Goal: Task Accomplishment & Management: Manage account settings

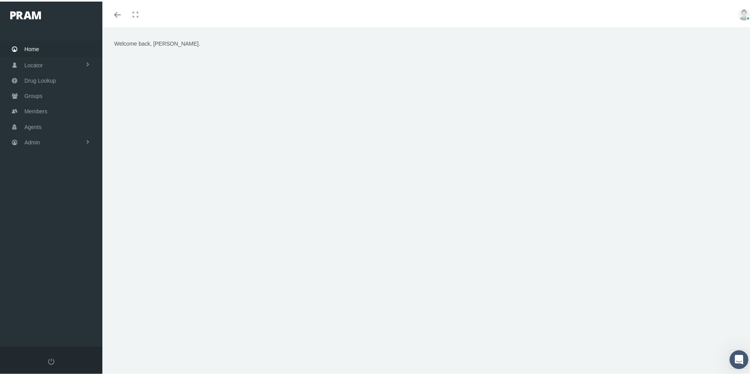
drag, startPoint x: 265, startPoint y: 49, endPoint x: 250, endPoint y: 0, distance: 51.6
click at [264, 40] on div "Welcome back, [PERSON_NAME]." at bounding box center [429, 136] width 642 height 197
drag, startPoint x: 143, startPoint y: 165, endPoint x: 147, endPoint y: 155, distance: 11.1
click at [143, 165] on div "Welcome back, [PERSON_NAME]." at bounding box center [429, 136] width 642 height 197
click at [32, 95] on span "Groups" at bounding box center [33, 94] width 18 height 15
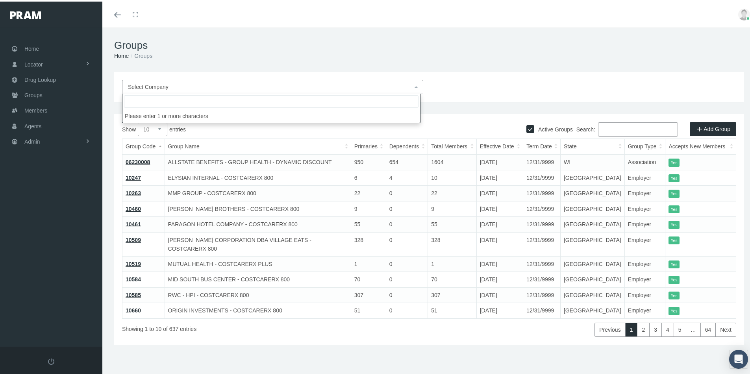
click at [141, 84] on span "Select Company" at bounding box center [148, 85] width 41 height 6
type input "Myt"
select select "9146"
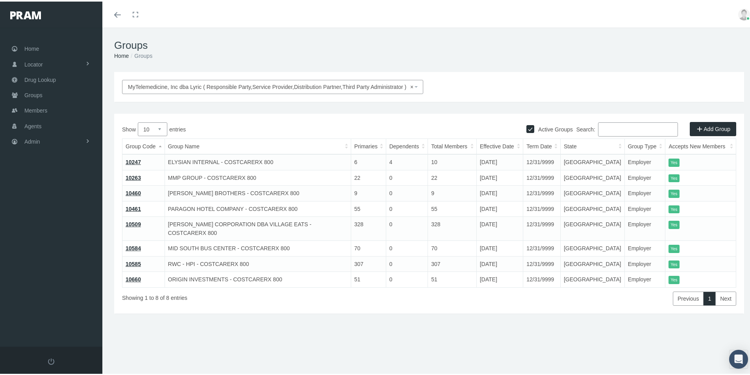
click at [133, 244] on link "10584" at bounding box center [133, 247] width 15 height 6
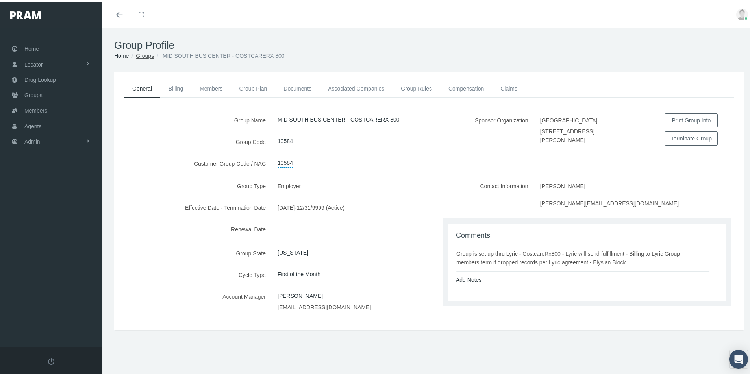
click at [146, 52] on link "Groups" at bounding box center [145, 54] width 18 height 6
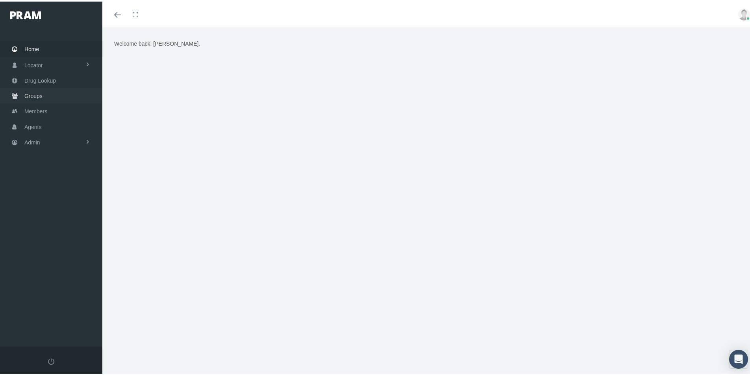
click at [31, 93] on span "Groups" at bounding box center [33, 94] width 18 height 15
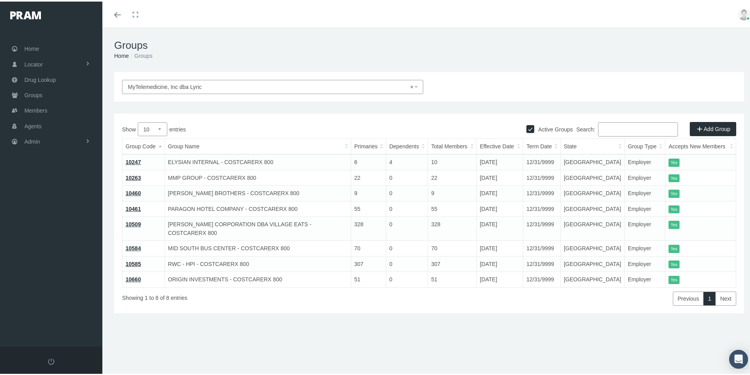
drag, startPoint x: 708, startPoint y: 124, endPoint x: 698, endPoint y: 128, distance: 10.6
click at [708, 124] on link "Add Group" at bounding box center [713, 127] width 46 height 14
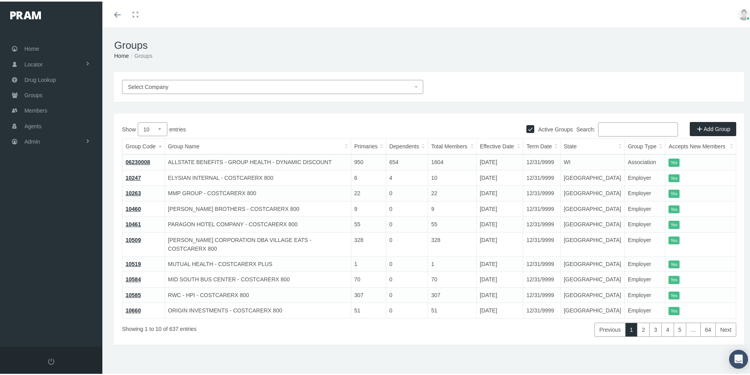
click at [169, 88] on span "Select Company" at bounding box center [270, 85] width 285 height 9
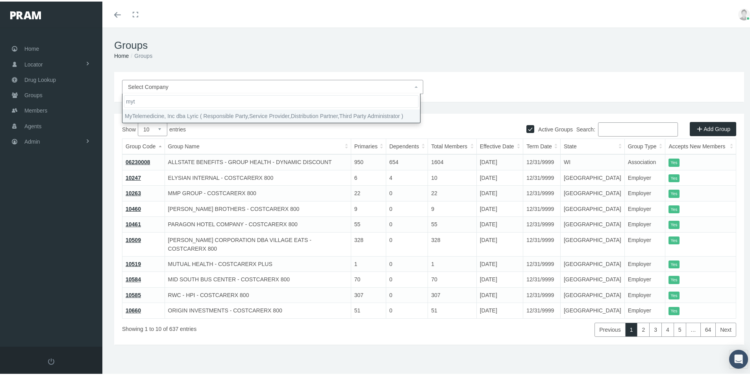
type input "myt"
select select "9146"
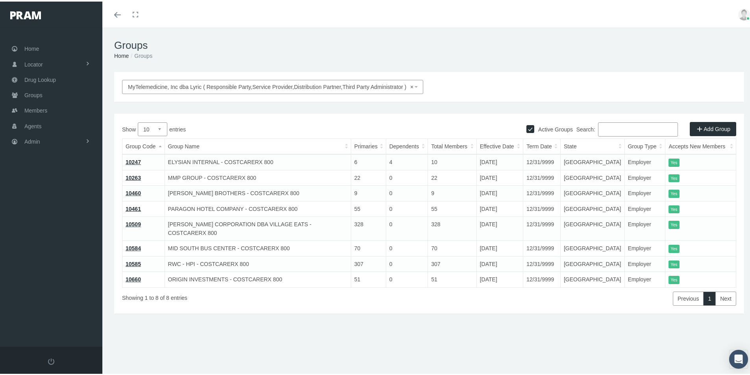
click at [133, 275] on link "10660" at bounding box center [133, 278] width 15 height 6
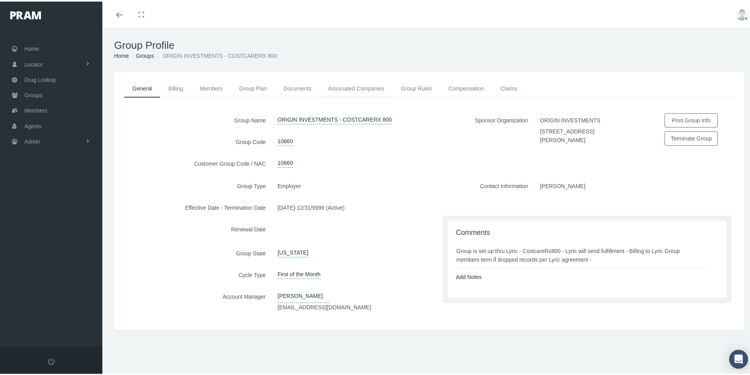
click at [351, 86] on link "Associated Companies" at bounding box center [356, 86] width 73 height 17
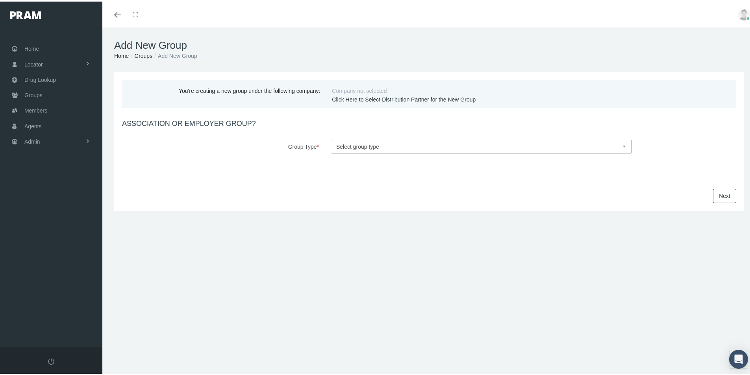
click at [352, 98] on link "Click Here to Select Distribution Partner for the New Group" at bounding box center [404, 98] width 144 height 6
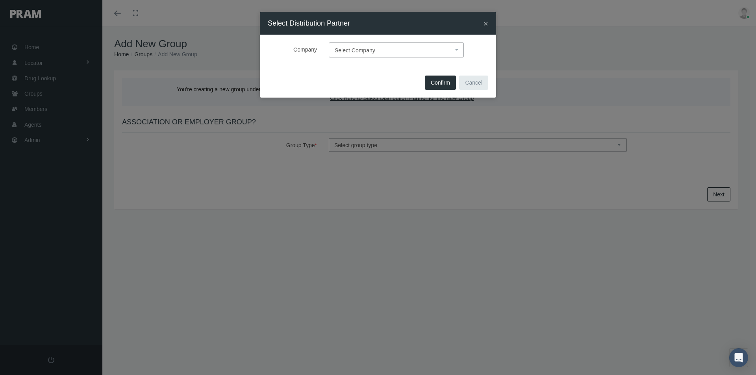
click at [343, 51] on span "Select Company" at bounding box center [355, 50] width 41 height 6
type input "myt"
drag, startPoint x: 354, startPoint y: 79, endPoint x: 360, endPoint y: 85, distance: 9.2
select select "9146"
click at [436, 84] on span "Confirm" at bounding box center [440, 83] width 19 height 6
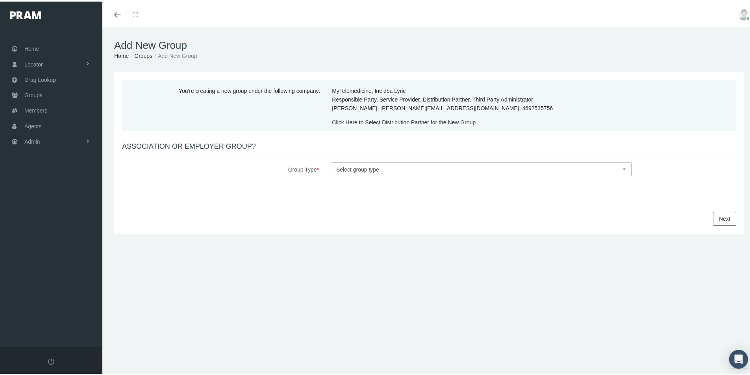
click at [345, 167] on select "Select group type Association Employer" at bounding box center [481, 168] width 301 height 14
select select "1"
click at [331, 161] on select "Select group type Association Employer" at bounding box center [481, 168] width 301 height 14
click at [714, 216] on link "Next" at bounding box center [724, 217] width 23 height 14
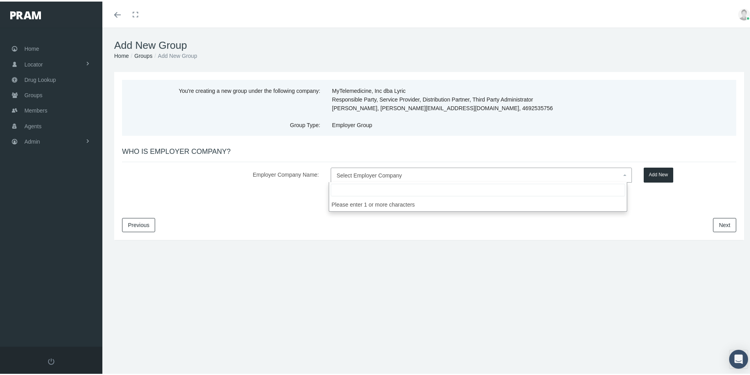
click at [347, 175] on span "Select Employer Company" at bounding box center [369, 174] width 65 height 6
type input "Leadr Logistics"
click at [655, 172] on button "Add New" at bounding box center [659, 173] width 30 height 15
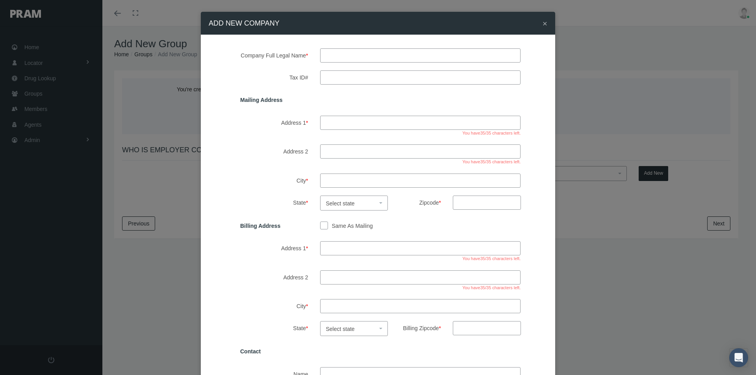
click at [336, 56] on input "text" at bounding box center [420, 55] width 201 height 14
type input "leadr logistics"
click at [329, 77] on input "Tax ID#" at bounding box center [420, 77] width 201 height 14
type input "47-3600495"
drag, startPoint x: 337, startPoint y: 124, endPoint x: 345, endPoint y: 122, distance: 8.8
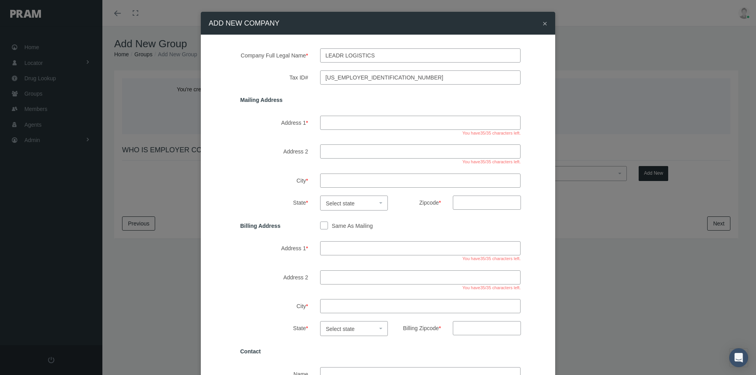
click at [336, 124] on input "Address 1 *" at bounding box center [420, 123] width 201 height 14
type input "610 elm street suite 800"
click at [335, 177] on input "City *" at bounding box center [420, 181] width 201 height 14
type input "mckinny"
click at [338, 202] on span "Select state" at bounding box center [340, 203] width 29 height 6
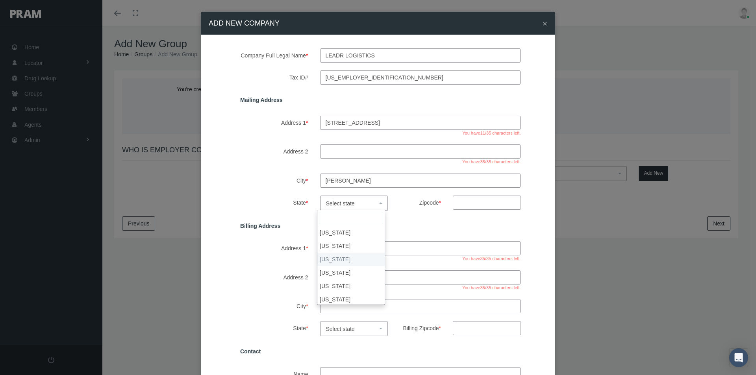
select select "AZ"
select select "[GEOGRAPHIC_DATA]"
click at [462, 200] on input "Zipcode *" at bounding box center [487, 203] width 68 height 14
type input "75070"
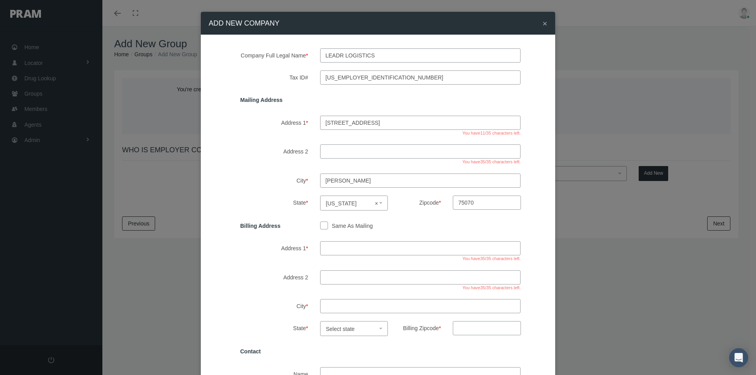
click at [320, 225] on input "Same As Mailing" at bounding box center [324, 225] width 8 height 8
checkbox input "true"
type input "610 elm street suite 800"
type input "mckinny"
select select "TX"
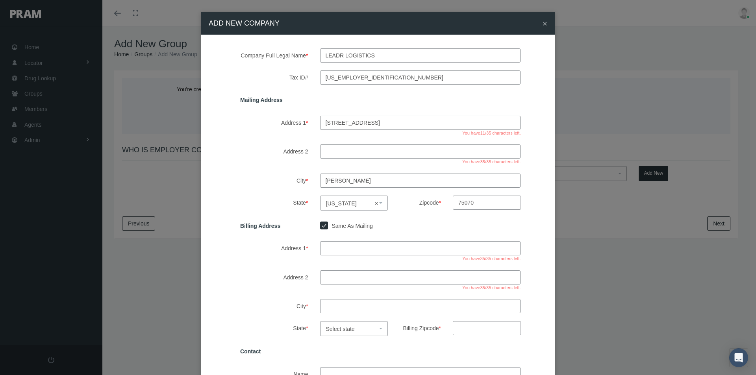
type input "75070"
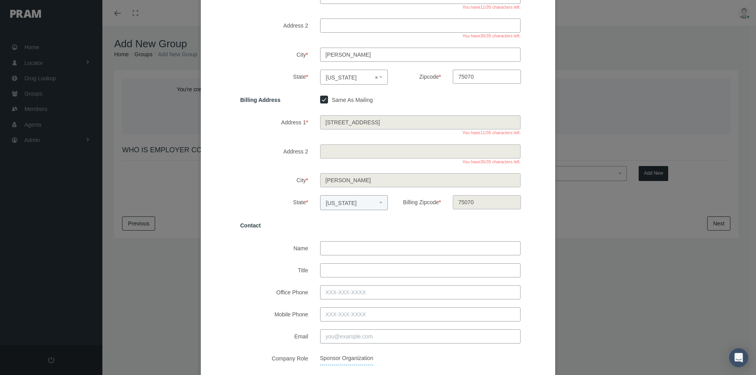
scroll to position [158, 0]
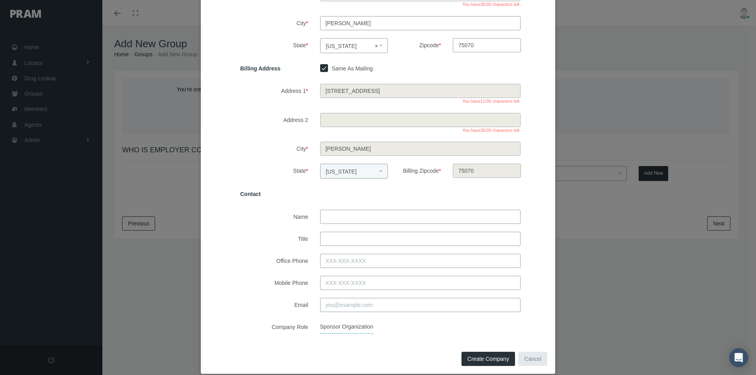
click at [327, 215] on input "Name" at bounding box center [420, 217] width 201 height 14
type input "emma coello"
click at [338, 236] on input "Title" at bounding box center [420, 239] width 201 height 14
type input "operations"
click at [325, 262] on input "Office Phone" at bounding box center [420, 261] width 201 height 14
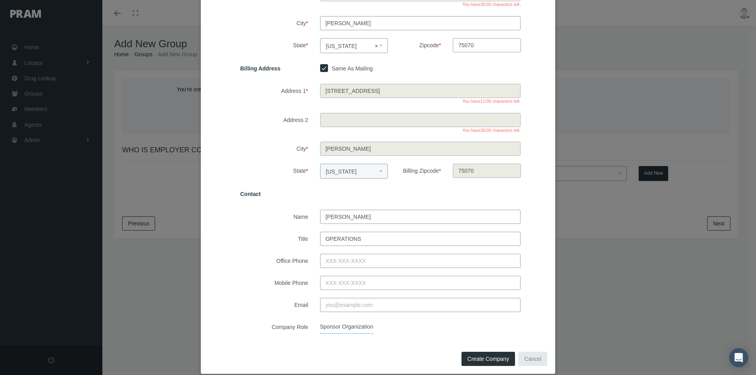
drag, startPoint x: 330, startPoint y: 305, endPoint x: 353, endPoint y: 307, distance: 22.9
click at [330, 305] on input "Email" at bounding box center [420, 305] width 201 height 14
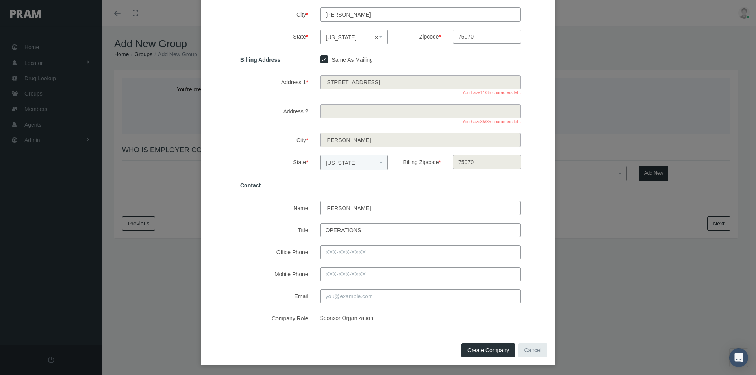
scroll to position [168, 0]
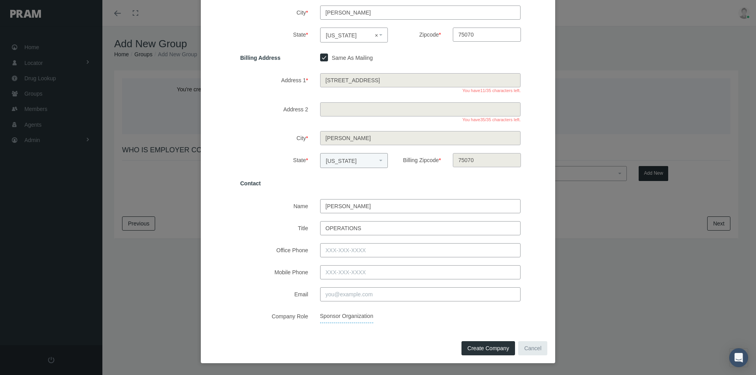
click at [467, 348] on span "Create Company" at bounding box center [488, 348] width 42 height 6
select select
checkbox input "false"
select select
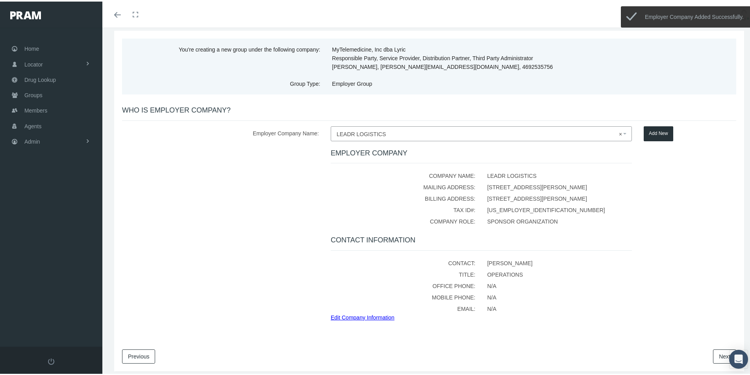
scroll to position [69, 0]
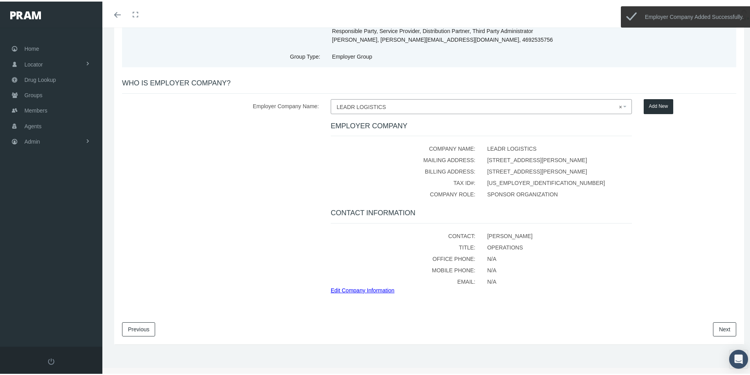
click at [715, 328] on link "Next" at bounding box center [724, 328] width 23 height 14
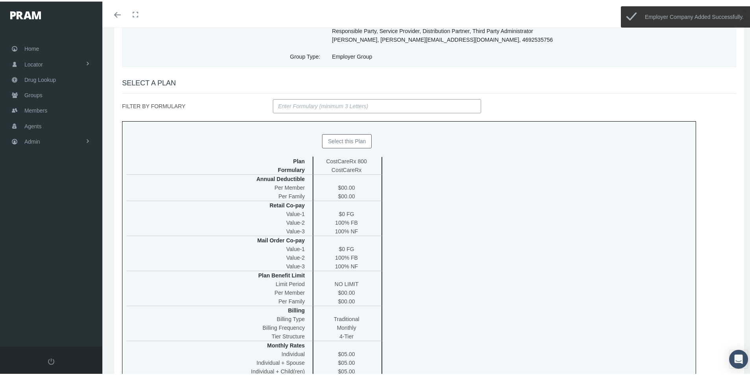
scroll to position [0, 0]
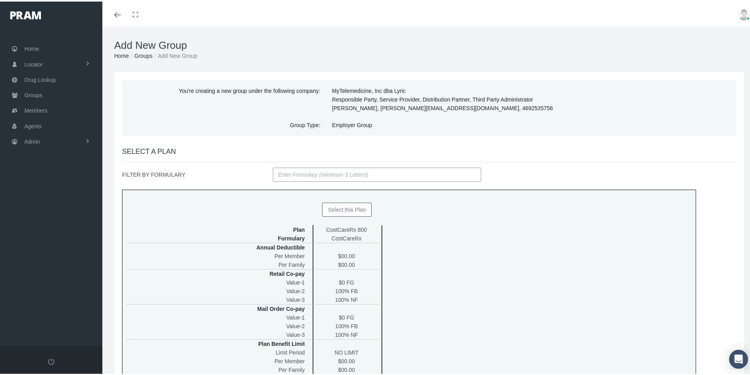
click at [338, 206] on button "Select this Plan" at bounding box center [347, 208] width 50 height 14
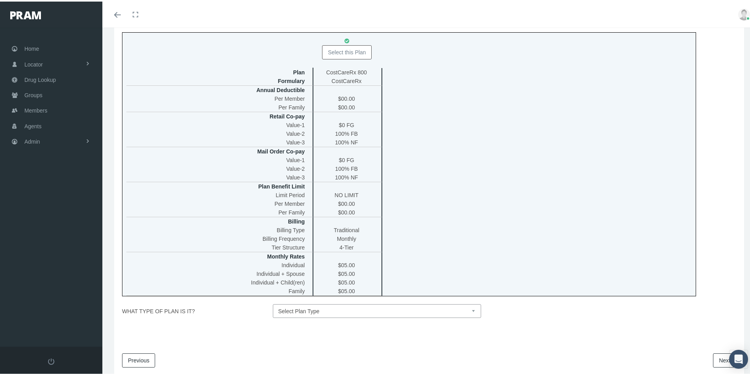
scroll to position [189, 0]
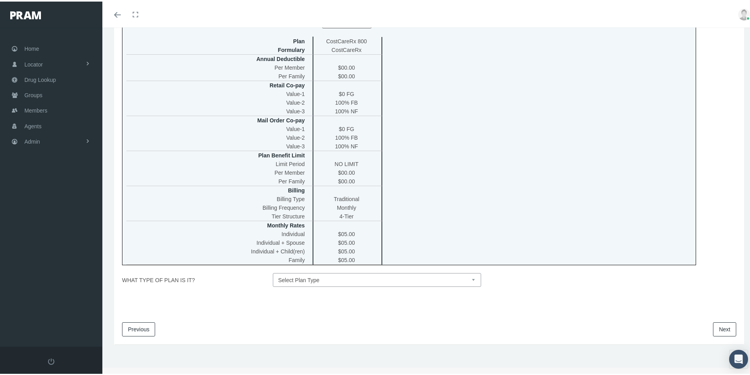
drag, startPoint x: 469, startPoint y: 278, endPoint x: 452, endPoint y: 282, distance: 18.1
click at [469, 278] on select "Select Plan Type Insured Lyric Lean Unknown" at bounding box center [377, 279] width 209 height 14
select select "0"
click at [273, 272] on select "Select Plan Type Insured Lyric Lean Unknown" at bounding box center [377, 279] width 209 height 14
click at [716, 330] on link "Next" at bounding box center [724, 328] width 23 height 14
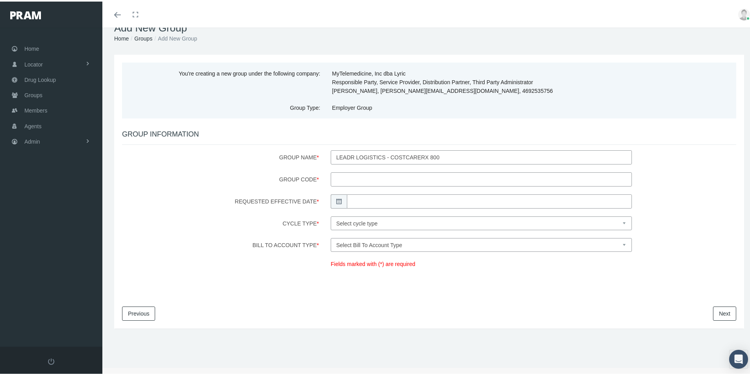
scroll to position [0, 0]
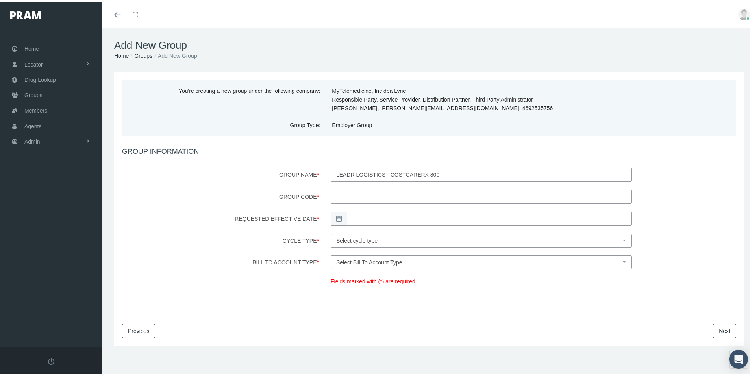
drag, startPoint x: 338, startPoint y: 193, endPoint x: 343, endPoint y: 192, distance: 4.7
click at [338, 193] on input "Group Code *" at bounding box center [481, 195] width 301 height 14
type input "11089"
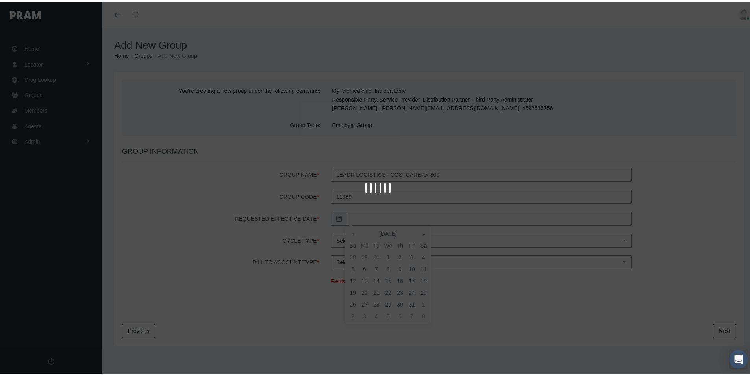
click at [348, 218] on input "Requested Effective Date *" at bounding box center [489, 217] width 285 height 14
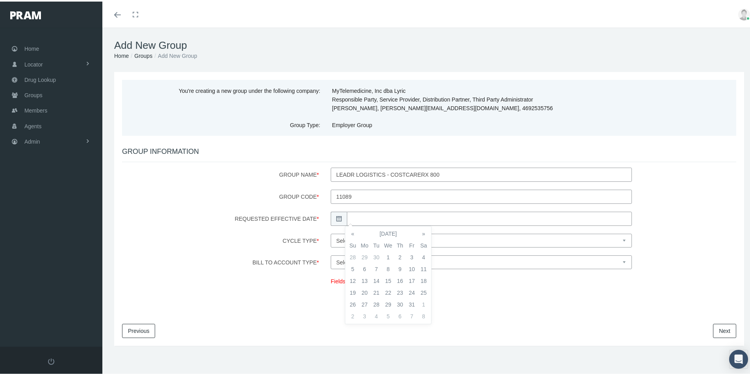
click at [387, 255] on td "1" at bounding box center [388, 256] width 12 height 12
type input "10/01/2025"
click at [443, 238] on select "Select cycle type First of the Month Any Day of the Month First and Fifteenth o…" at bounding box center [481, 239] width 301 height 14
select select "1"
click at [331, 232] on select "Select cycle type First of the Month Any Day of the Month First and Fifteenth o…" at bounding box center [481, 239] width 301 height 14
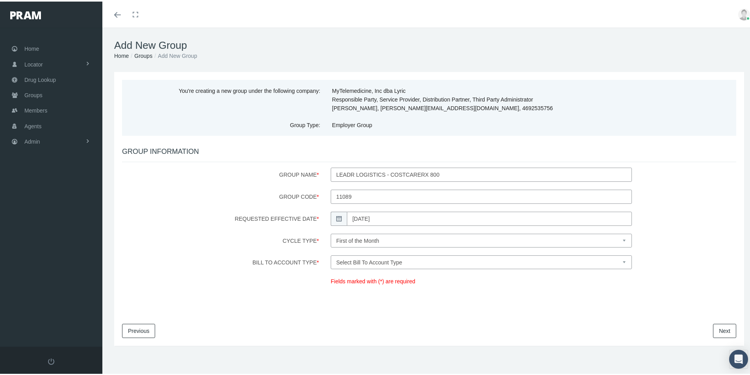
click at [415, 260] on select "Select Bill To Account Type Company Member" at bounding box center [481, 261] width 301 height 14
select select "1"
click at [331, 254] on select "Select Bill To Account Type Company Member" at bounding box center [481, 261] width 301 height 14
click at [717, 330] on link "Next" at bounding box center [724, 330] width 23 height 14
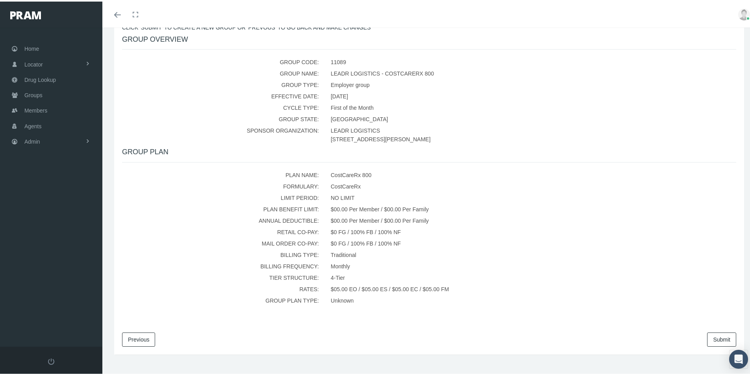
scroll to position [147, 0]
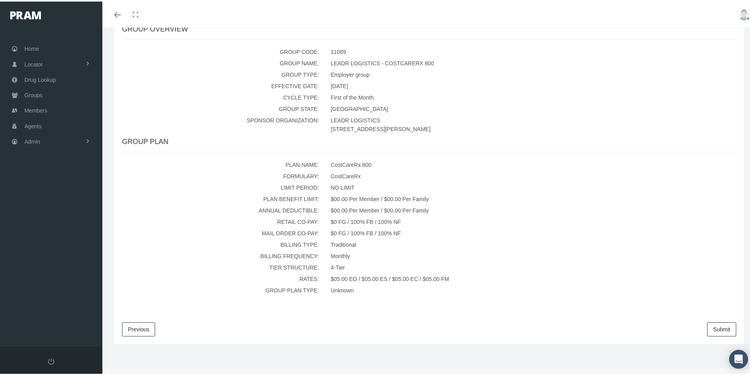
click at [709, 325] on link "Submit" at bounding box center [721, 328] width 29 height 14
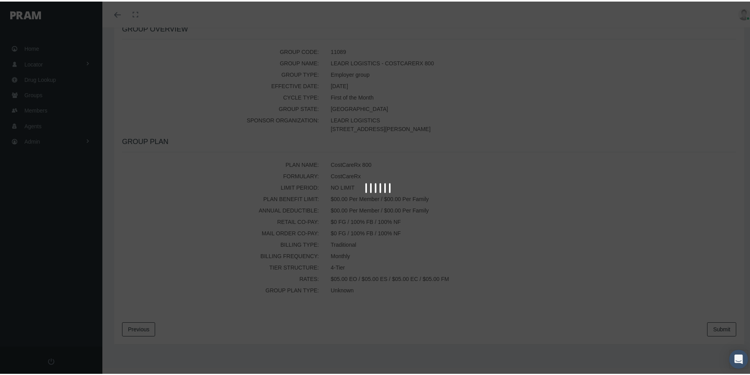
scroll to position [0, 0]
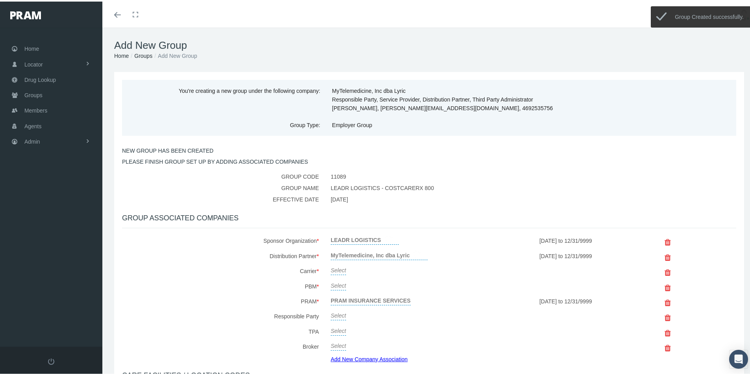
click at [335, 269] on link "Select" at bounding box center [338, 268] width 15 height 11
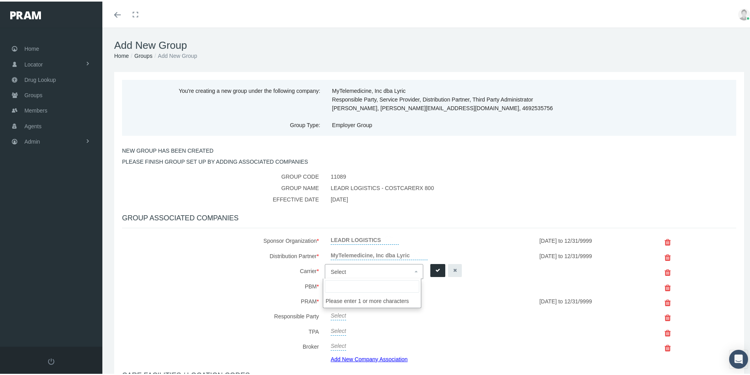
click at [336, 270] on span "Select" at bounding box center [338, 270] width 15 height 6
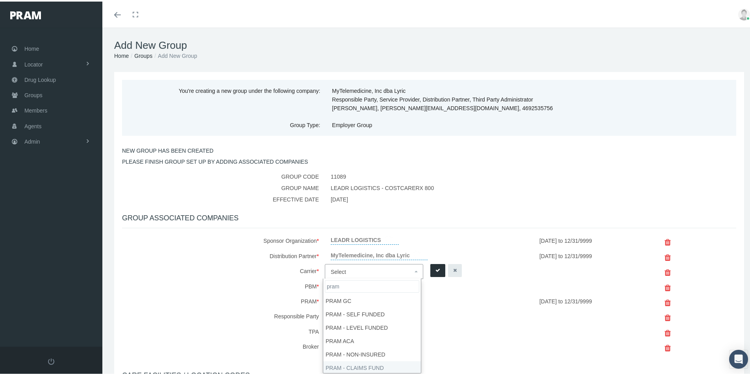
type input "pram"
select select "9068"
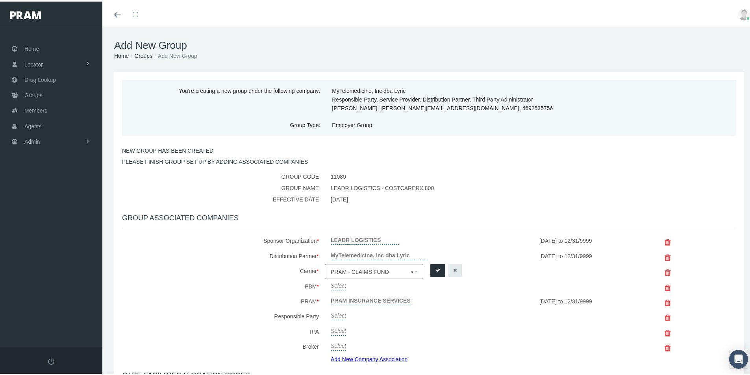
drag, startPoint x: 437, startPoint y: 267, endPoint x: 337, endPoint y: 283, distance: 101.2
click at [436, 267] on icon "submit" at bounding box center [438, 268] width 5 height 7
click at [335, 284] on link "Select" at bounding box center [338, 283] width 15 height 11
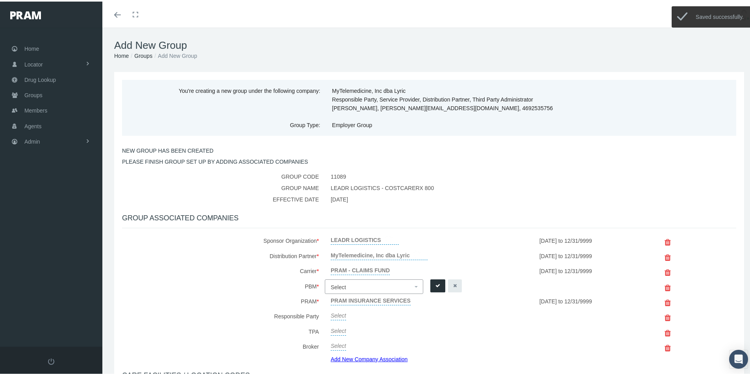
click at [337, 284] on span "Select" at bounding box center [338, 286] width 15 height 6
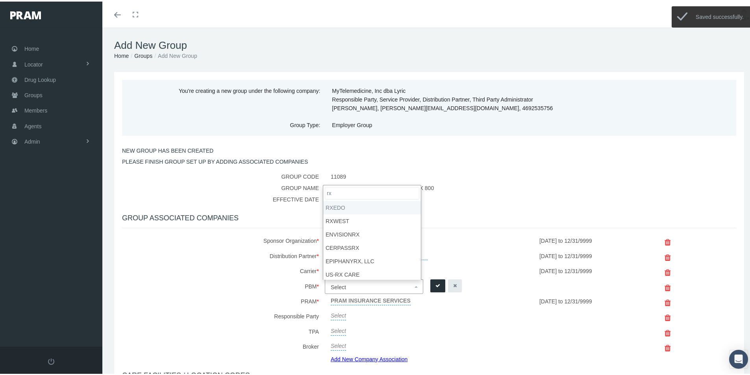
type input "rx"
select select "49"
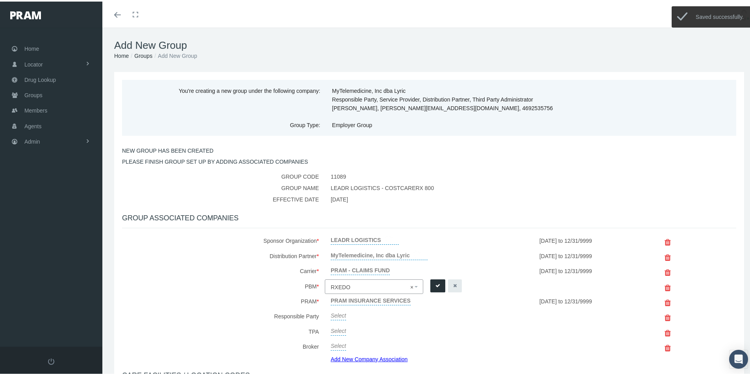
click at [436, 286] on icon "submit" at bounding box center [438, 284] width 5 height 7
click at [361, 358] on link "Add New Company Association" at bounding box center [372, 357] width 83 height 11
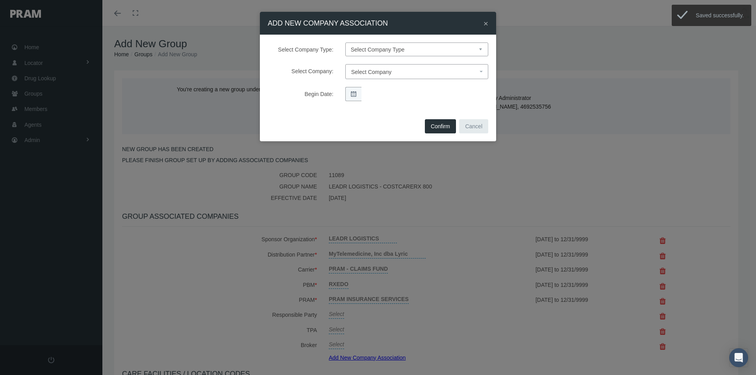
click at [360, 51] on select "Select Company Type Sponsor Organization Broker PBM Carrier Reinsurer Distribut…" at bounding box center [416, 50] width 143 height 14
select select "3"
click at [345, 43] on select "Select Company Type Sponsor Organization Broker PBM Carrier Reinsurer Distribut…" at bounding box center [416, 50] width 143 height 14
select select
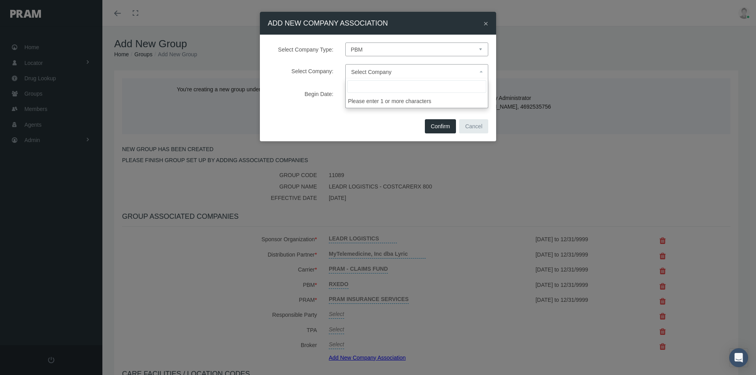
click at [363, 70] on span "Select Company" at bounding box center [371, 72] width 41 height 6
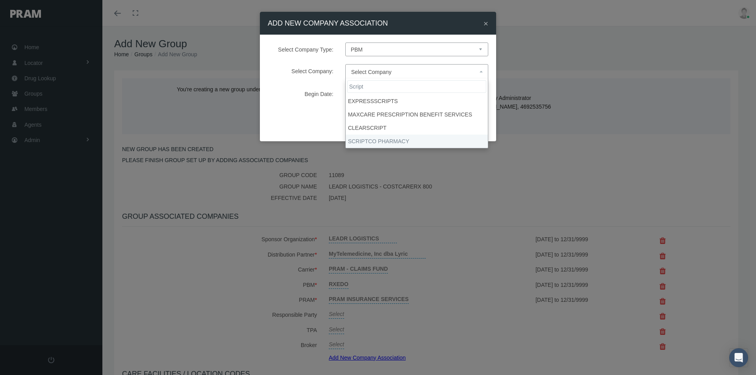
type input "Script"
select select "9082"
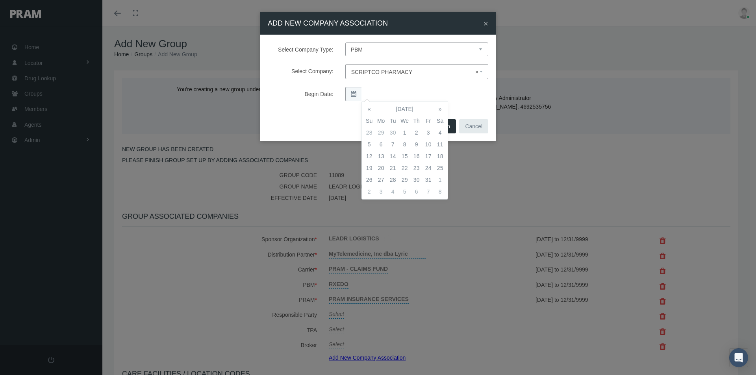
click at [404, 132] on td "1" at bounding box center [405, 133] width 12 height 12
click at [465, 106] on div "Select Company Type: Select Company Type Sponsor Organization Broker PBM Carrie…" at bounding box center [378, 76] width 236 height 82
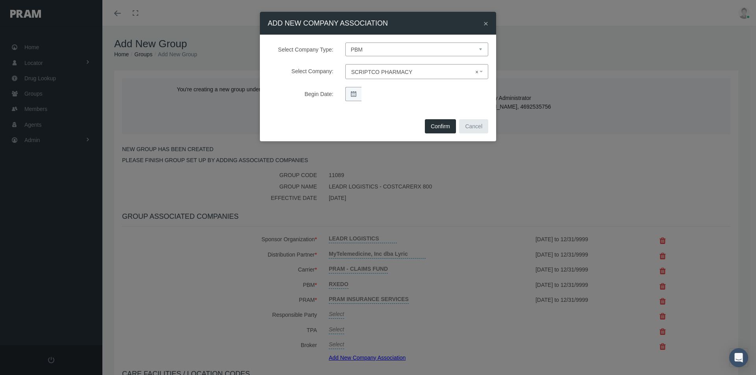
click at [439, 125] on button "Confirm" at bounding box center [440, 126] width 31 height 14
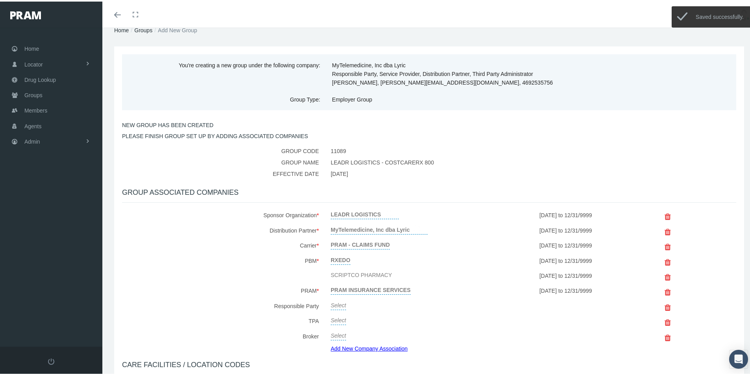
scroll to position [39, 0]
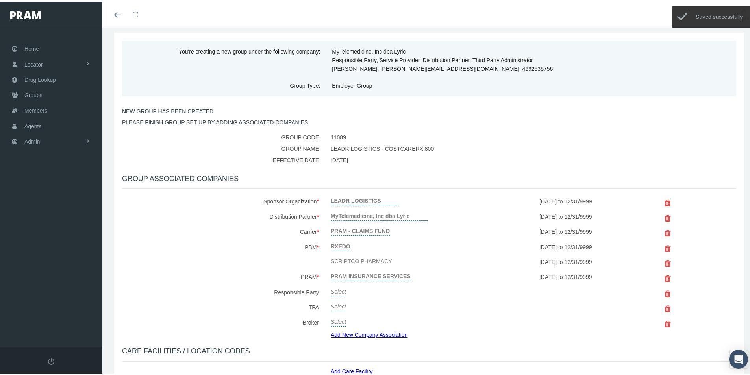
click at [336, 290] on link "Select" at bounding box center [338, 289] width 15 height 11
click at [339, 291] on span "Select" at bounding box center [338, 292] width 15 height 6
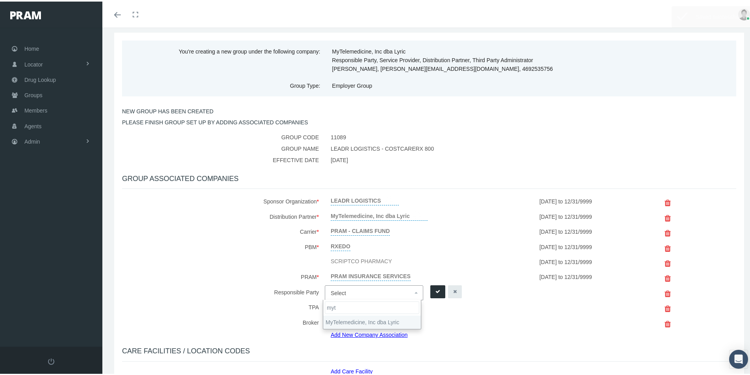
type input "myt"
drag, startPoint x: 334, startPoint y: 324, endPoint x: 336, endPoint y: 320, distance: 4.1
select select "9146"
click at [437, 289] on icon "submit" at bounding box center [438, 290] width 5 height 7
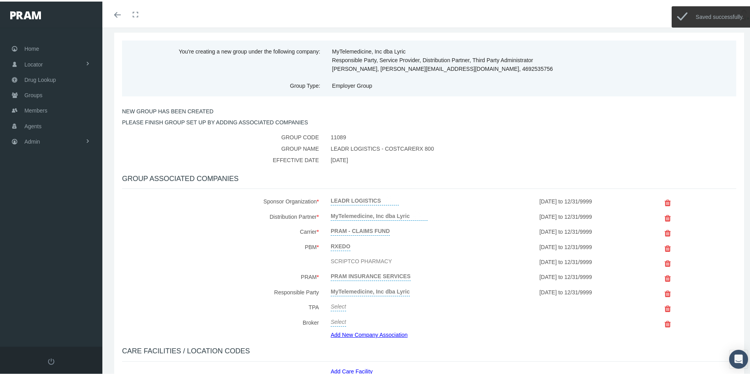
click at [338, 306] on link "Select" at bounding box center [338, 304] width 15 height 11
click at [339, 306] on span "Select" at bounding box center [338, 307] width 15 height 6
type input "myt"
select select "9146"
click at [436, 303] on icon "submit" at bounding box center [438, 305] width 5 height 7
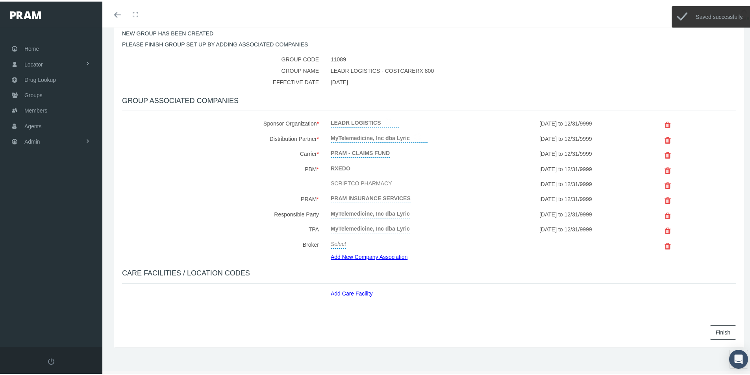
scroll to position [120, 0]
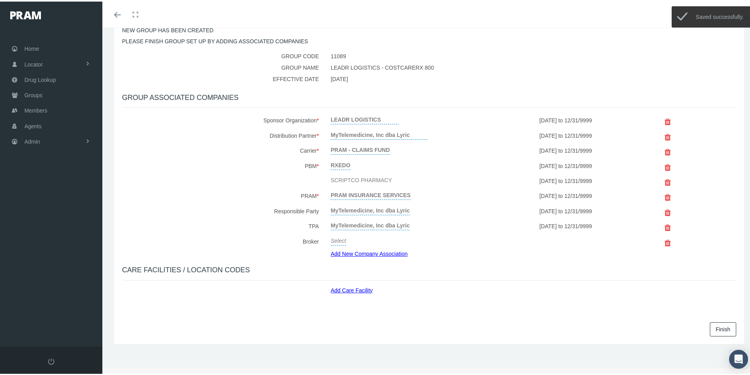
click at [352, 287] on link "Add Care Facility" at bounding box center [355, 287] width 48 height 9
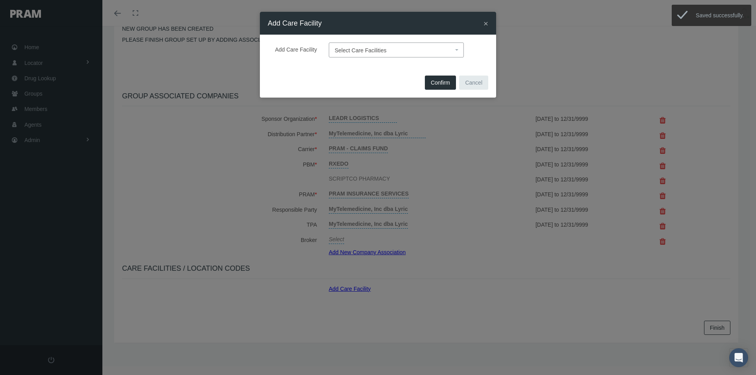
click at [348, 49] on span "Select Care Facilities" at bounding box center [361, 50] width 52 height 6
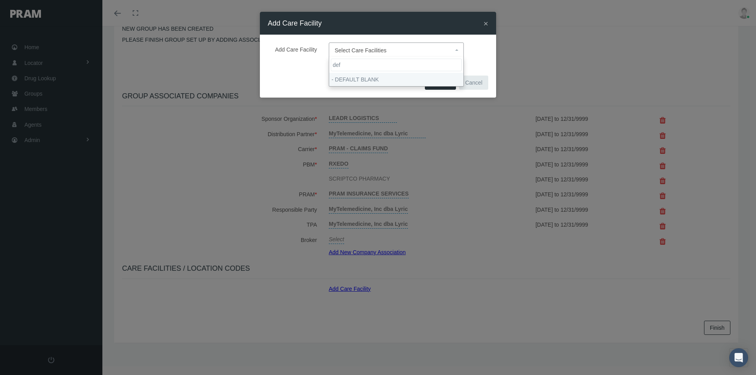
type input "def"
select select "1905"
click at [439, 80] on span "Confirm" at bounding box center [440, 83] width 19 height 6
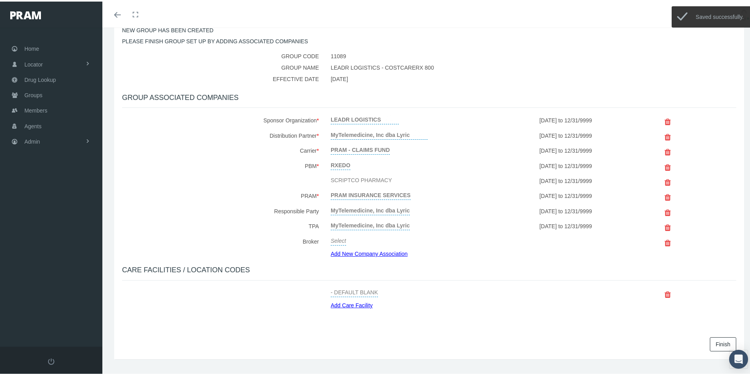
click at [713, 343] on link "Finish" at bounding box center [723, 343] width 26 height 14
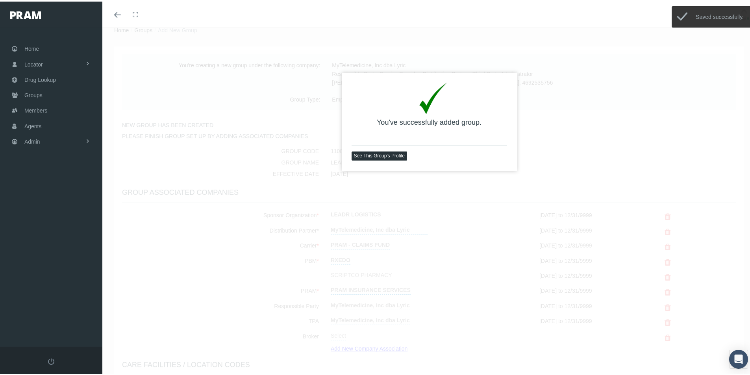
scroll to position [26, 0]
click at [373, 152] on link "See This Group's Profile" at bounding box center [380, 154] width 56 height 9
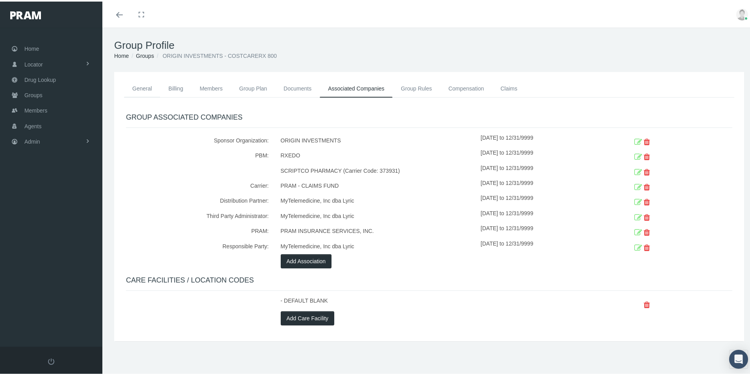
click at [141, 85] on link "General" at bounding box center [142, 86] width 36 height 17
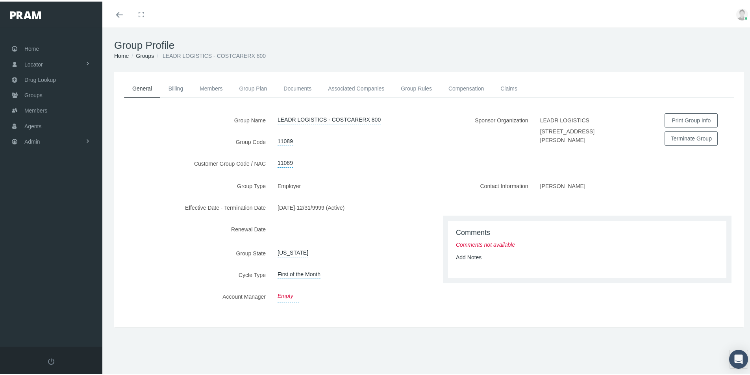
click at [284, 292] on link "Empty" at bounding box center [289, 294] width 22 height 13
click at [287, 294] on span "Select" at bounding box center [285, 296] width 15 height 6
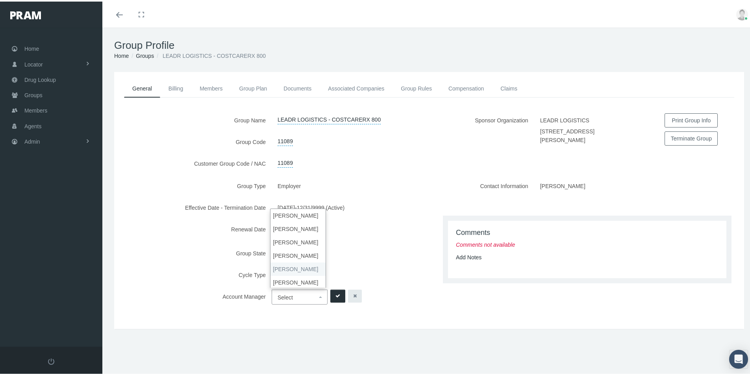
select select "3"
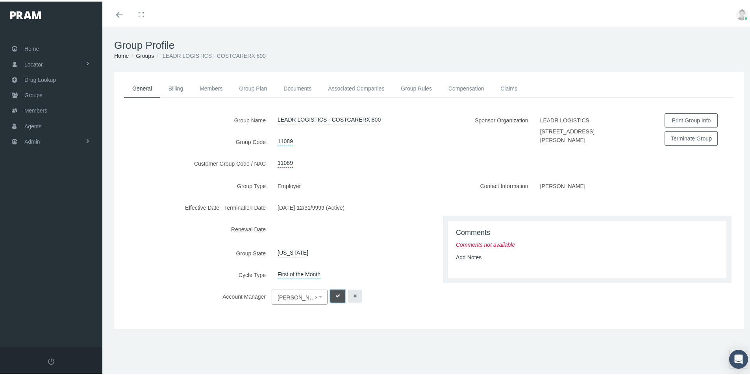
click at [336, 291] on icon "submit" at bounding box center [338, 294] width 5 height 7
click at [462, 255] on link "Add Notes" at bounding box center [469, 256] width 26 height 6
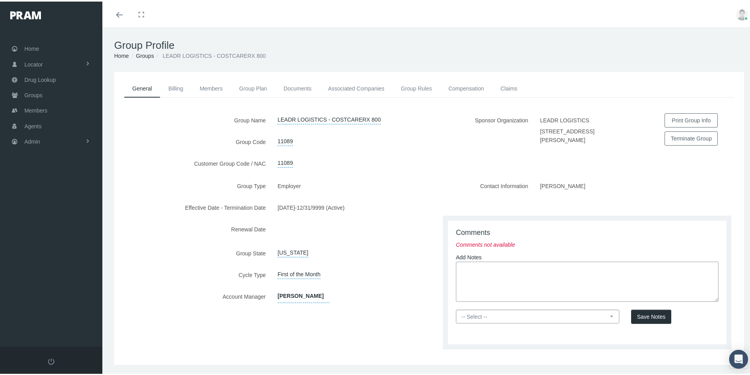
paste textarea "Group is set up thru Lyric - CostcareRx800 - Lyric will send fulfillment - Bill…"
click at [666, 270] on textarea "Group is set up thru Lyric - CostcareRx800 - Lyric will send fulfillment - Bill…" at bounding box center [587, 280] width 263 height 40
type textarea "Group is set up thru Lyric - CostcareRx800 - Lyric will send fulfillment - Bill…"
click at [607, 314] on select "-- Select -- PRAM Only Everyone" at bounding box center [537, 315] width 163 height 14
select select "0"
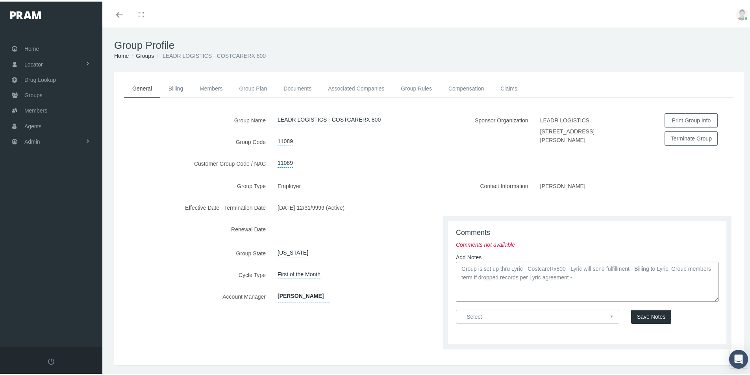
click at [456, 308] on select "-- Select -- PRAM Only Everyone" at bounding box center [537, 315] width 163 height 14
click at [642, 315] on span "Save Notes" at bounding box center [651, 315] width 28 height 6
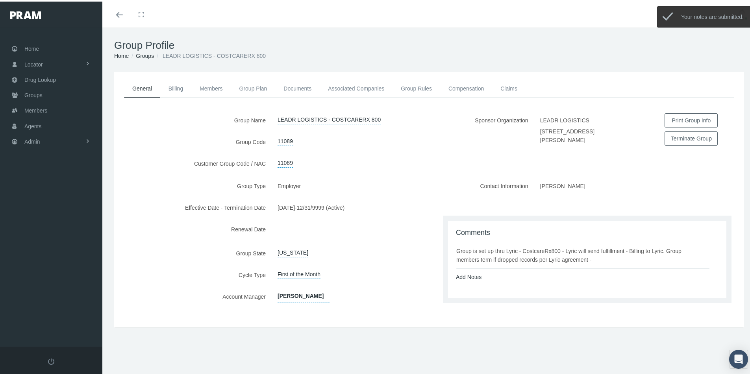
click at [344, 86] on link "Associated Companies" at bounding box center [356, 86] width 73 height 17
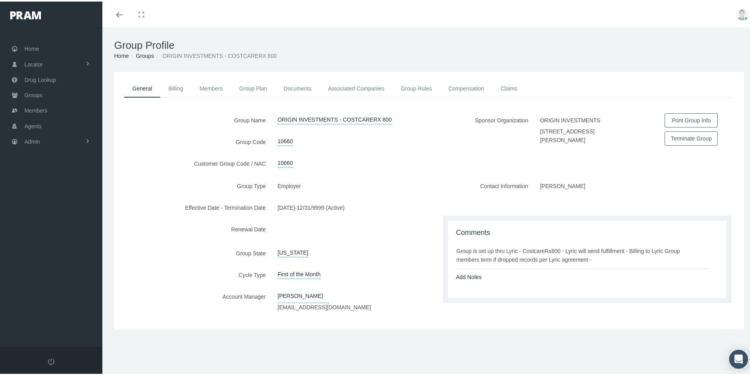
click at [508, 274] on div "Add Notes" at bounding box center [587, 275] width 274 height 9
drag, startPoint x: 454, startPoint y: 248, endPoint x: 596, endPoint y: 257, distance: 142.4
click at [596, 257] on div "Group is set up thru Lyric - CostcareRx800 - Lyric will send fulfillment - Bill…" at bounding box center [582, 253] width 253 height 17
copy div "Group is set up thru Lyric - CostcareRx800 - Lyric will send fulfillment - Bill…"
click at [356, 88] on link "Associated Companies" at bounding box center [356, 86] width 73 height 17
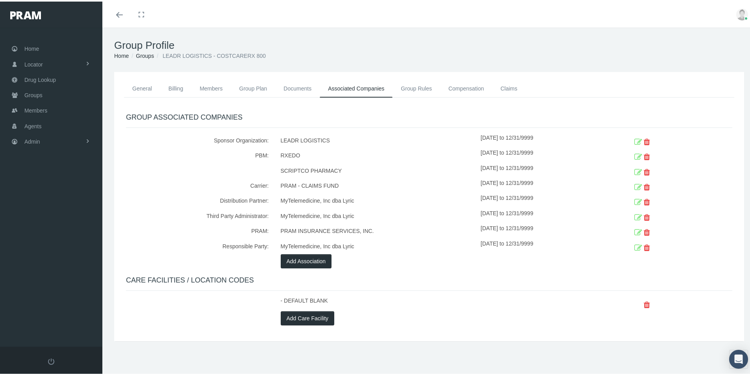
click at [634, 169] on icon at bounding box center [638, 171] width 8 height 12
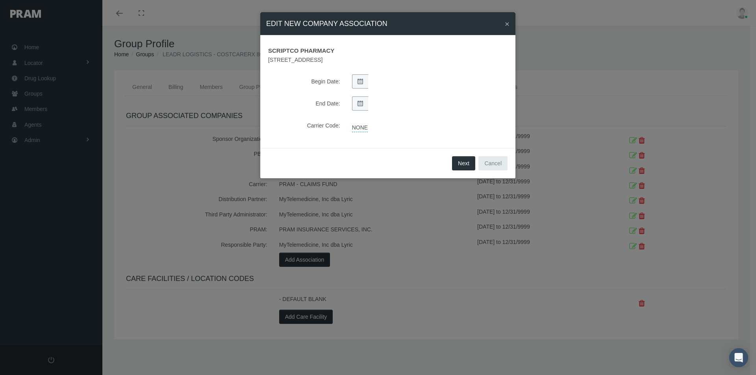
click at [360, 128] on link "NONE" at bounding box center [360, 126] width 16 height 11
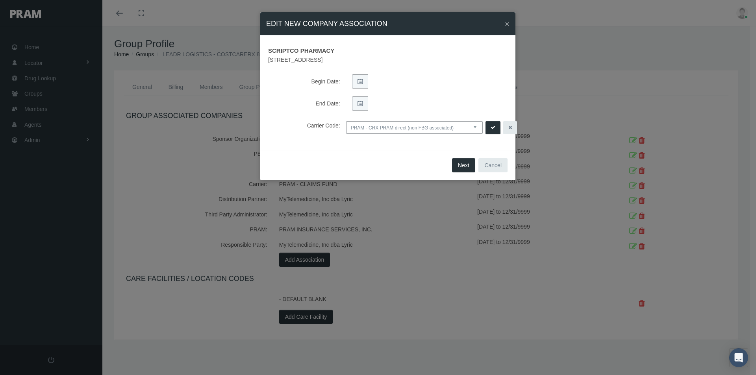
click at [475, 125] on select "NONE PRAM - CRX PRAM direct (non FBG associated) FBGPRAM - CRX CHC Business - g…" at bounding box center [414, 127] width 137 height 13
select select "13"
click at [346, 121] on select "NONE PRAM - CRX PRAM direct (non FBG associated) FBGPRAM - CRX CHC Business - g…" at bounding box center [414, 127] width 137 height 13
click at [491, 126] on icon "submit" at bounding box center [493, 127] width 5 height 7
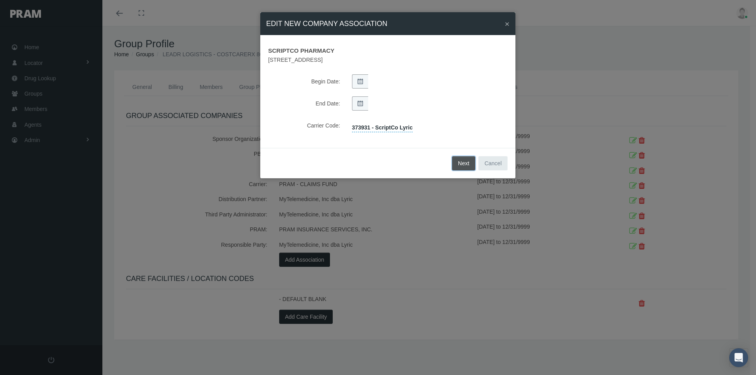
click at [463, 162] on button "Next" at bounding box center [463, 163] width 23 height 14
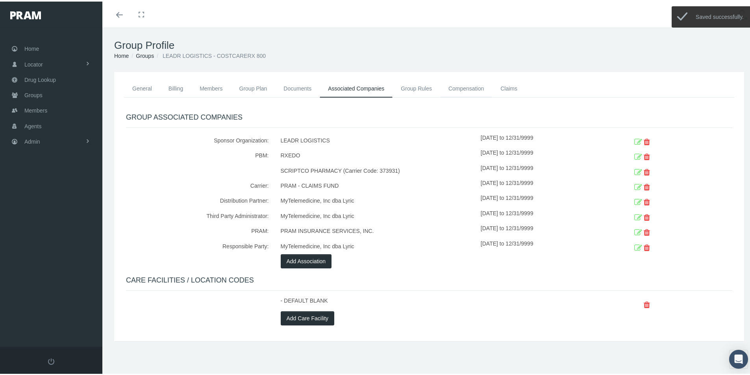
click at [461, 87] on link "Compensation" at bounding box center [466, 86] width 52 height 17
click at [455, 87] on link "Compensation" at bounding box center [466, 86] width 52 height 17
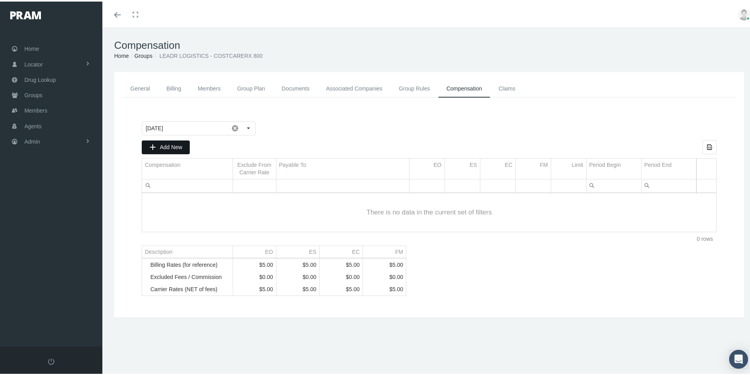
click at [170, 148] on span "Add New" at bounding box center [171, 146] width 22 height 6
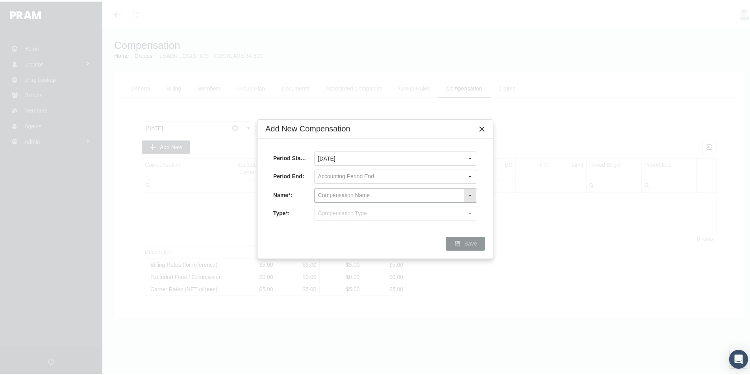
click at [318, 193] on input "text" at bounding box center [389, 193] width 149 height 13
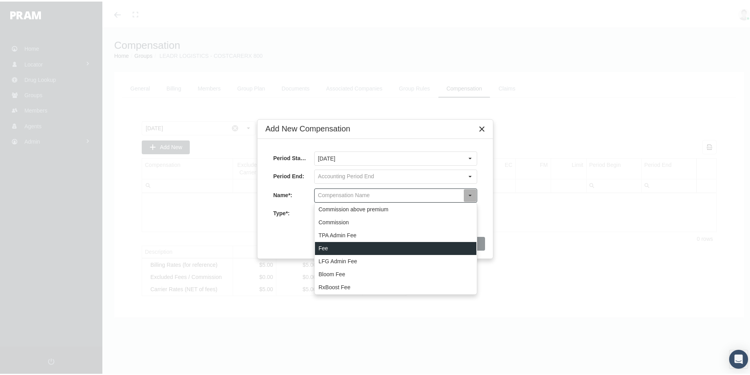
click at [323, 248] on div "Fee" at bounding box center [395, 247] width 161 height 13
type input "Fee"
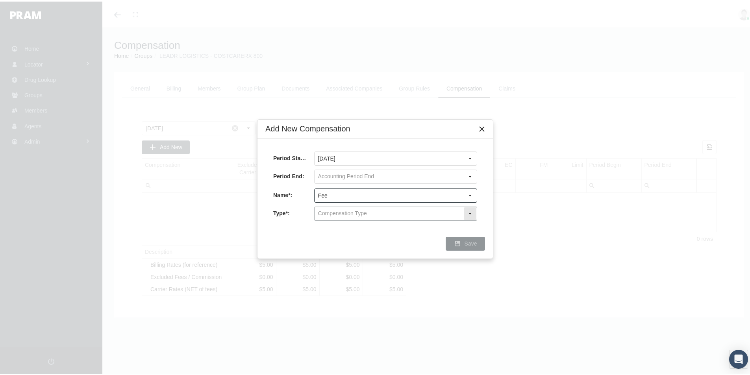
click at [321, 214] on input "text" at bounding box center [389, 212] width 149 height 13
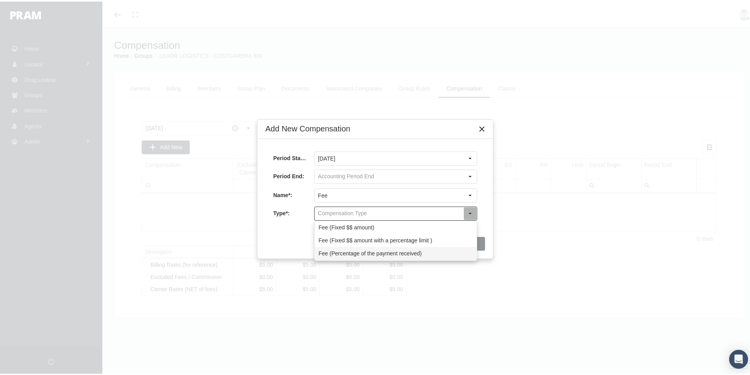
click at [328, 254] on div "Fee (Percentage of the payment received)" at bounding box center [395, 252] width 161 height 13
type input "Fee (Percentage of the payment received)"
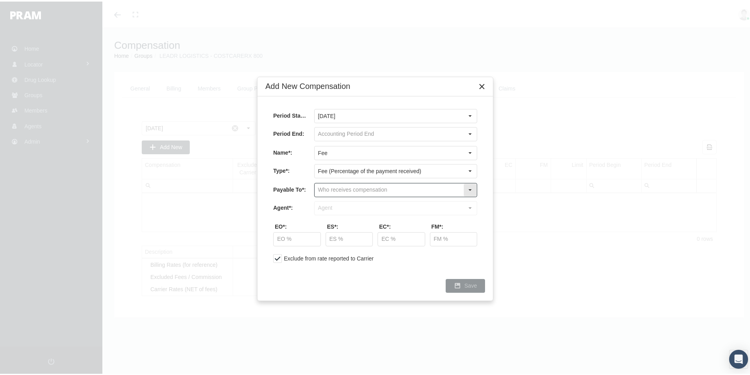
click at [331, 190] on input "text" at bounding box center [389, 188] width 149 height 13
click at [326, 216] on div "Company" at bounding box center [395, 215] width 161 height 13
type input "Company"
click at [325, 206] on input "text" at bounding box center [389, 206] width 149 height 13
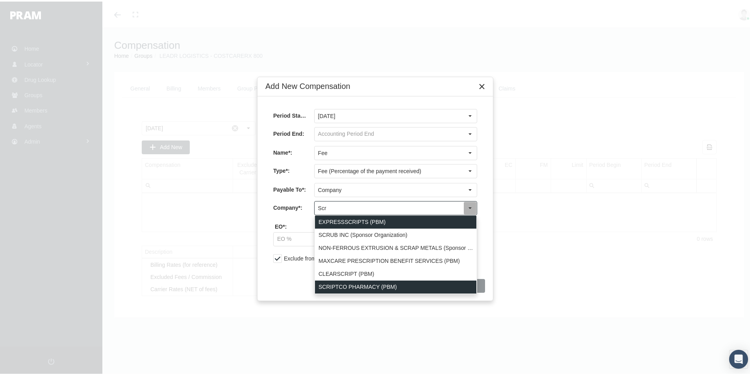
click at [347, 284] on div "SCRIPTCO PHARMACY (PBM)" at bounding box center [395, 285] width 161 height 13
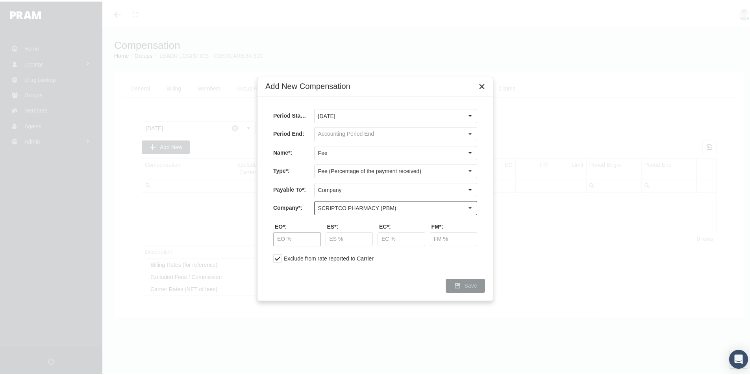
type input "SCRIPTCO PHARMACY (PBM)"
click at [282, 237] on input "text" at bounding box center [297, 237] width 47 height 13
type input "40.00 %"
type input "70.00 %"
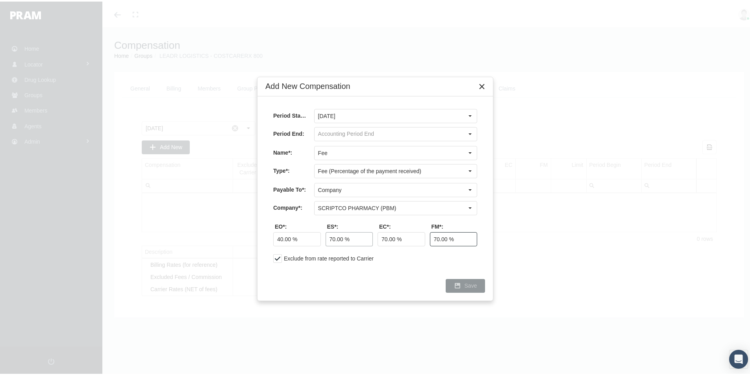
type input "70.00 %"
click at [473, 284] on span "Save" at bounding box center [471, 284] width 13 height 6
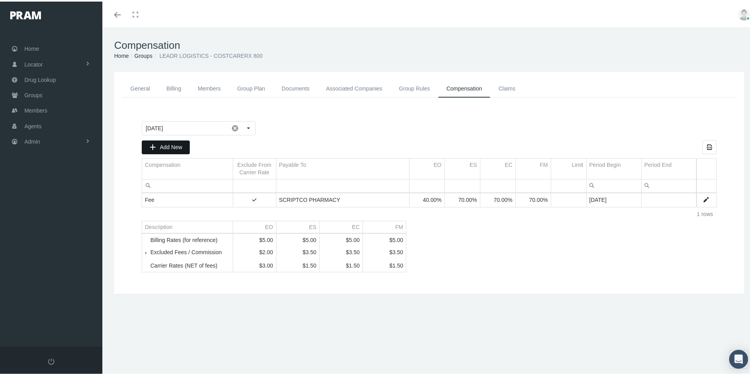
click at [170, 145] on span "Add New" at bounding box center [171, 146] width 22 height 6
type input "October 2025"
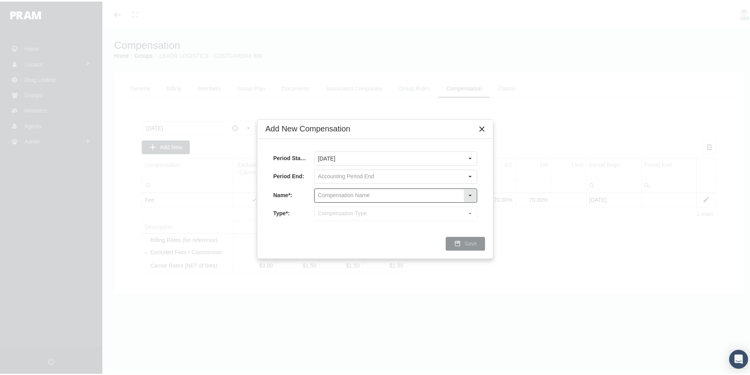
click at [332, 193] on input "text" at bounding box center [389, 193] width 149 height 13
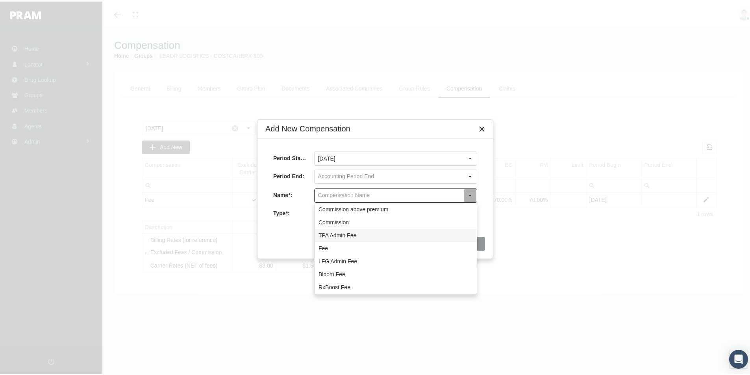
click at [329, 235] on div "TPA Admin Fee" at bounding box center [395, 234] width 161 height 13
type input "TPA Admin Fee"
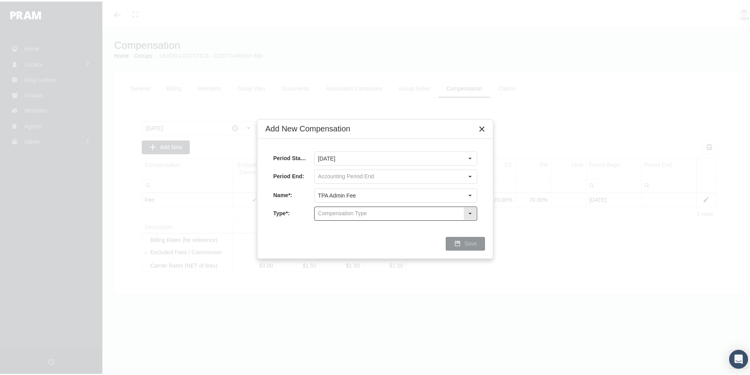
click at [325, 213] on input "text" at bounding box center [389, 212] width 149 height 13
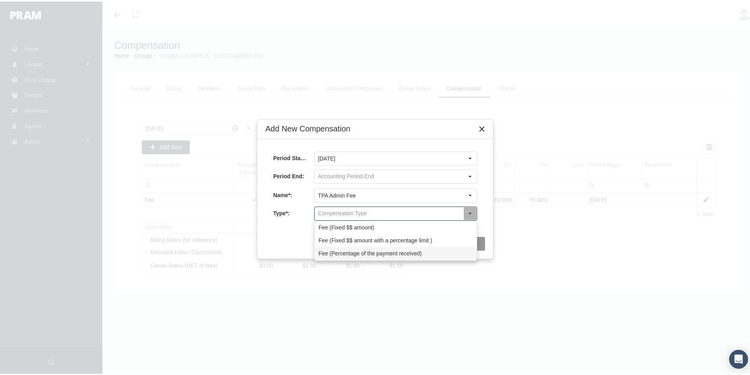
click at [321, 252] on div "Fee (Percentage of the payment received)" at bounding box center [395, 252] width 161 height 13
type input "Fee (Percentage of the payment received)"
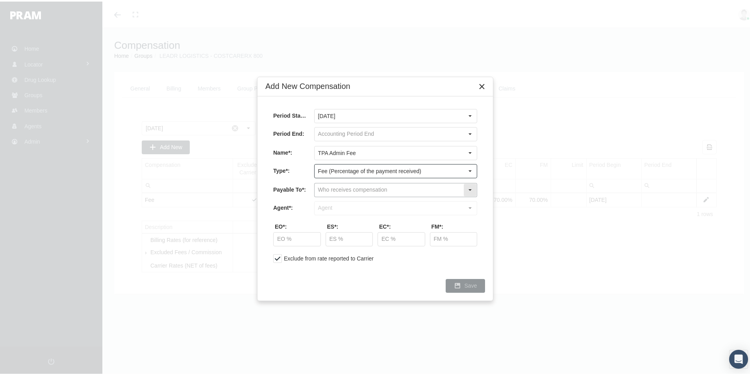
click at [330, 188] on input "text" at bounding box center [389, 188] width 149 height 13
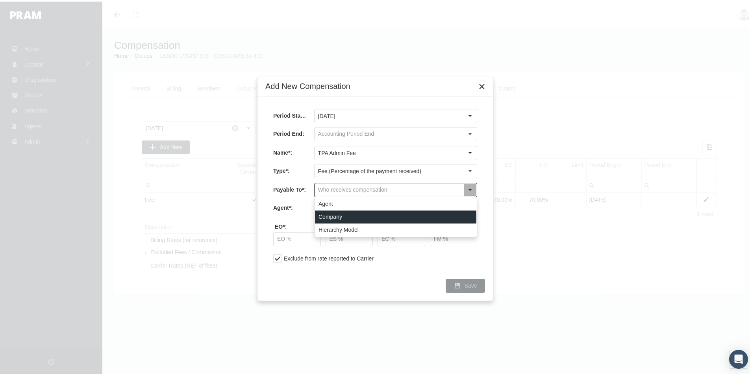
click at [326, 215] on div "Company" at bounding box center [395, 215] width 161 height 13
type input "Company"
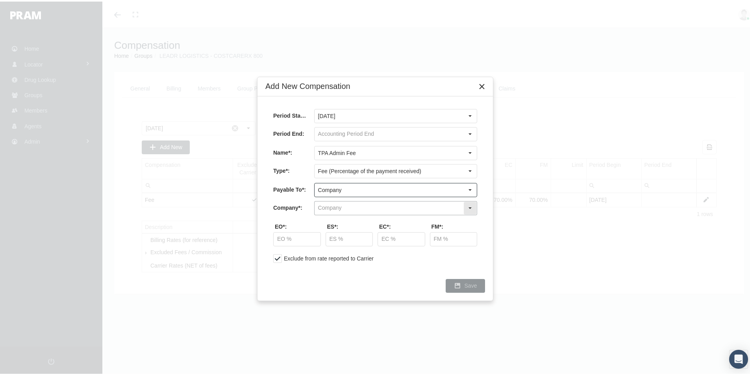
click at [325, 207] on input "text" at bounding box center [389, 206] width 149 height 13
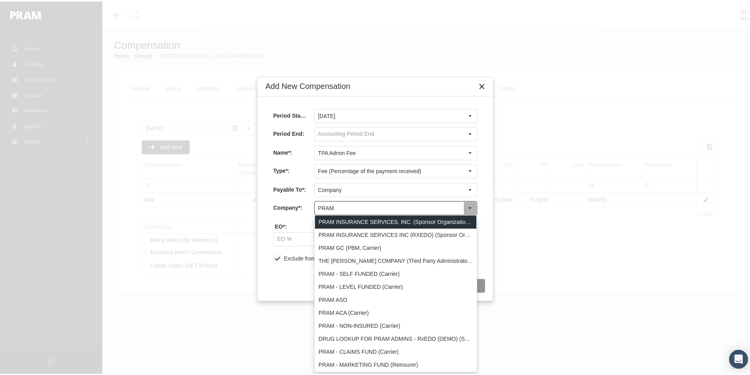
click at [338, 220] on div "PRAM INSURANCE SERVICES, INC. (Sponsor Organization, Broker, Distribution Partn…" at bounding box center [395, 220] width 161 height 13
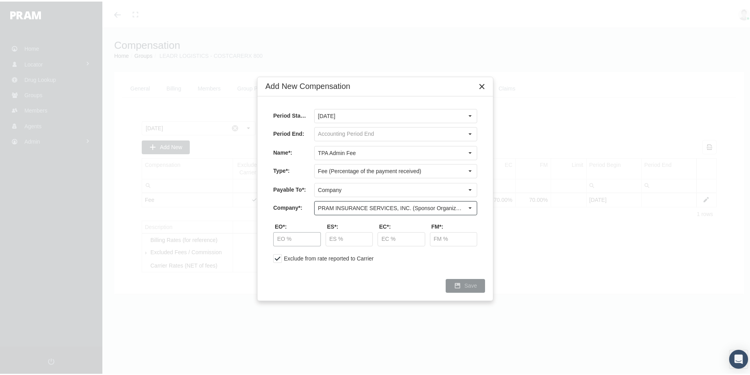
type input "PRAM INSURANCE SERVICES, INC. (Sponsor Organization, Broker, Distribution Partn…"
click at [284, 236] on input "text" at bounding box center [297, 237] width 47 height 13
type input "10.00 %"
type input "0.00 %"
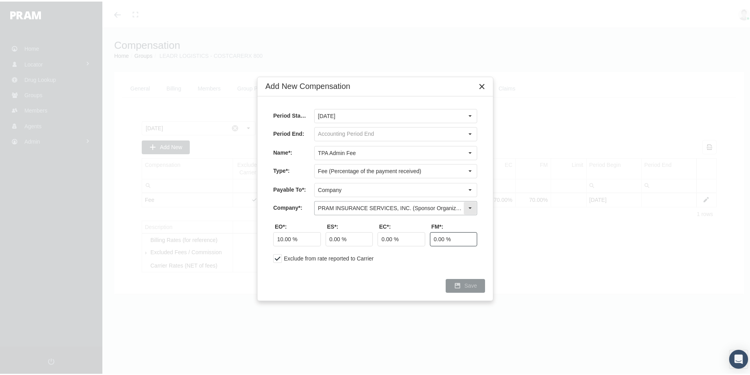
type input "0.00 %"
click at [468, 284] on span "Save" at bounding box center [471, 284] width 13 height 6
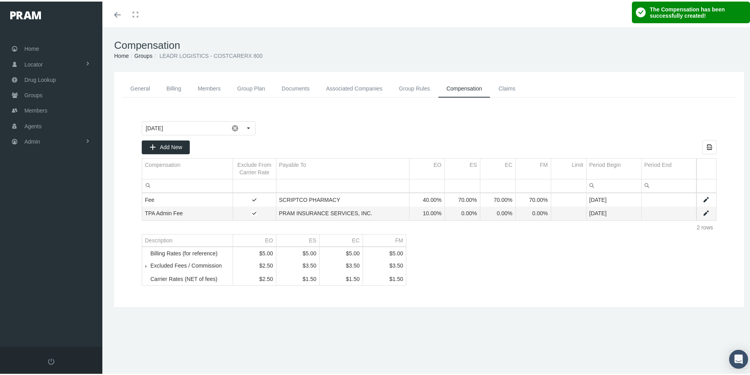
click at [135, 86] on link "General" at bounding box center [140, 87] width 36 height 18
click at [336, 86] on link "Associated Companies" at bounding box center [354, 87] width 73 height 18
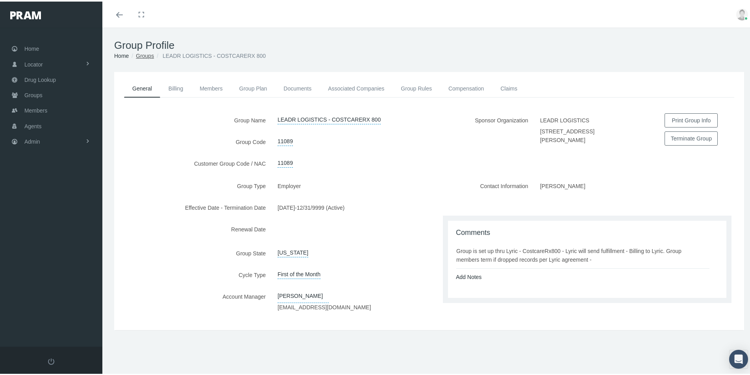
click at [145, 54] on link "Groups" at bounding box center [145, 54] width 18 height 6
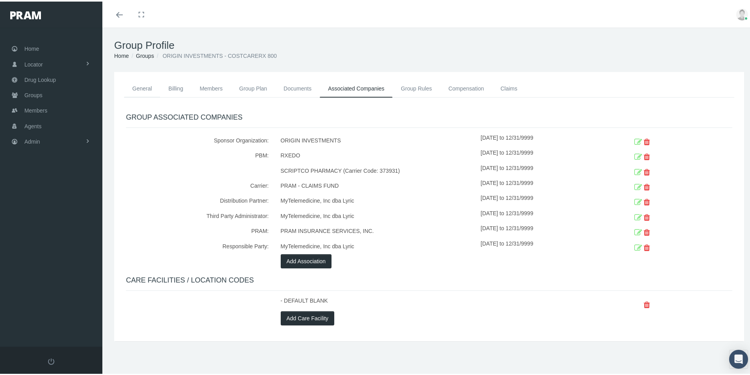
click at [143, 87] on link "General" at bounding box center [142, 86] width 36 height 17
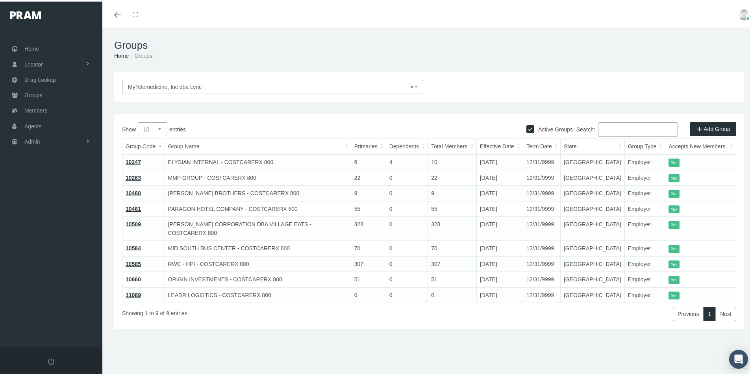
click at [710, 126] on link "Add Group" at bounding box center [713, 127] width 46 height 14
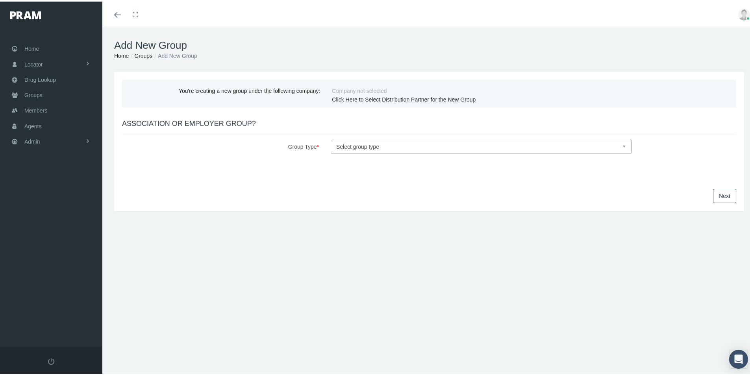
click at [353, 95] on link "Click Here to Select Distribution Partner for the New Group" at bounding box center [404, 98] width 144 height 6
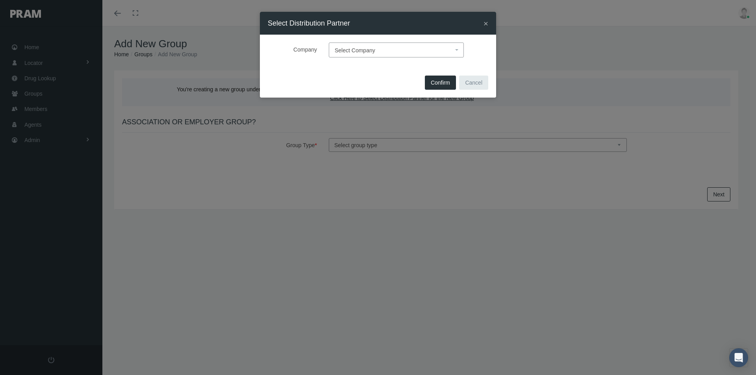
click at [349, 47] on span "Select Company" at bounding box center [394, 50] width 119 height 10
type input "myt"
select select "9146"
click at [441, 85] on span "Confirm" at bounding box center [440, 83] width 19 height 6
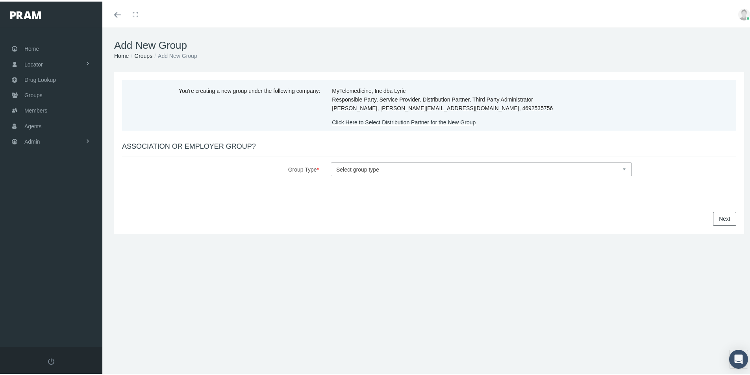
drag, startPoint x: 352, startPoint y: 164, endPoint x: 358, endPoint y: 167, distance: 6.9
click at [352, 164] on select "Select group type Association Employer" at bounding box center [481, 168] width 301 height 14
select select "1"
click at [331, 161] on select "Select group type Association Employer" at bounding box center [481, 168] width 301 height 14
select select
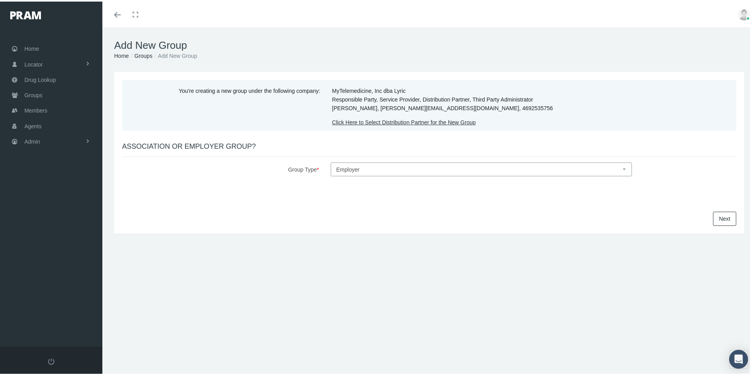
click at [720, 217] on link "Next" at bounding box center [724, 217] width 23 height 14
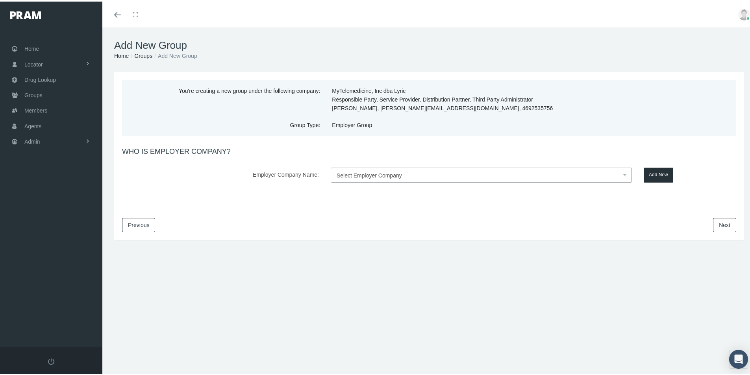
click at [345, 174] on span "Select Employer Company" at bounding box center [369, 174] width 65 height 6
type input "Queen City Staffing"
click at [651, 174] on button "Add New" at bounding box center [659, 173] width 30 height 15
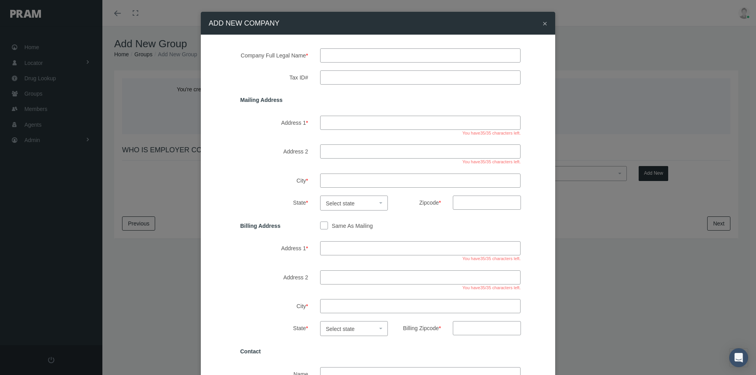
click at [338, 55] on input "text" at bounding box center [420, 55] width 201 height 14
type input "queen city staffing"
click at [332, 73] on input "Tax ID#" at bounding box center [420, 77] width 201 height 14
type input "47-3600495"
click at [328, 122] on input "Address 1 *" at bounding box center [420, 123] width 201 height 14
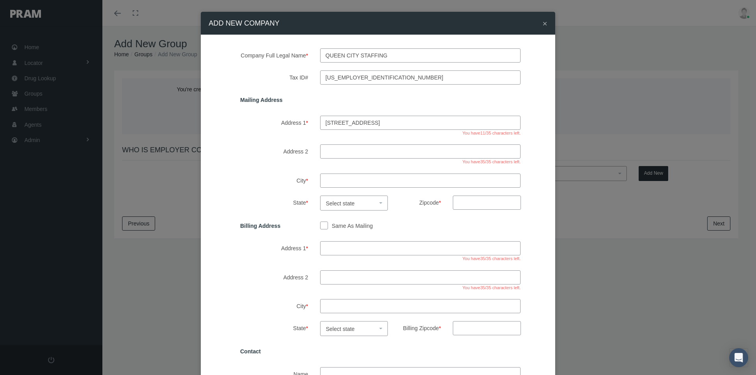
type input "610 elm street suite 800"
click at [321, 182] on input "City *" at bounding box center [420, 181] width 201 height 14
type input "mckinney"
click at [328, 200] on span "Select state" at bounding box center [340, 203] width 29 height 6
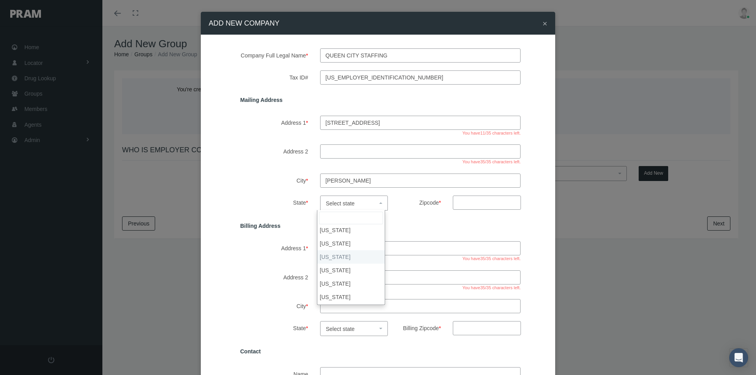
select select "TX"
click at [463, 200] on input "Zipcode *" at bounding box center [487, 203] width 68 height 14
type input "75070"
drag, startPoint x: 321, startPoint y: 224, endPoint x: 365, endPoint y: 230, distance: 44.4
click at [321, 224] on input "Same As Mailing" at bounding box center [324, 225] width 8 height 8
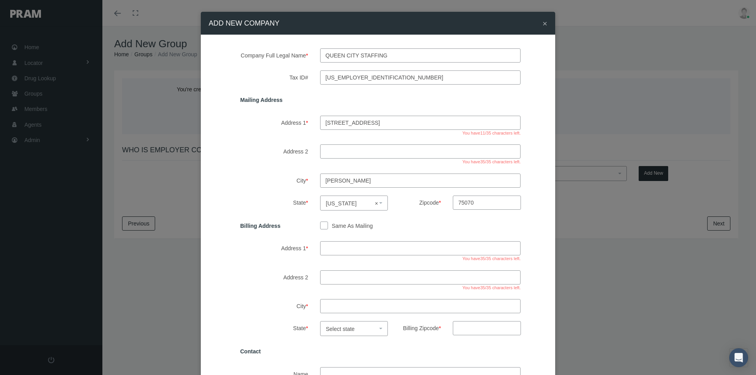
checkbox input "true"
type input "610 elm street suite 800"
type input "mckinney"
select select "TX"
type input "75070"
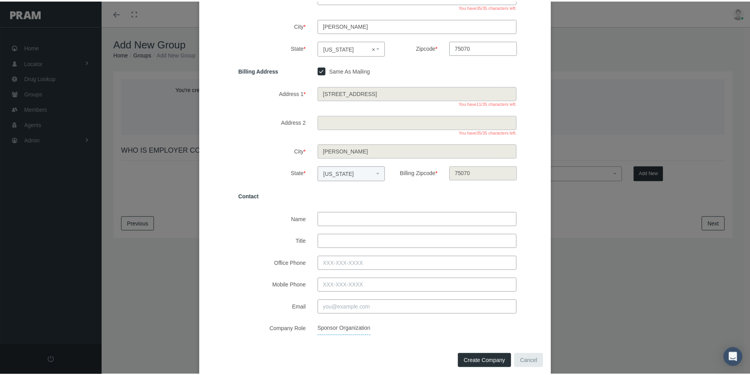
scroll to position [158, 0]
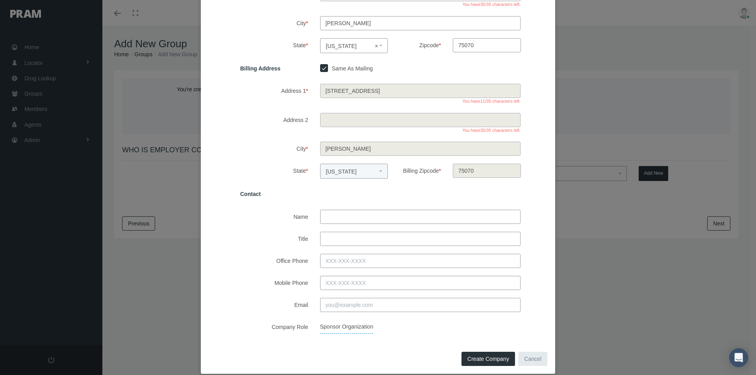
click at [327, 220] on input "Name" at bounding box center [420, 217] width 201 height 14
type input "emma coello"
click at [327, 237] on input "Title" at bounding box center [420, 239] width 201 height 14
type input "Operations"
click at [402, 343] on div "Company Full Legal Name * queen city staffing Tax ID# 47-3600495 Mailing Addres…" at bounding box center [378, 113] width 354 height 472
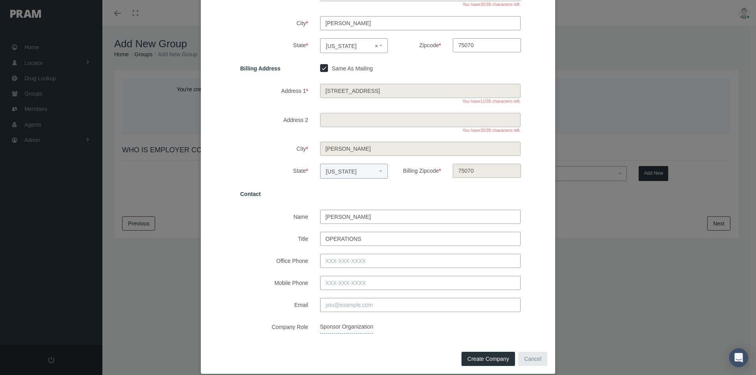
click at [469, 361] on span "Create Company" at bounding box center [488, 359] width 42 height 6
select select
checkbox input "false"
select select
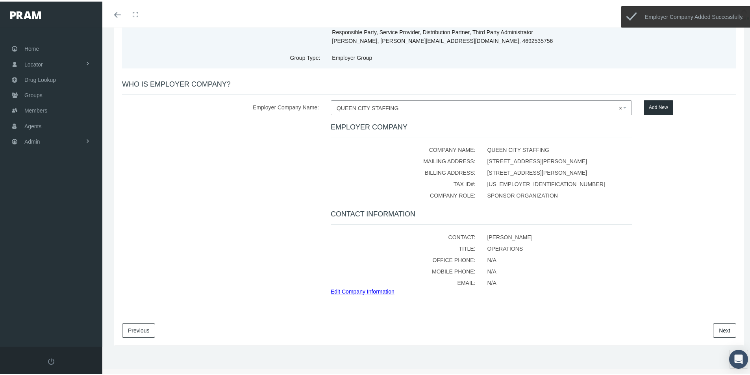
scroll to position [69, 0]
click at [713, 328] on link "Next" at bounding box center [724, 328] width 23 height 14
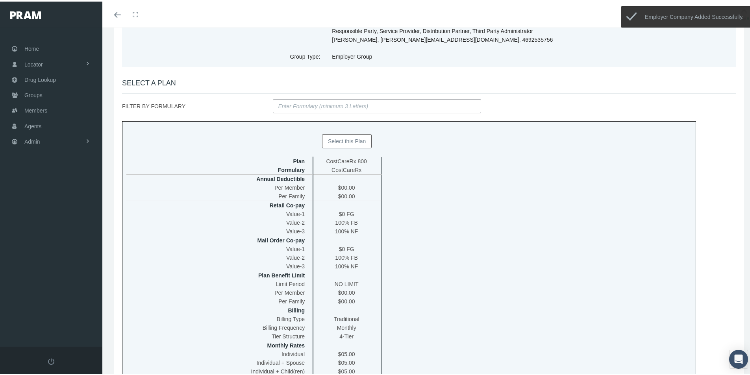
scroll to position [0, 0]
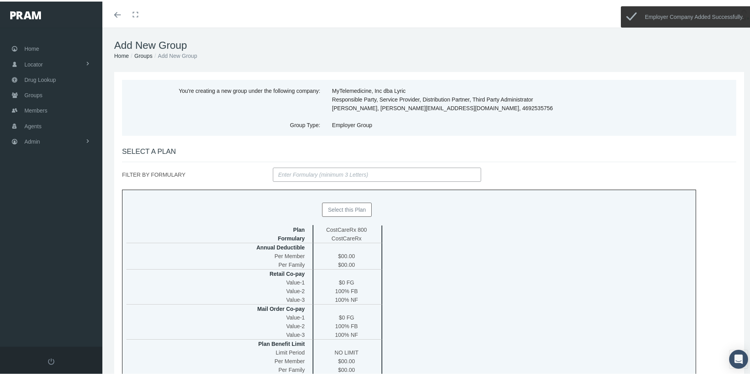
click at [336, 210] on button "Select this Plan" at bounding box center [347, 208] width 50 height 14
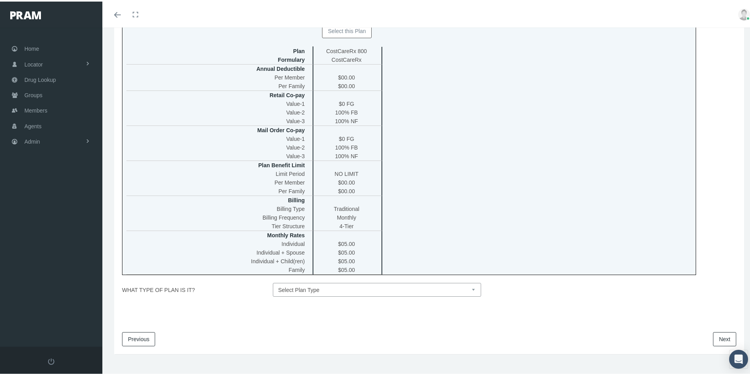
scroll to position [189, 0]
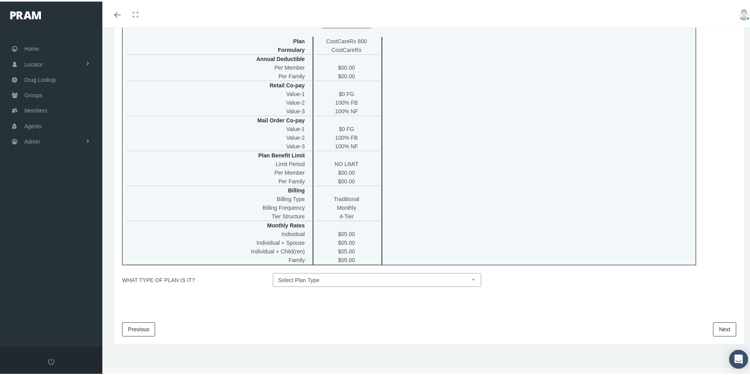
click at [469, 275] on select "Select Plan Type Insured Lyric Lean Unknown" at bounding box center [377, 279] width 209 height 14
select select "0"
click at [273, 272] on select "Select Plan Type Insured Lyric Lean Unknown" at bounding box center [377, 279] width 209 height 14
click at [715, 328] on link "Next" at bounding box center [724, 328] width 23 height 14
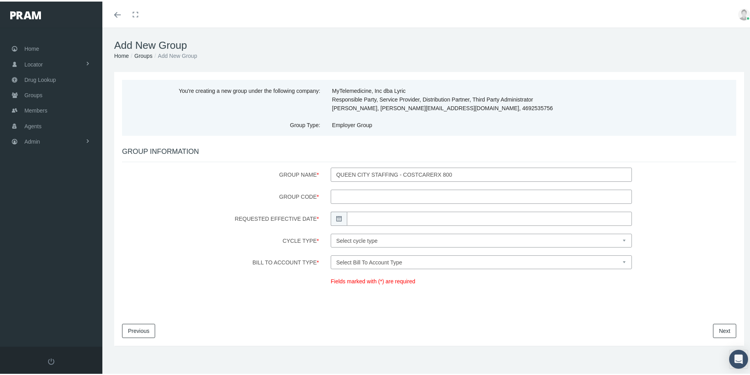
click at [342, 196] on input "Group Code *" at bounding box center [481, 195] width 301 height 14
type input "11090"
click at [369, 219] on input "Requested Effective Date *" at bounding box center [489, 217] width 285 height 14
click at [386, 254] on td "1" at bounding box center [388, 256] width 12 height 12
type input "10/01/2025"
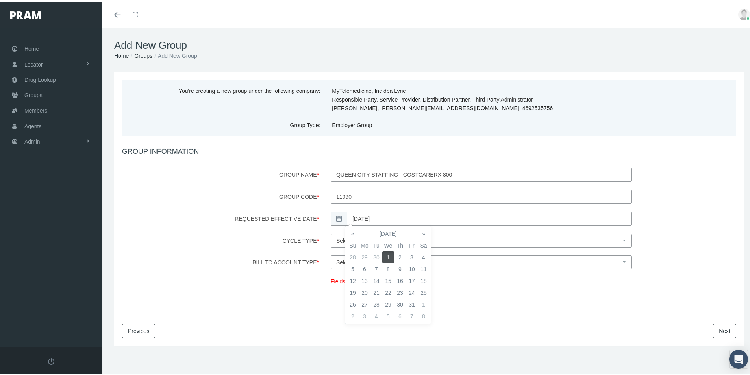
click at [435, 239] on select "Select cycle type First of the Month Any Day of the Month First and Fifteenth o…" at bounding box center [481, 239] width 301 height 14
select select "1"
click at [331, 232] on select "Select cycle type First of the Month Any Day of the Month First and Fifteenth o…" at bounding box center [481, 239] width 301 height 14
click at [420, 261] on select "Select Bill To Account Type Company Member" at bounding box center [481, 261] width 301 height 14
select select "1"
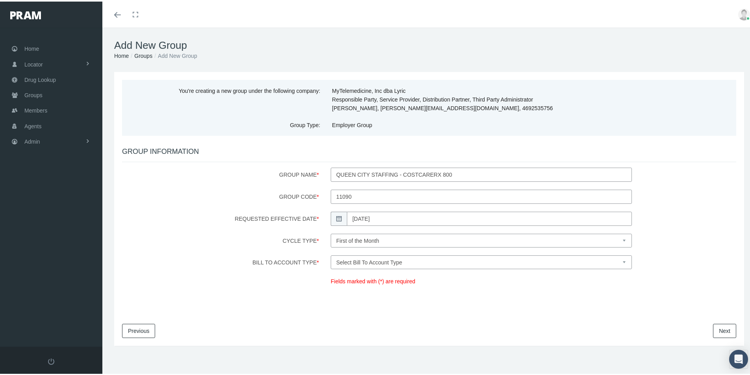
click at [331, 254] on select "Select Bill To Account Type Company Member" at bounding box center [481, 261] width 301 height 14
click at [719, 328] on link "Next" at bounding box center [724, 330] width 23 height 14
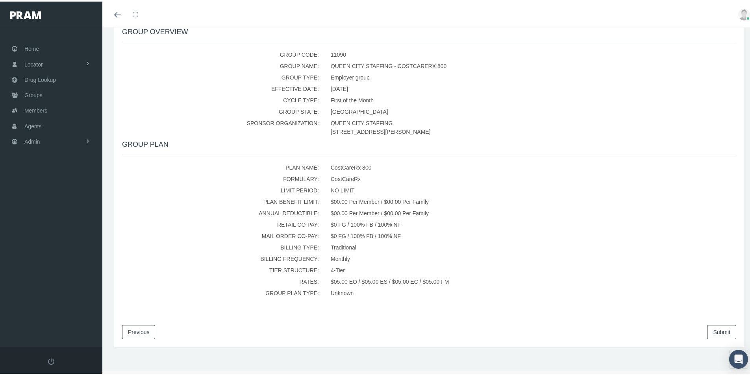
scroll to position [147, 0]
click at [711, 327] on link "Submit" at bounding box center [721, 328] width 29 height 14
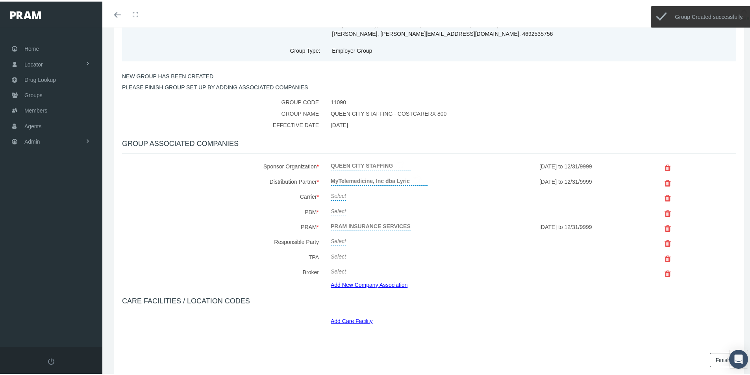
scroll to position [79, 0]
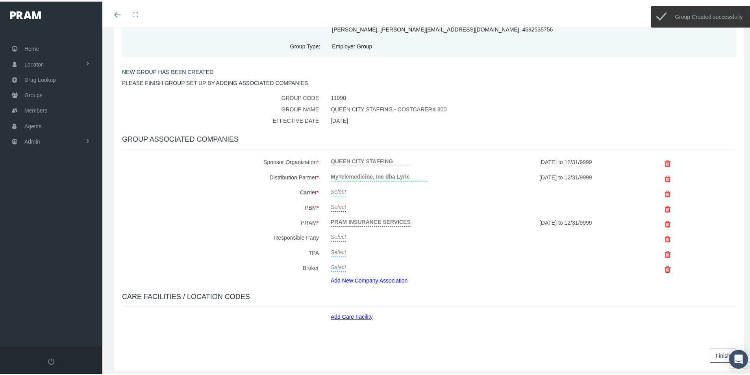
click at [337, 189] on link "Select" at bounding box center [338, 189] width 15 height 11
click at [337, 190] on span "Select" at bounding box center [338, 192] width 15 height 6
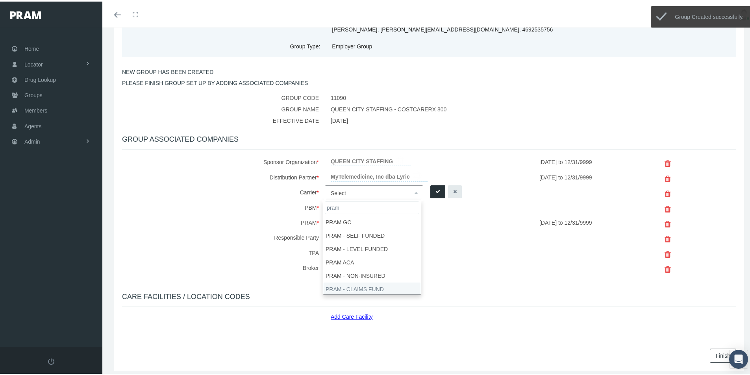
type input "pram"
drag, startPoint x: 346, startPoint y: 287, endPoint x: 426, endPoint y: 213, distance: 109.2
select select "9068"
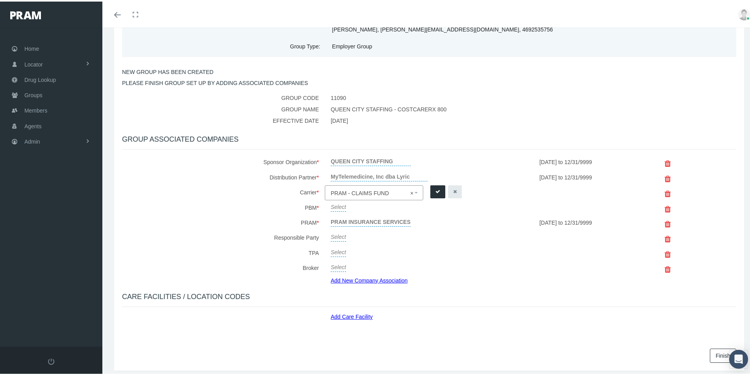
click at [436, 190] on icon "submit" at bounding box center [438, 190] width 5 height 7
click at [341, 206] on link "Select" at bounding box center [338, 204] width 15 height 11
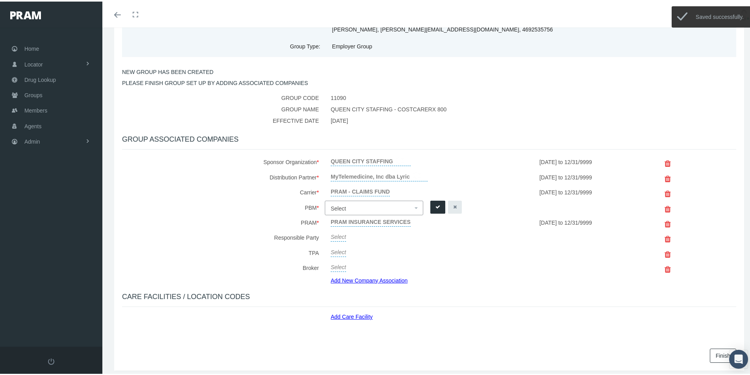
click at [341, 207] on span "Select" at bounding box center [338, 207] width 15 height 6
type input "rxed"
select select "49"
click at [436, 204] on icon "submit" at bounding box center [438, 205] width 5 height 7
click at [353, 277] on link "Add New Company Association" at bounding box center [372, 278] width 83 height 11
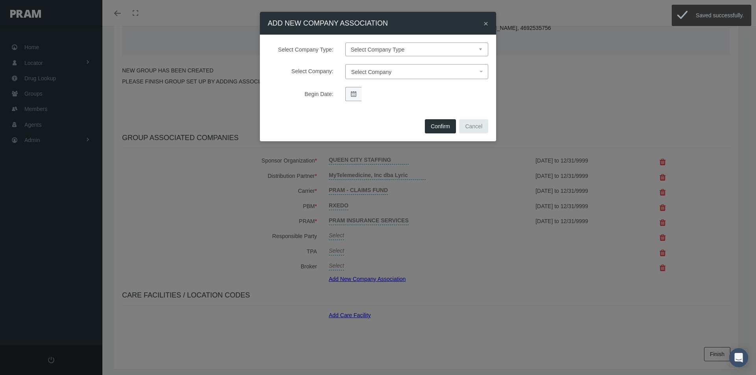
click at [359, 49] on select "Select Company Type Sponsor Organization Broker PBM Carrier Reinsurer Distribut…" at bounding box center [416, 50] width 143 height 14
select select "3"
click at [345, 43] on select "Select Company Type Sponsor Organization Broker PBM Carrier Reinsurer Distribut…" at bounding box center [416, 50] width 143 height 14
select select
click at [363, 68] on span "Select Company" at bounding box center [414, 72] width 126 height 10
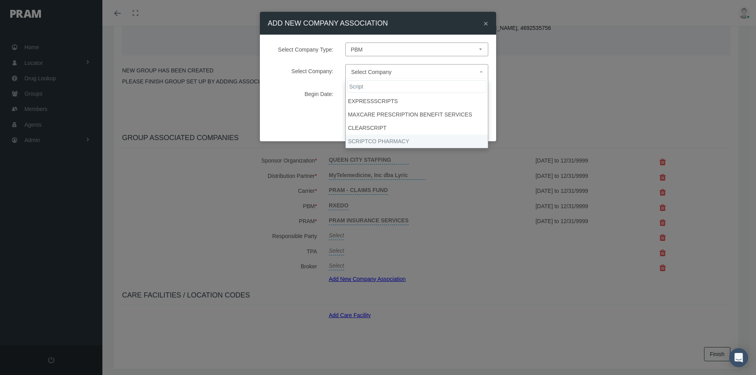
type input "Script"
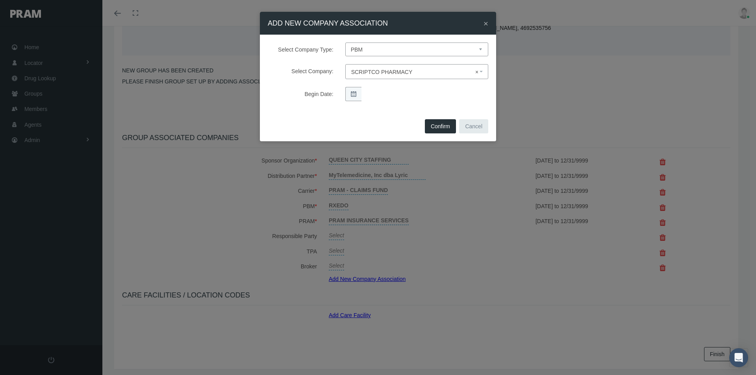
select select "9082"
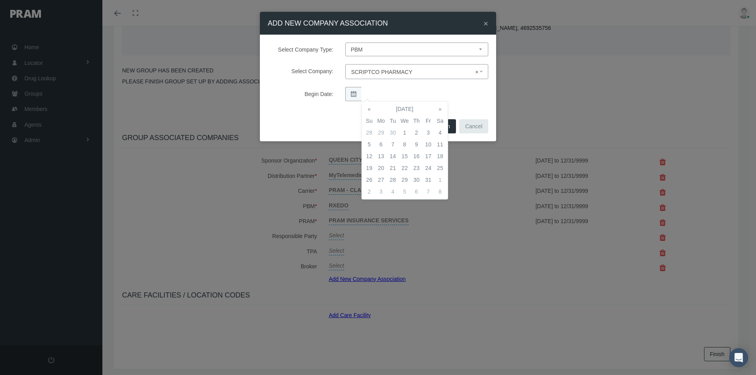
click at [404, 131] on td "1" at bounding box center [405, 133] width 12 height 12
drag, startPoint x: 453, startPoint y: 101, endPoint x: 446, endPoint y: 115, distance: 16.0
click at [454, 101] on div at bounding box center [397, 94] width 116 height 14
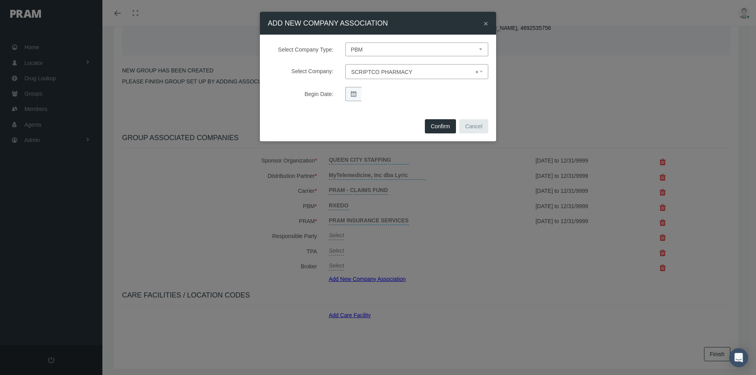
click at [434, 126] on button "Confirm" at bounding box center [440, 126] width 31 height 14
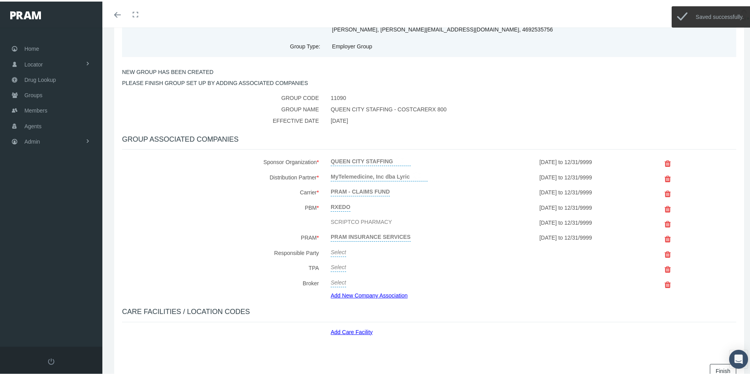
click at [335, 251] on link "Select" at bounding box center [338, 250] width 15 height 11
click at [334, 251] on span "Select" at bounding box center [338, 252] width 15 height 6
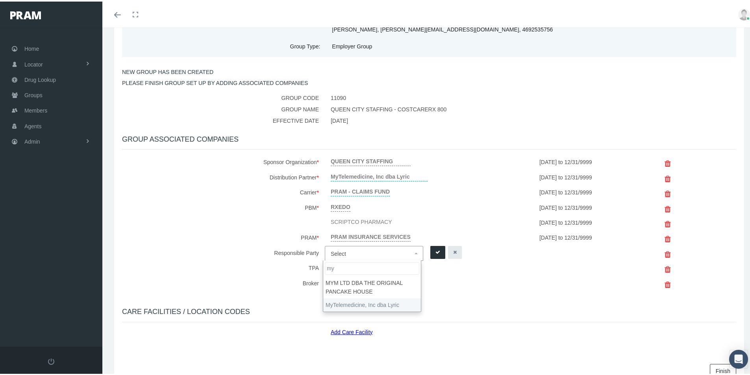
type input "my"
select select "9146"
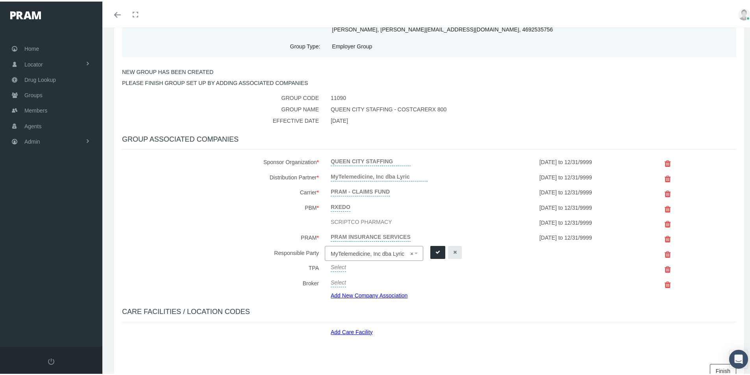
drag, startPoint x: 435, startPoint y: 250, endPoint x: 359, endPoint y: 271, distance: 78.8
click at [436, 250] on icon "submit" at bounding box center [438, 250] width 5 height 7
click at [339, 267] on link "Select" at bounding box center [338, 265] width 15 height 11
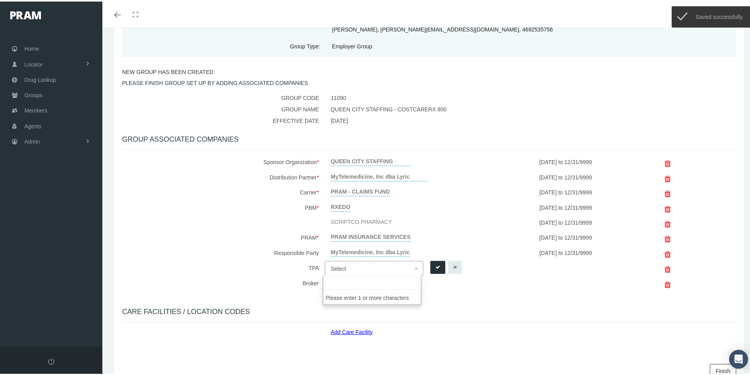
click at [341, 267] on span "Select" at bounding box center [338, 267] width 15 height 6
type input "myt"
select select "9146"
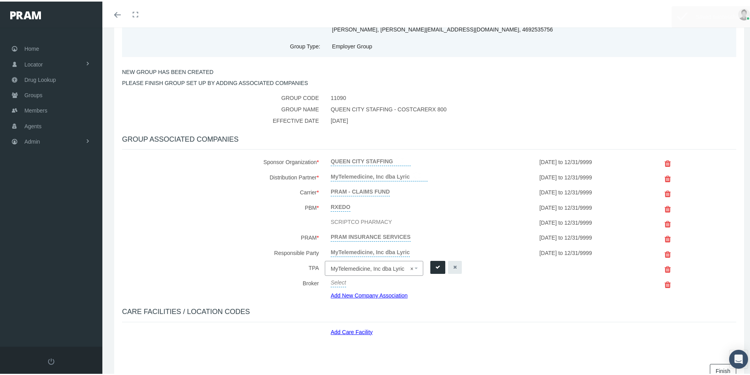
click at [436, 266] on icon "submit" at bounding box center [438, 265] width 5 height 7
click at [348, 330] on link "Add Care Facility" at bounding box center [355, 329] width 48 height 9
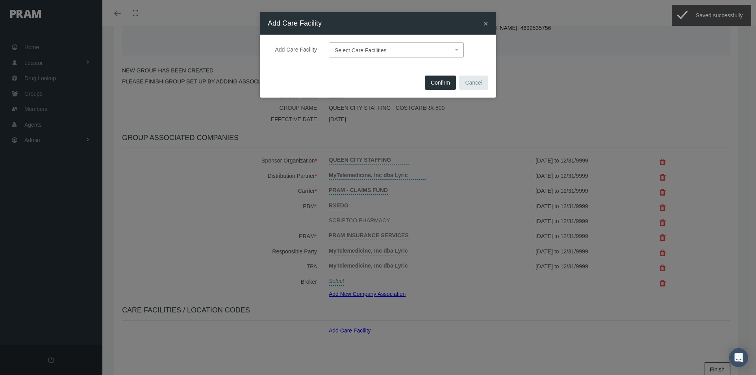
click at [339, 48] on span "Select Care Facilities" at bounding box center [361, 50] width 52 height 6
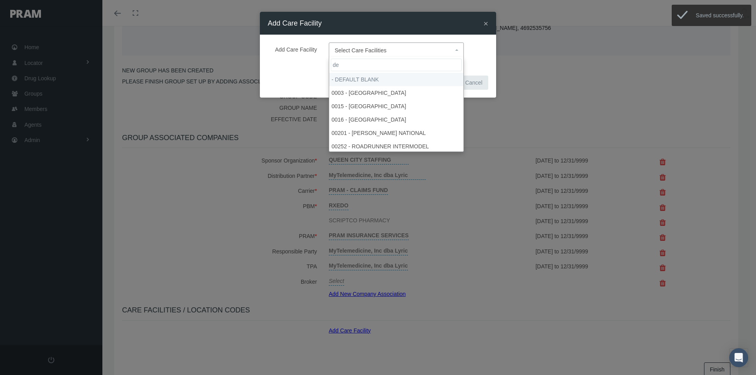
type input "de"
select select "1905"
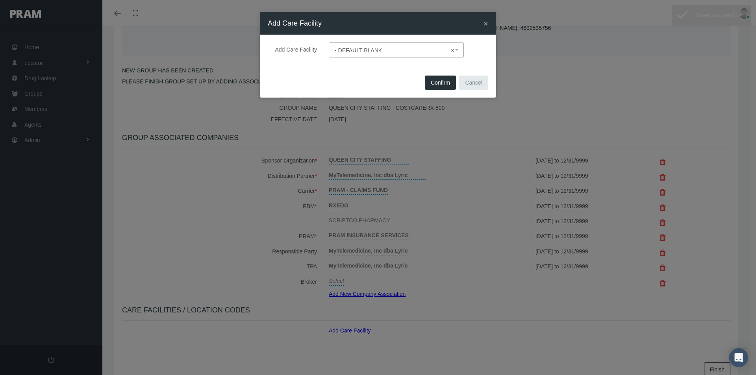
click at [441, 80] on span "Confirm" at bounding box center [440, 83] width 19 height 6
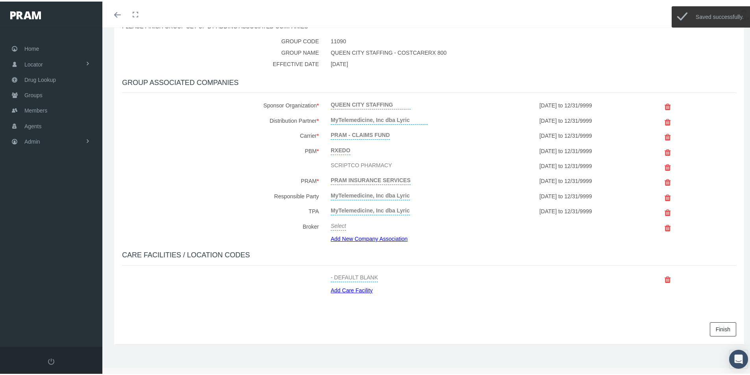
click at [710, 326] on link "Finish" at bounding box center [723, 328] width 26 height 14
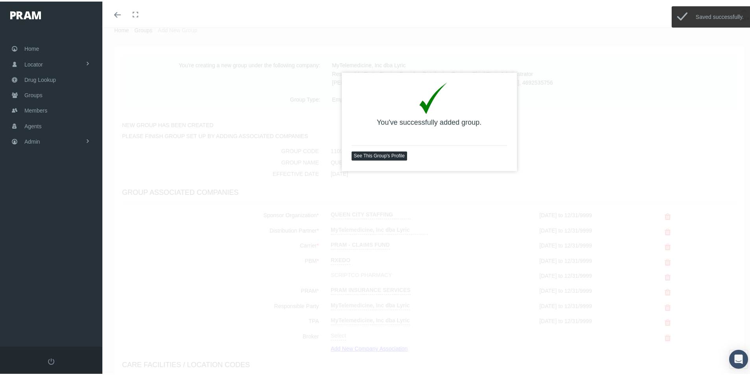
scroll to position [26, 0]
click at [381, 152] on link "See This Group's Profile" at bounding box center [380, 154] width 56 height 9
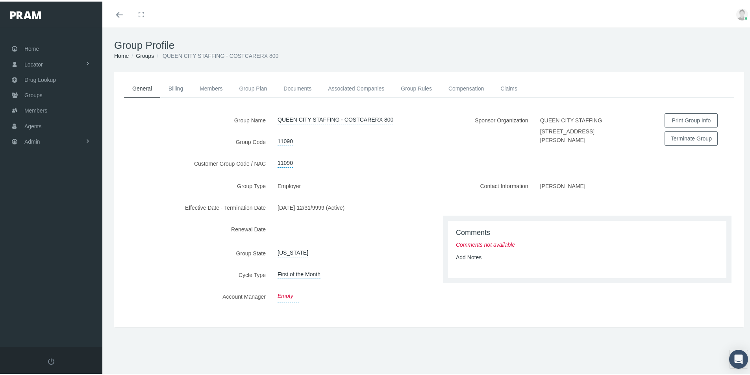
click at [282, 293] on link "Empty" at bounding box center [289, 294] width 22 height 13
click at [286, 293] on span "Select" at bounding box center [285, 296] width 15 height 6
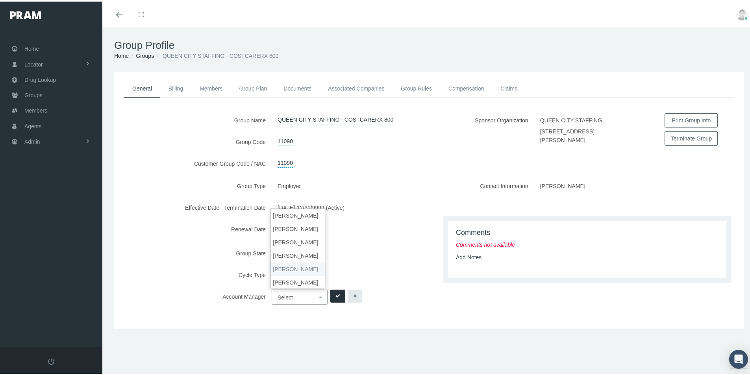
drag, startPoint x: 286, startPoint y: 268, endPoint x: 331, endPoint y: 288, distance: 49.2
select select "3"
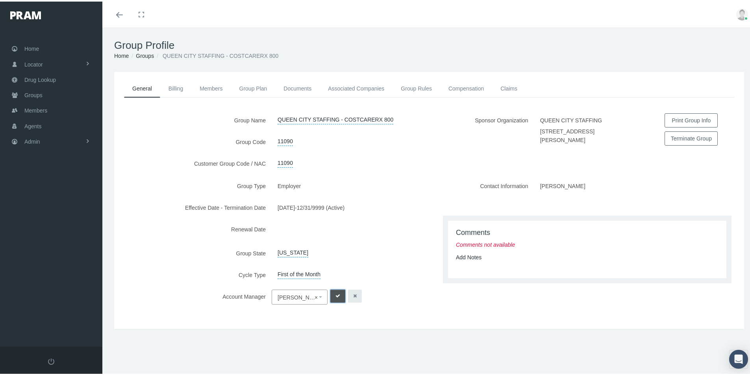
click at [333, 291] on button "submit" at bounding box center [337, 294] width 15 height 13
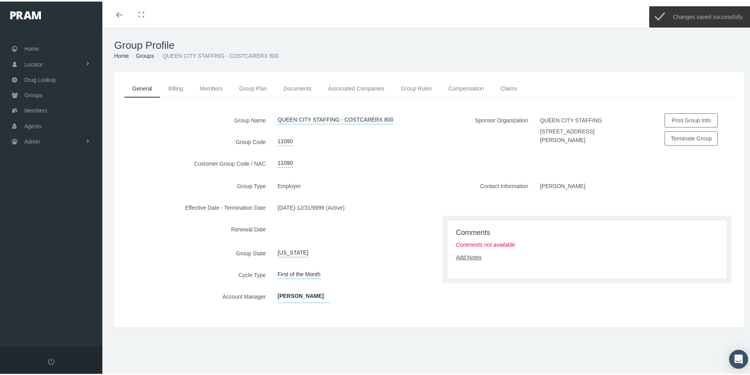
click at [465, 255] on link "Add Notes" at bounding box center [469, 256] width 26 height 6
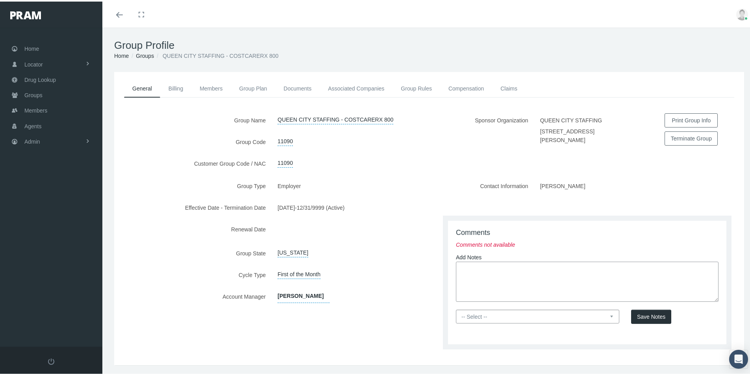
click at [463, 261] on textarea at bounding box center [587, 280] width 263 height 40
paste textarea "Group is set up thru Lyric - CostcareRx800 - Lyric will send fulfillment - Bill…"
click at [665, 269] on textarea "Group is set up thru Lyric - CostcareRx800 - Lyric will send fulfillment - Bill…" at bounding box center [587, 280] width 263 height 40
drag, startPoint x: 607, startPoint y: 287, endPoint x: 450, endPoint y: 318, distance: 160.5
click at [578, 291] on textarea "Group is set up thru Lyric - CostcareRx800 - Lyric will send fulfillment - Bill…" at bounding box center [587, 280] width 263 height 40
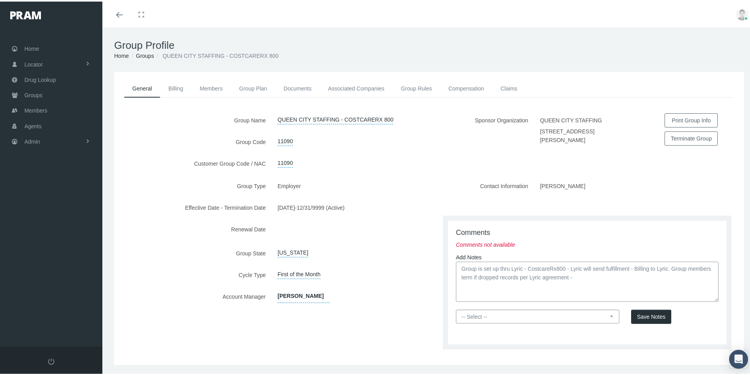
click at [602, 278] on textarea "Group is set up thru Lyric - CostcareRx800 - Lyric will send fulfillment - Bill…" at bounding box center [587, 280] width 263 height 40
click at [593, 285] on textarea "Group is set up thru Lyric - CostcareRx800 - Lyric will send fulfillment - Bill…" at bounding box center [587, 280] width 263 height 40
type textarea "Group is set up thru Lyric - CostcareRx800 - Lyric will send fulfillment - Bill…"
drag, startPoint x: 607, startPoint y: 315, endPoint x: 563, endPoint y: 320, distance: 44.4
click at [604, 315] on select "-- Select -- PRAM Only Everyone" at bounding box center [537, 315] width 163 height 14
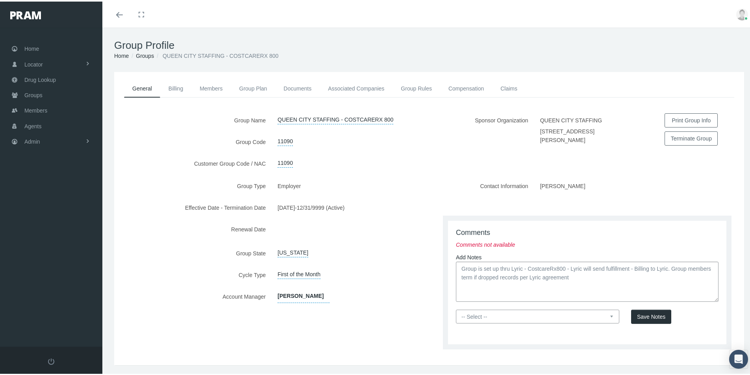
select select "0"
click at [456, 308] on select "-- Select -- PRAM Only Everyone" at bounding box center [537, 315] width 163 height 14
click at [641, 316] on span "Save Notes" at bounding box center [651, 315] width 28 height 6
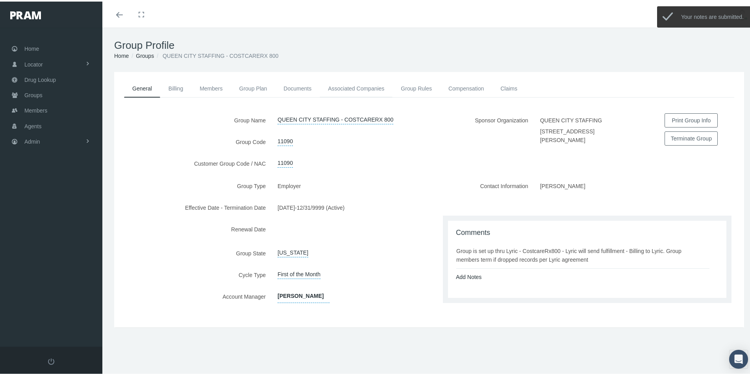
click at [340, 88] on link "Associated Companies" at bounding box center [356, 86] width 73 height 17
click at [498, 266] on li "Group is set up thru Lyric - CostcareRx800 - Lyric will send fulfillment - Bill…" at bounding box center [583, 253] width 254 height 28
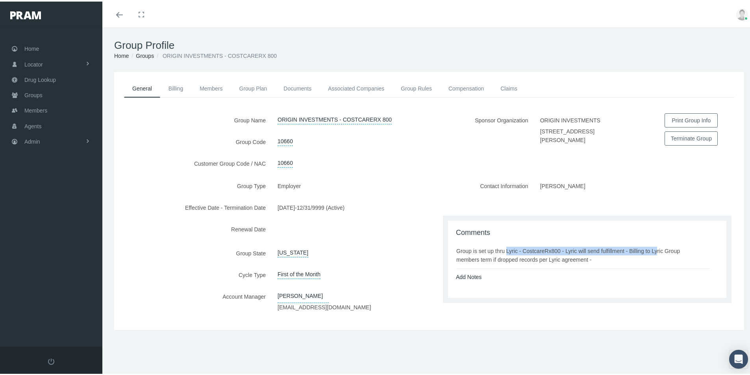
drag, startPoint x: 454, startPoint y: 249, endPoint x: 596, endPoint y: 253, distance: 142.6
click at [607, 254] on div "Group is set up thru Lyric - CostcareRx800 - Lyric will send fulfillment - Bill…" at bounding box center [582, 253] width 253 height 17
click at [595, 254] on div "Group is set up thru Lyric - CostcareRx800 - Lyric will send fulfillment - Bill…" at bounding box center [582, 253] width 253 height 17
drag, startPoint x: 454, startPoint y: 249, endPoint x: 623, endPoint y: 254, distance: 169.0
click at [623, 254] on div "Group is set up thru Lyric - CostcareRx800 - Lyric will send fulfillment - Bill…" at bounding box center [582, 253] width 253 height 17
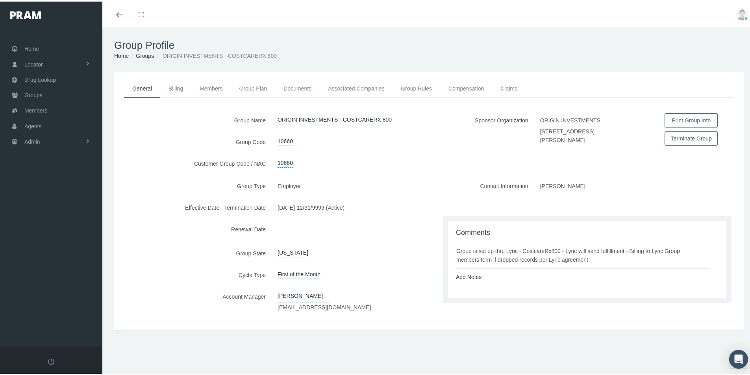
copy div "Group is set up thru Lyric - CostcareRx800 - Lyric will send fulfillment - Bill…"
click at [444, 159] on label at bounding box center [586, 158] width 315 height 5
click at [452, 88] on link "Compensation" at bounding box center [466, 86] width 52 height 17
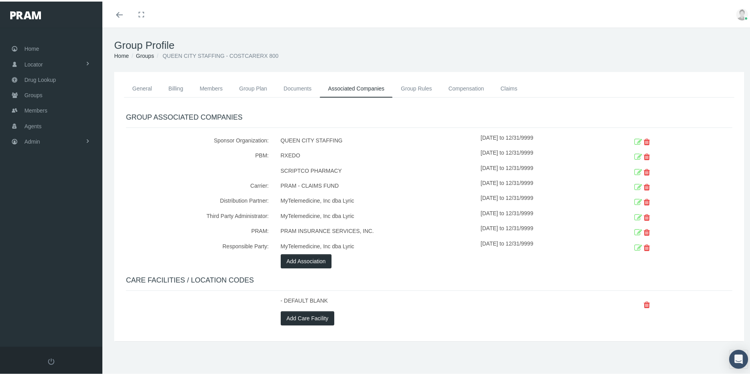
click at [634, 169] on icon at bounding box center [638, 171] width 8 height 12
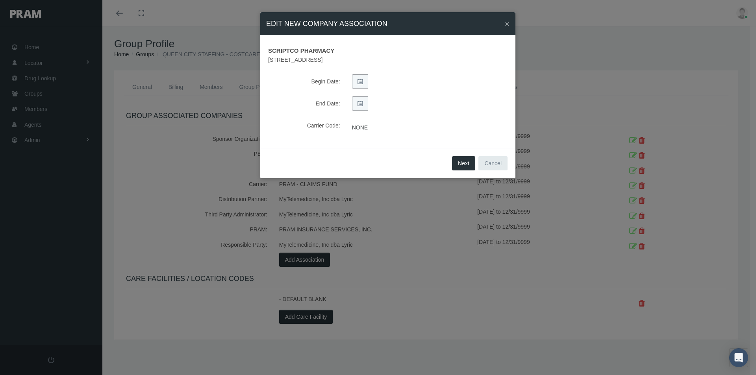
click at [360, 128] on link "NONE" at bounding box center [360, 126] width 16 height 11
select select "1"
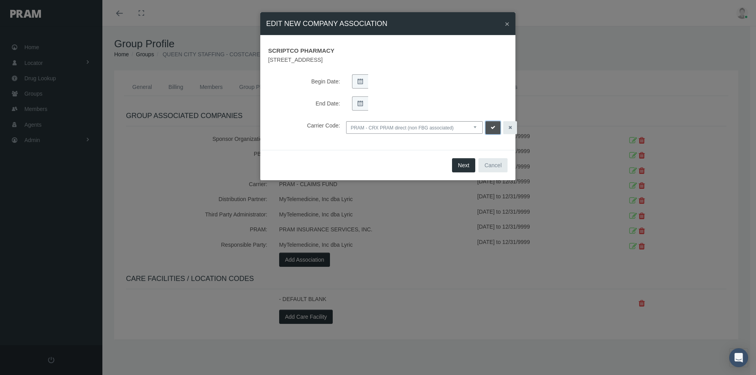
click at [493, 127] on icon "submit" at bounding box center [493, 127] width 5 height 7
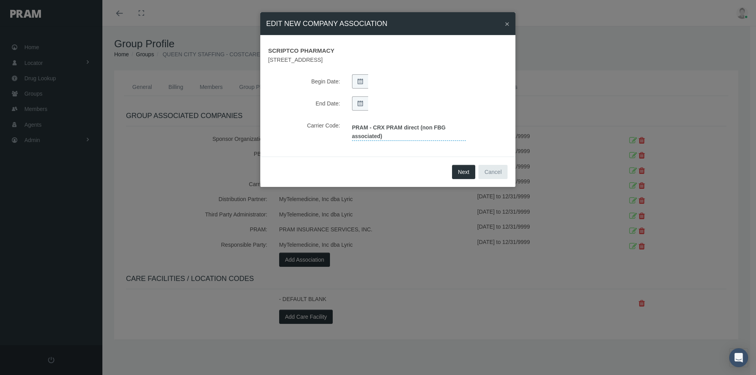
click at [386, 131] on link "PRAM - CRX PRAM direct (non FBG associated)" at bounding box center [409, 131] width 114 height 20
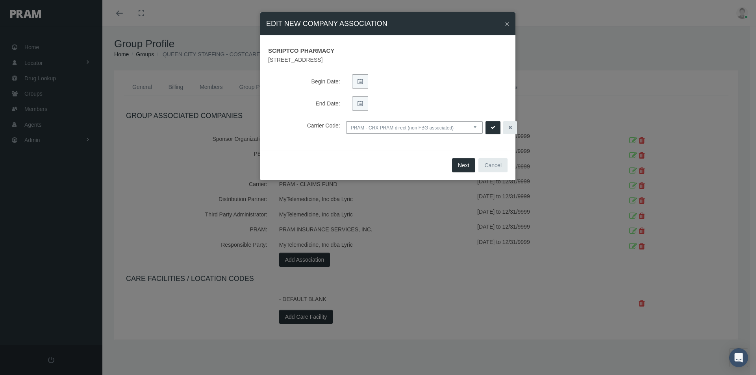
click at [476, 126] on select "NONE PRAM - CRX PRAM direct (non FBG associated) FBGPRAM - CRX CHC Business - g…" at bounding box center [414, 127] width 137 height 13
select select "13"
click at [346, 121] on select "NONE PRAM - CRX PRAM direct (non FBG associated) FBGPRAM - CRX CHC Business - g…" at bounding box center [414, 127] width 137 height 13
click at [493, 125] on icon "submit" at bounding box center [493, 127] width 5 height 7
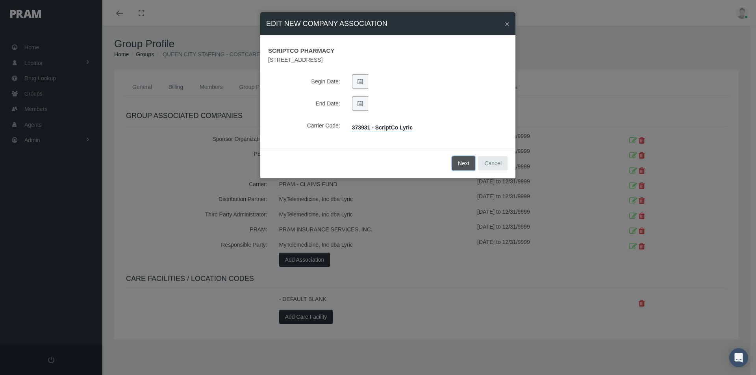
click at [463, 160] on button "Next" at bounding box center [463, 163] width 23 height 14
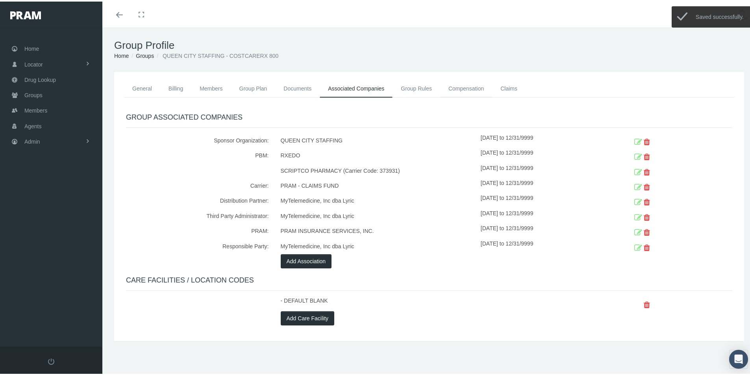
click at [462, 88] on link "Compensation" at bounding box center [466, 86] width 52 height 17
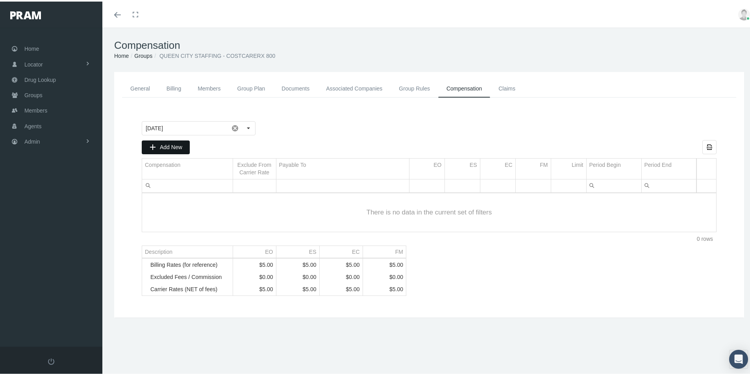
click at [163, 145] on span "Add New" at bounding box center [171, 146] width 22 height 6
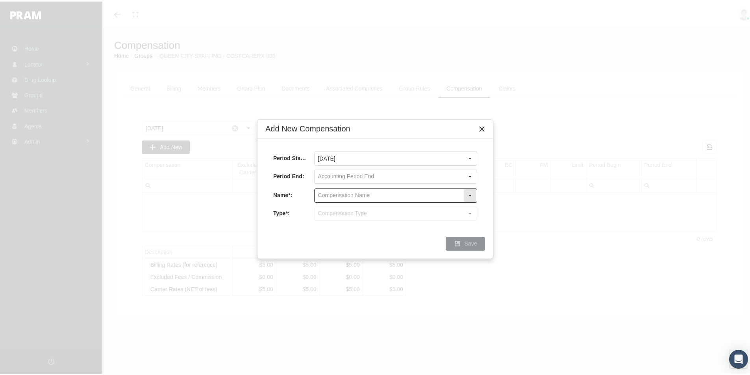
click at [326, 192] on input "text" at bounding box center [389, 193] width 149 height 13
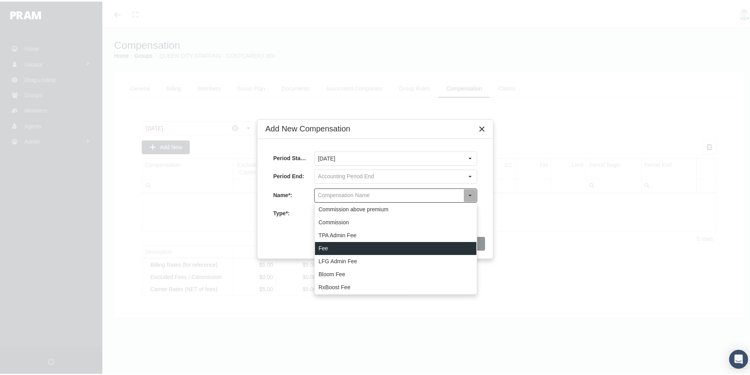
click at [322, 250] on div "Fee" at bounding box center [395, 247] width 161 height 13
type input "Fee"
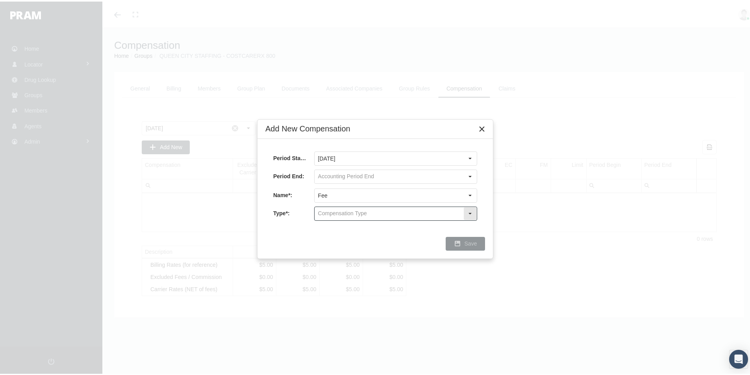
click at [326, 213] on input "text" at bounding box center [389, 212] width 149 height 13
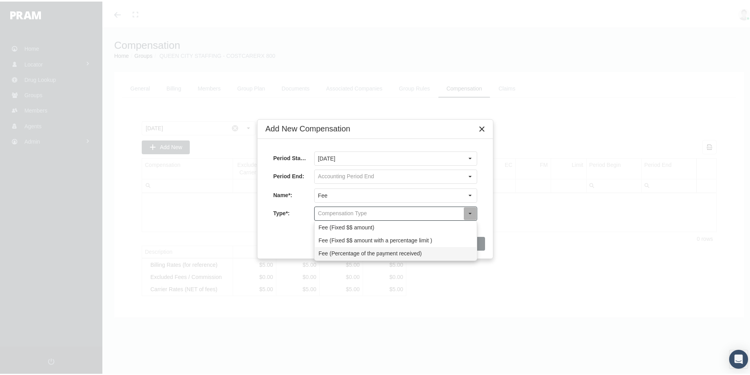
click at [326, 250] on div "Fee (Percentage of the payment received)" at bounding box center [395, 252] width 161 height 13
type input "Fee (Percentage of the payment received)"
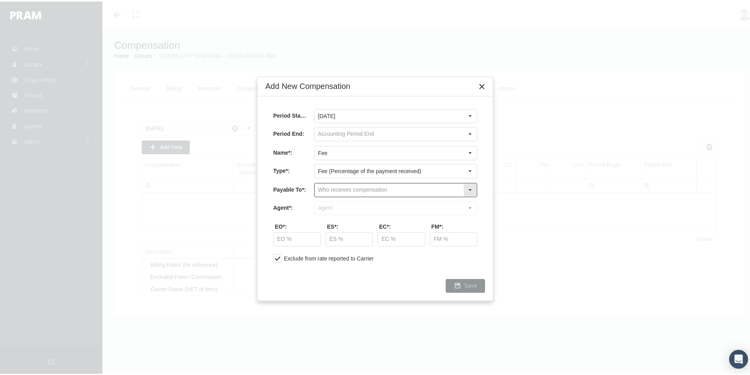
click at [332, 190] on input "text" at bounding box center [389, 188] width 149 height 13
click at [332, 214] on div "Company" at bounding box center [395, 215] width 161 height 13
type input "Company"
click at [329, 205] on input "text" at bounding box center [389, 206] width 149 height 13
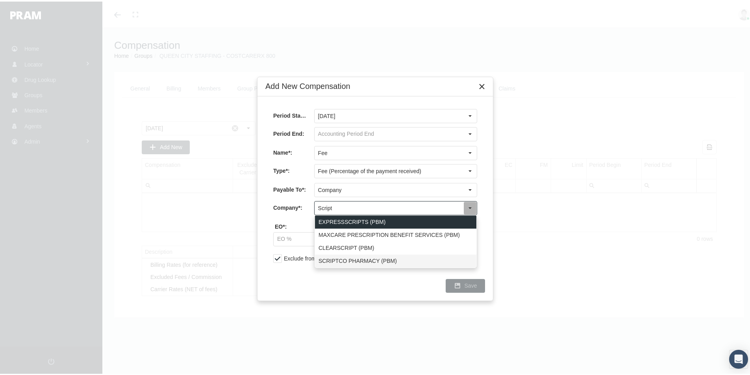
click at [334, 259] on div "SCRIPTCO PHARMACY (PBM)" at bounding box center [395, 259] width 161 height 13
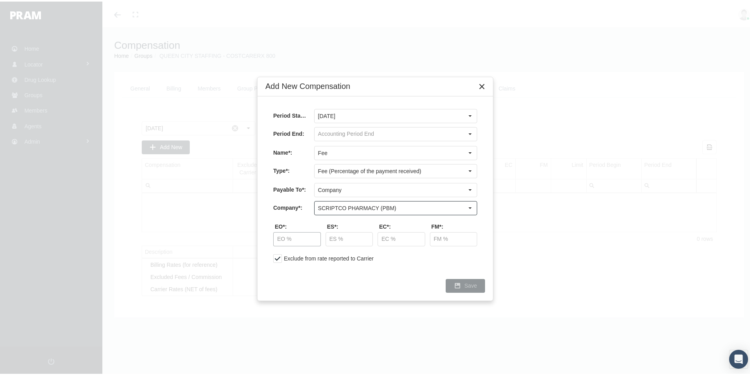
type input "SCRIPTCO PHARMACY (PBM)"
click at [293, 242] on input "text" at bounding box center [297, 237] width 47 height 13
type input "40.00 %"
type input "70.00 %"
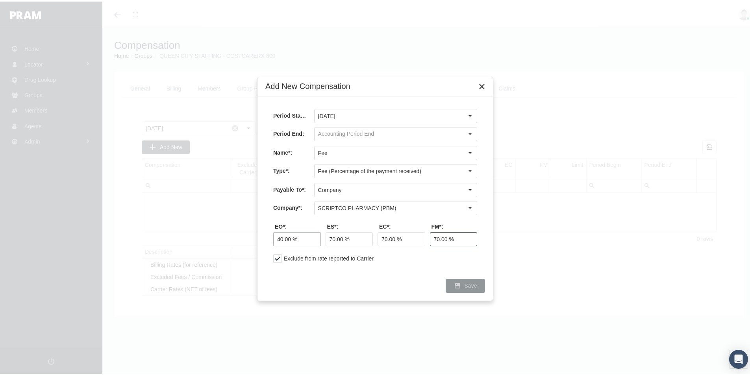
type input "70.00 %"
click at [473, 281] on span "Save" at bounding box center [471, 284] width 13 height 6
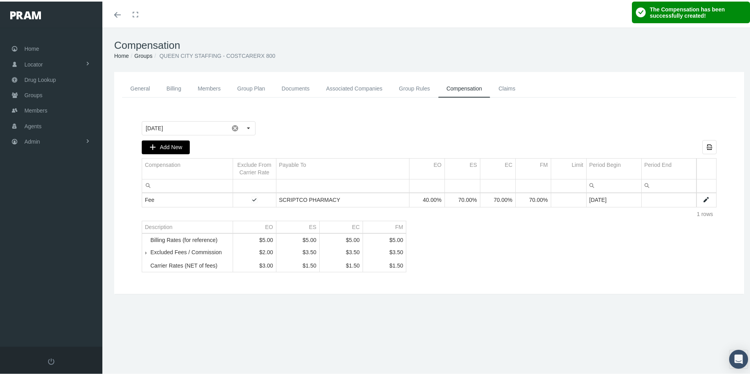
drag, startPoint x: 166, startPoint y: 145, endPoint x: 319, endPoint y: 180, distance: 157.0
click at [167, 146] on span "Add New" at bounding box center [171, 146] width 22 height 6
type input "October 2025"
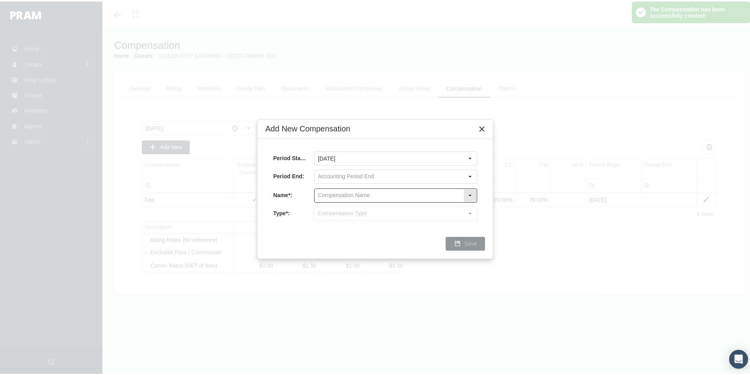
click at [324, 193] on input "text" at bounding box center [389, 193] width 149 height 13
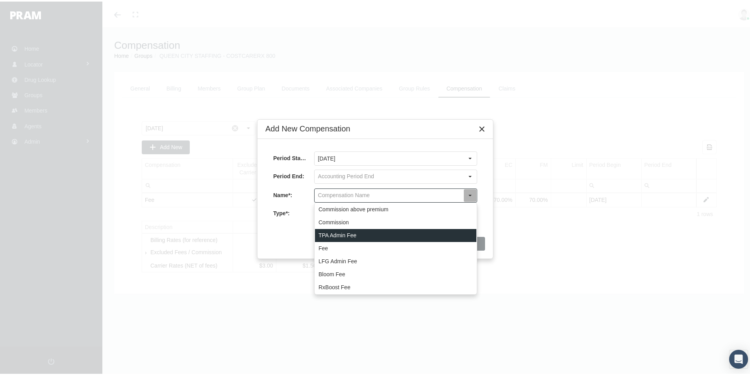
click at [326, 234] on div "TPA Admin Fee" at bounding box center [395, 234] width 161 height 13
type input "TPA Admin Fee"
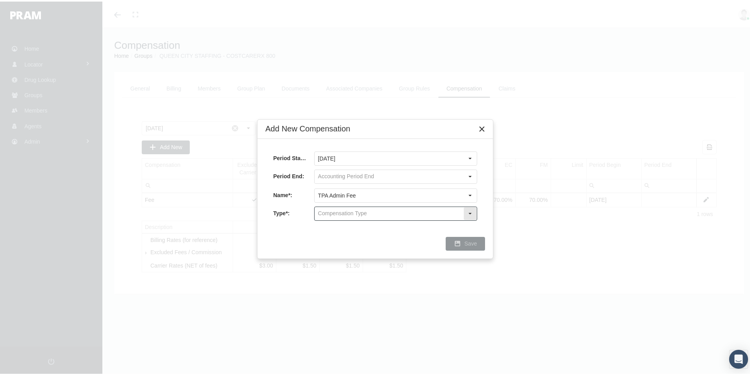
click at [326, 211] on input "text" at bounding box center [389, 212] width 149 height 13
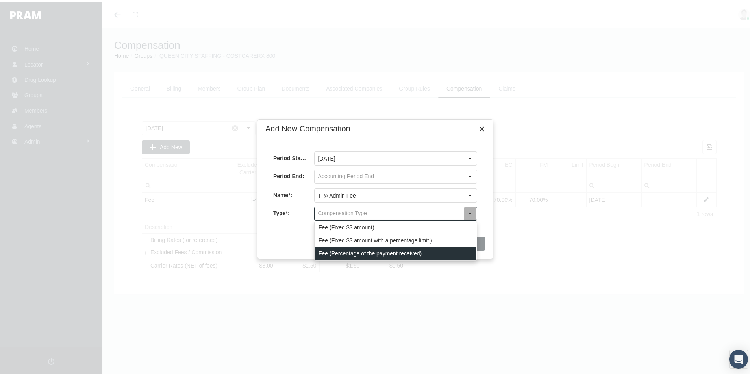
click at [326, 250] on div "Fee (Percentage of the payment received)" at bounding box center [395, 252] width 161 height 13
type input "Fee (Percentage of the payment received)"
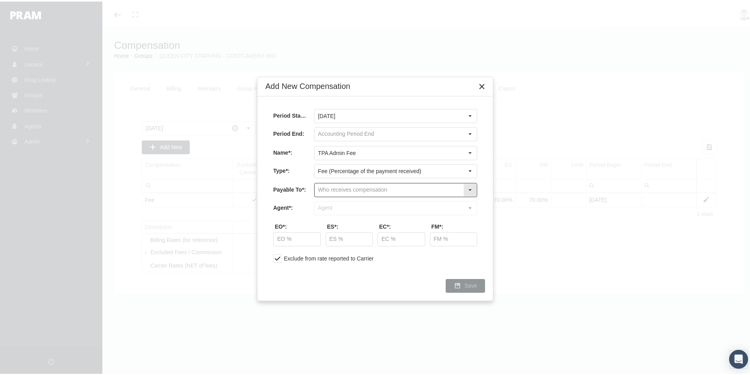
click at [332, 191] on input "text" at bounding box center [389, 188] width 149 height 13
click at [329, 215] on div "Company" at bounding box center [395, 215] width 161 height 13
type input "Company"
click at [324, 204] on input "text" at bounding box center [389, 206] width 149 height 13
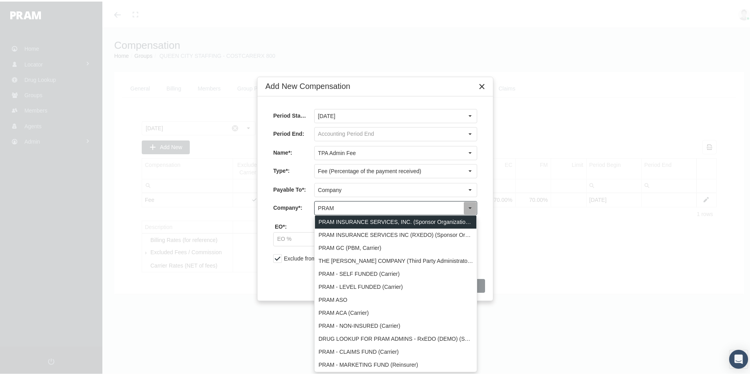
click at [363, 219] on div "PRAM INSURANCE SERVICES, INC. (Sponsor Organization, Broker, Distribution Partn…" at bounding box center [395, 220] width 161 height 13
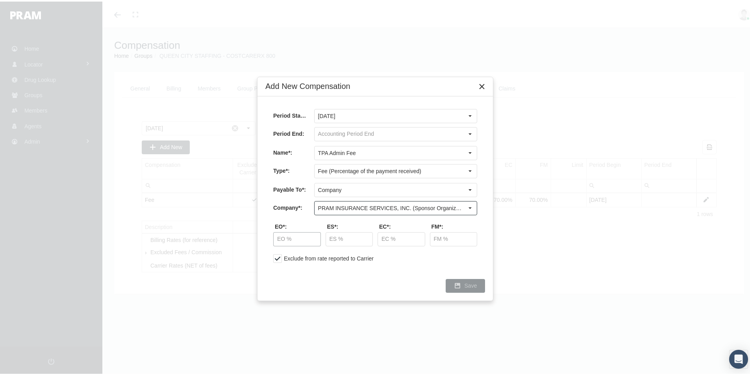
type input "PRAM INSURANCE SERVICES, INC. (Sponsor Organization, Broker, Distribution Partn…"
drag, startPoint x: 278, startPoint y: 239, endPoint x: 422, endPoint y: 234, distance: 144.2
click at [278, 239] on input "text" at bounding box center [297, 237] width 47 height 13
type input "10.00 %"
type input "0.00 %"
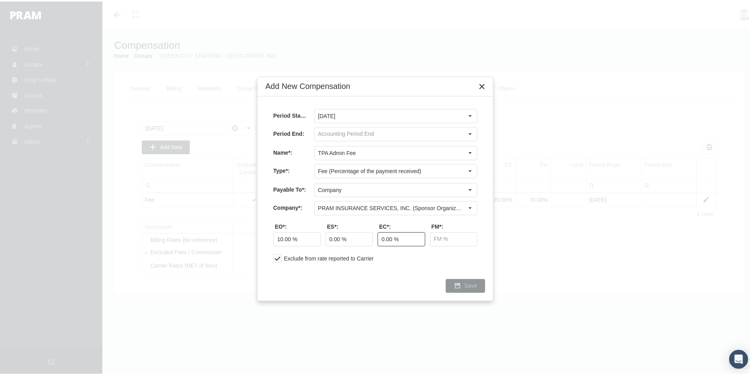
type input "0.00 %"
click at [470, 287] on span "Save" at bounding box center [471, 284] width 13 height 6
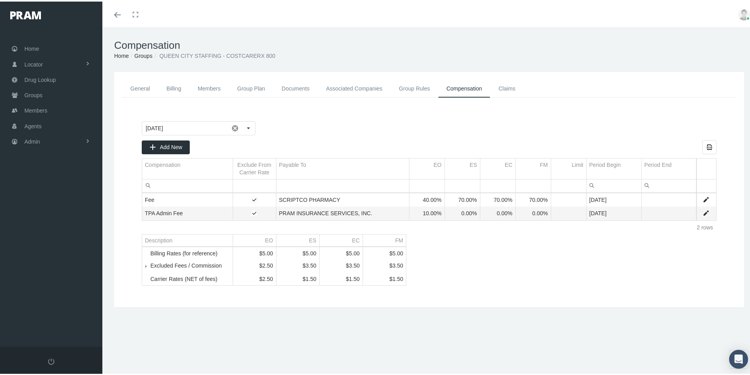
click at [276, 122] on div at bounding box center [487, 127] width 460 height 14
click at [141, 54] on link "Groups" at bounding box center [143, 54] width 18 height 6
click at [414, 88] on link "Group Rules" at bounding box center [415, 87] width 48 height 18
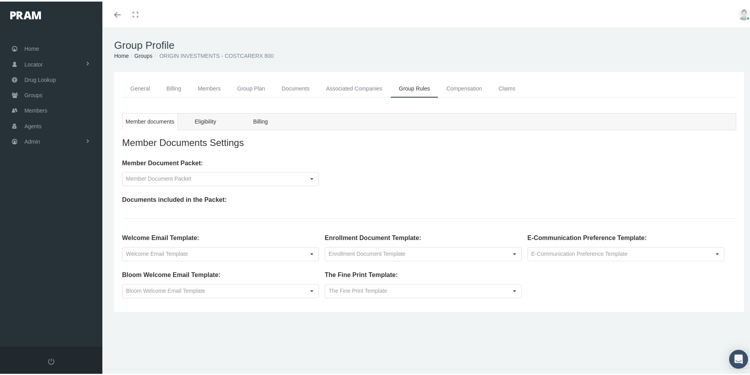
click at [346, 87] on link "Associated Companies" at bounding box center [354, 87] width 73 height 18
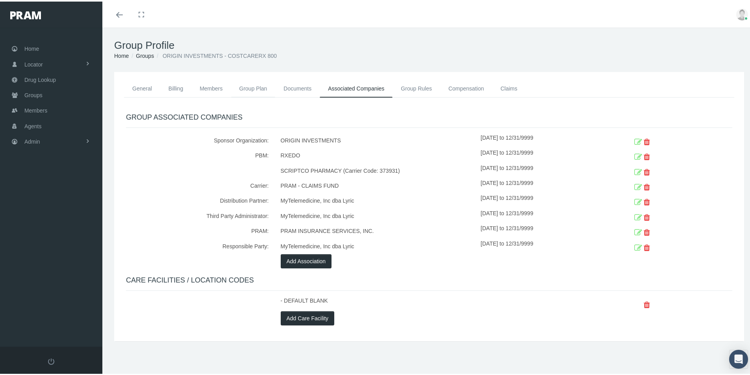
click at [248, 86] on link "Group Plan" at bounding box center [253, 86] width 44 height 17
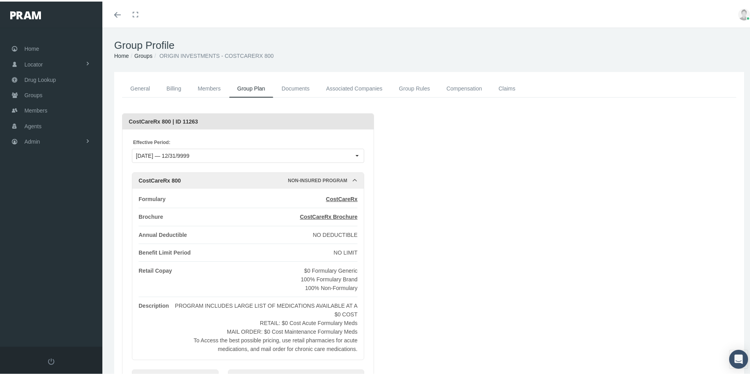
click at [142, 88] on link "General" at bounding box center [140, 87] width 36 height 18
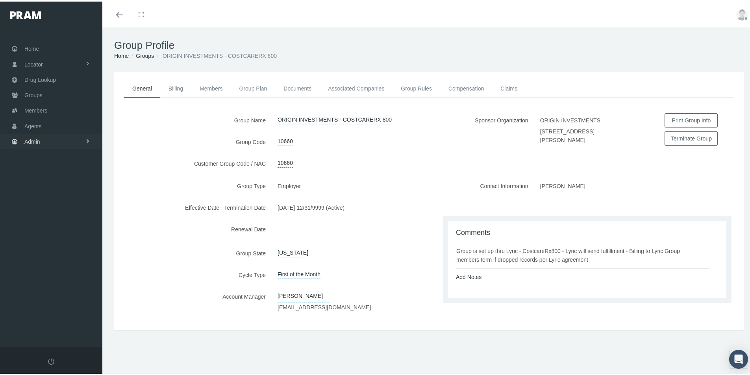
click at [31, 141] on span "Admin" at bounding box center [32, 140] width 16 height 15
click at [41, 201] on span "Group Billing" at bounding box center [48, 201] width 32 height 13
click at [51, 217] on span "Billing Activity By Group" at bounding box center [60, 217] width 58 height 13
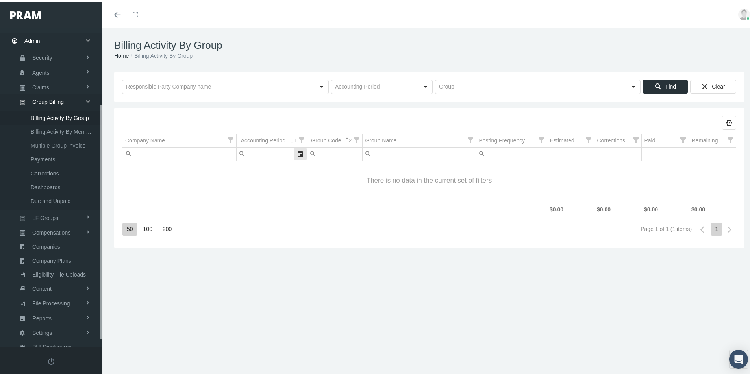
scroll to position [112, 0]
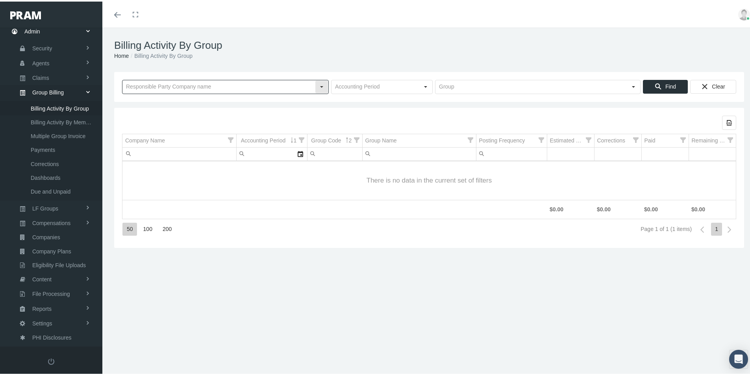
click at [180, 87] on input "text" at bounding box center [218, 85] width 193 height 13
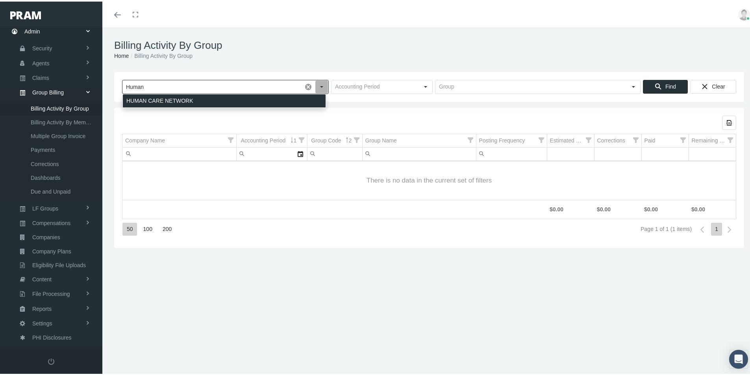
drag, startPoint x: 155, startPoint y: 96, endPoint x: 159, endPoint y: 97, distance: 4.9
click at [155, 96] on div "HUMAN CARE NETWORK" at bounding box center [224, 99] width 203 height 13
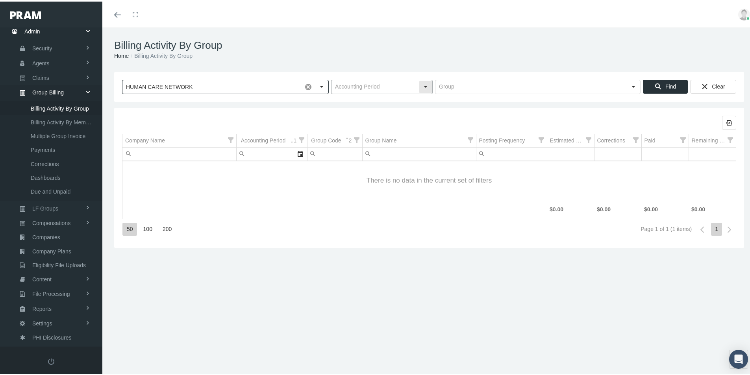
type input "HUMAN CARE NETWORK"
click at [350, 88] on input "text" at bounding box center [375, 85] width 87 height 13
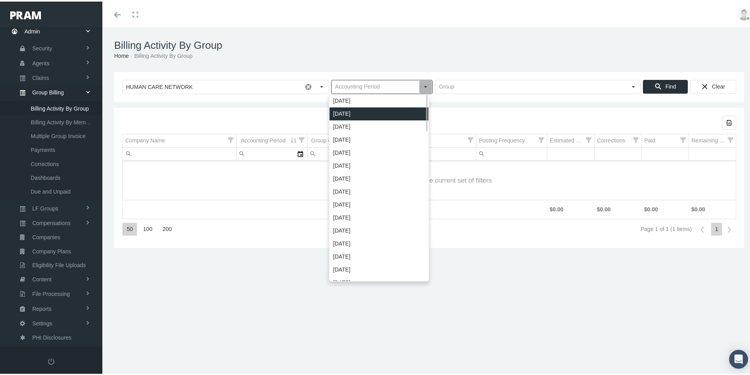
click at [349, 115] on div "[DATE]" at bounding box center [379, 112] width 99 height 13
type input "[DATE]"
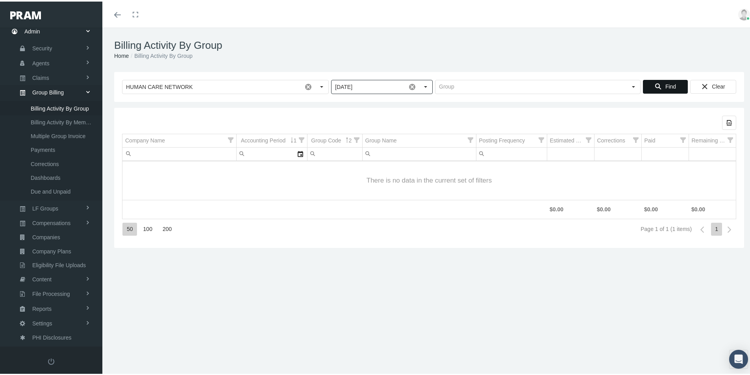
click at [669, 85] on span "Find" at bounding box center [670, 85] width 11 height 6
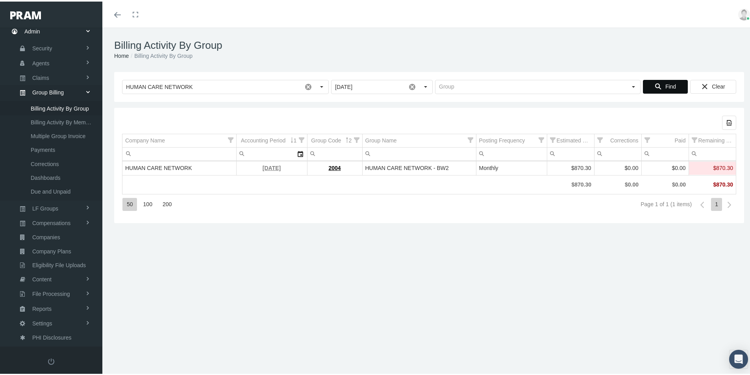
click at [263, 165] on link "[DATE]" at bounding box center [272, 166] width 18 height 6
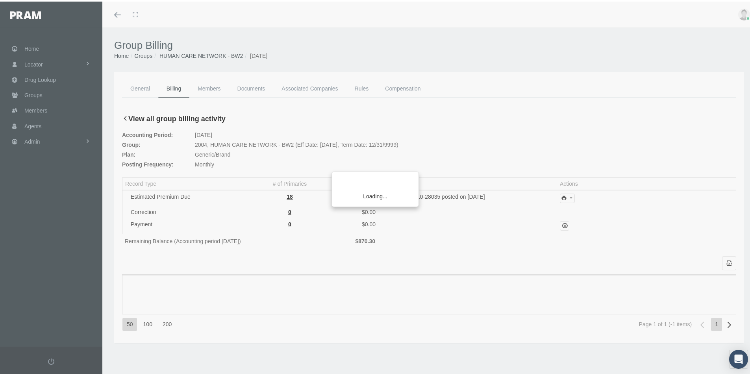
click at [566, 198] on div "Loading..." at bounding box center [375, 187] width 750 height 375
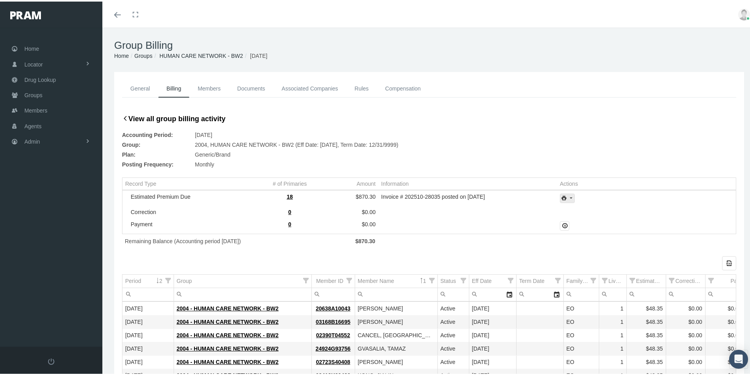
click at [568, 197] on icon "print" at bounding box center [570, 196] width 7 height 7
click at [589, 233] on div "Invoice w/Details" at bounding box center [588, 235] width 61 height 13
click at [595, 60] on div "Group Billing Home Groups HUMAN CARE NETWORK - BW[DATE]" at bounding box center [429, 48] width 654 height 44
click at [650, 115] on div "View all group billing activity Accounting Period: [DATE] Group: 2004, HUMAN CA…" at bounding box center [429, 140] width 614 height 56
click at [569, 198] on icon "print" at bounding box center [570, 196] width 7 height 7
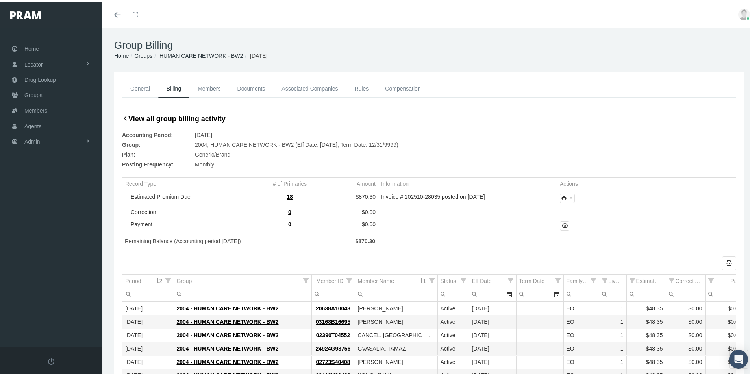
click at [577, 143] on div "Group: 2004, HUMAN CARE NETWORK - BW2 (Eff Date: [DATE], Term Date: 12/31/9999)" at bounding box center [429, 144] width 614 height 10
click at [561, 224] on icon "money" at bounding box center [564, 224] width 7 height 7
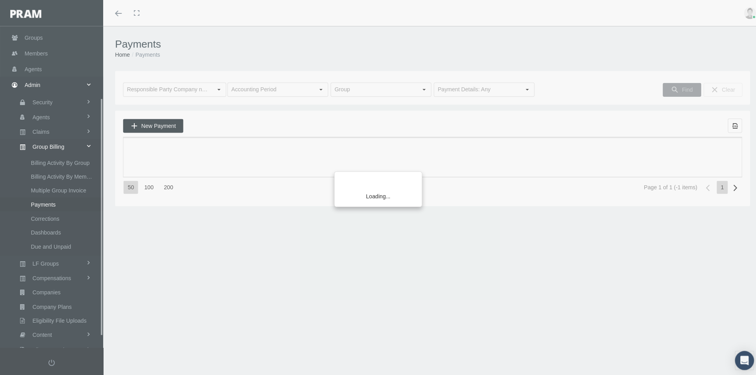
scroll to position [112, 0]
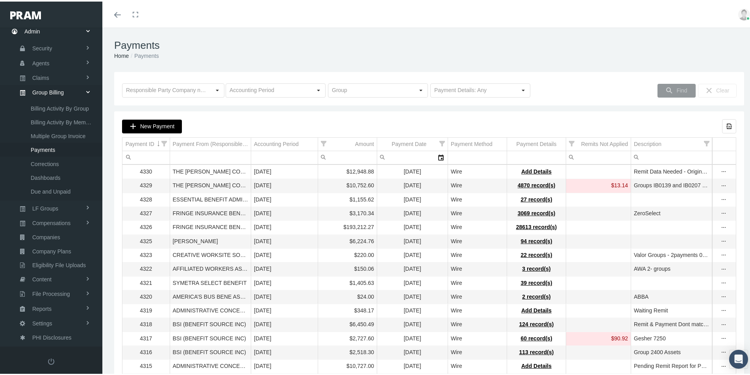
click at [147, 123] on span "New Payment" at bounding box center [157, 125] width 34 height 6
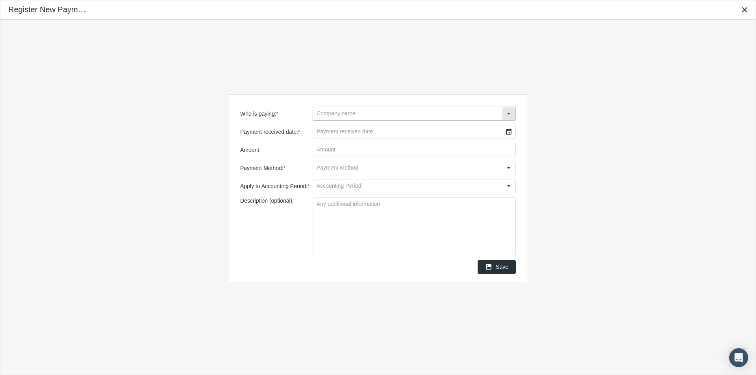
click at [318, 113] on input "Who is paying: *" at bounding box center [407, 113] width 189 height 13
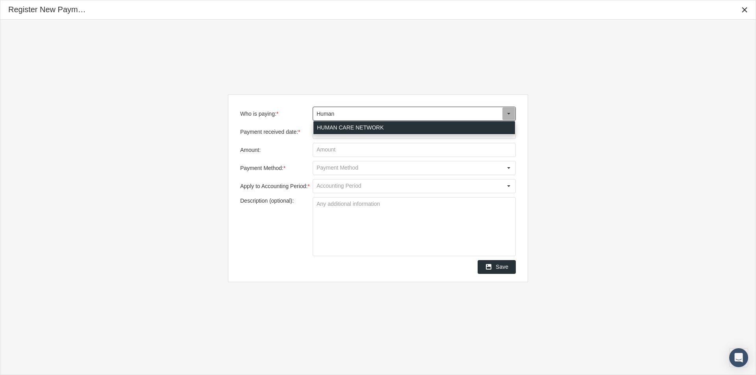
click at [324, 130] on div "HUMAN CARE NETWORK" at bounding box center [414, 127] width 202 height 13
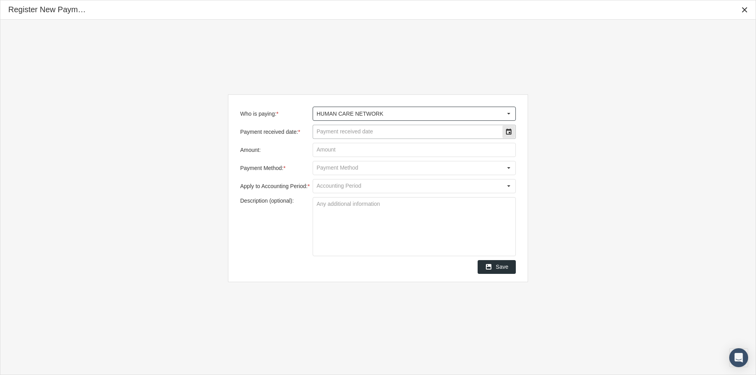
type input "HUMAN CARE NETWORK"
drag, startPoint x: 327, startPoint y: 135, endPoint x: 454, endPoint y: 138, distance: 126.8
click at [334, 135] on input "Payment received date: *" at bounding box center [407, 131] width 189 height 13
type input "10/06/2025"
click at [328, 152] on input "Amount:" at bounding box center [414, 149] width 202 height 13
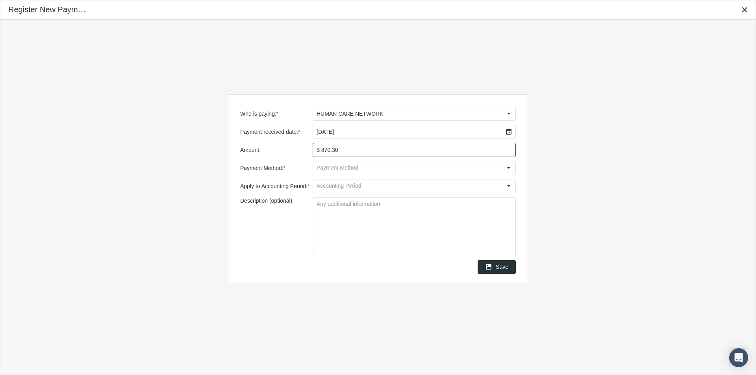
type input "$ 870.30"
click at [320, 167] on input "Payment Method: *" at bounding box center [407, 167] width 189 height 13
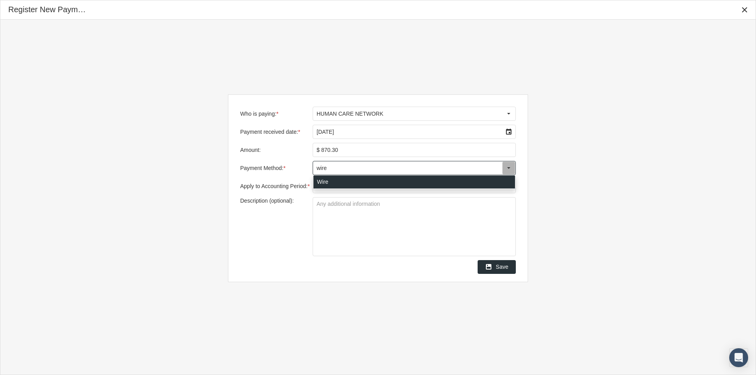
click at [320, 181] on div "Wire" at bounding box center [414, 182] width 202 height 13
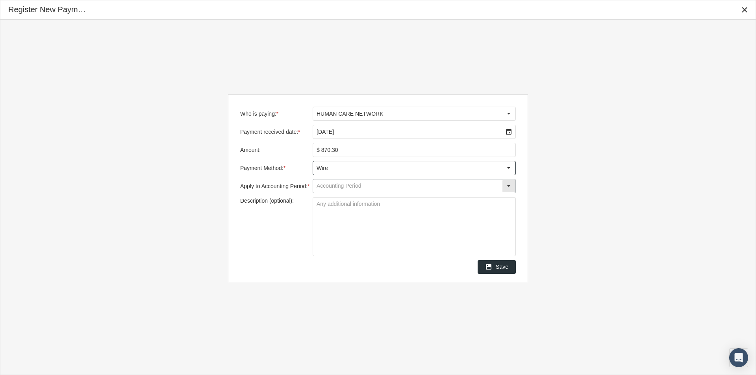
type input "Wire"
click at [323, 186] on input "Apply to Accounting Period: *" at bounding box center [407, 186] width 189 height 13
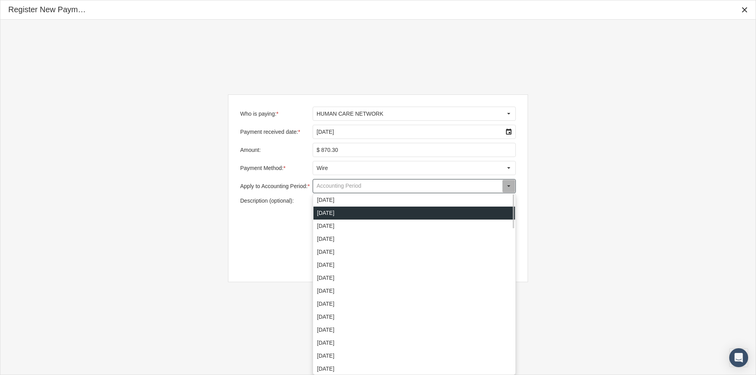
click at [328, 212] on div "[DATE]" at bounding box center [414, 213] width 202 height 13
type input "[DATE]"
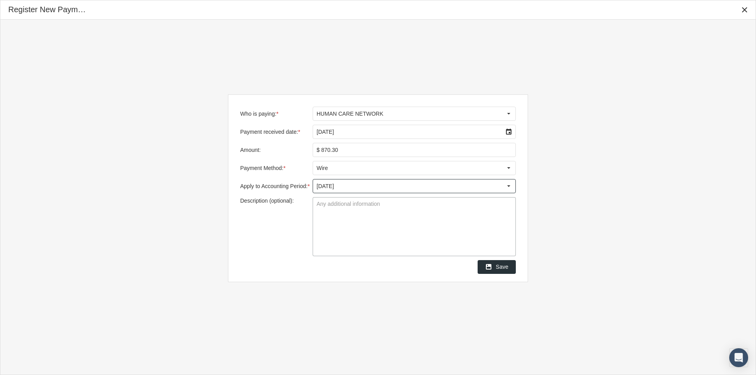
drag, startPoint x: 319, startPoint y: 206, endPoint x: 362, endPoint y: 229, distance: 48.3
click at [321, 207] on textarea "Description (optional):" at bounding box center [414, 227] width 202 height 58
type textarea "Group 2004 - premium taken from current account balance"
drag, startPoint x: 358, startPoint y: 228, endPoint x: 410, endPoint y: 247, distance: 54.9
click at [358, 228] on textarea "Group 2004 - premium taken from current account balance" at bounding box center [414, 227] width 202 height 58
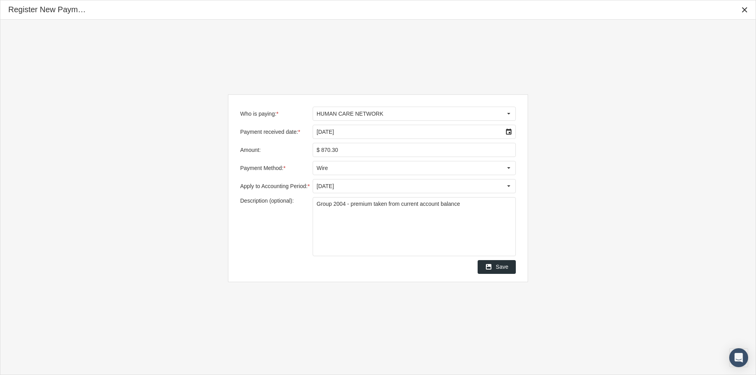
click at [503, 267] on span "Save" at bounding box center [502, 267] width 13 height 6
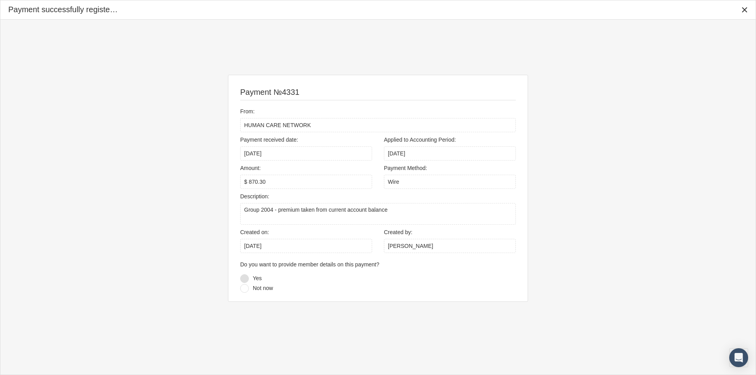
click at [245, 278] on div at bounding box center [244, 278] width 9 height 9
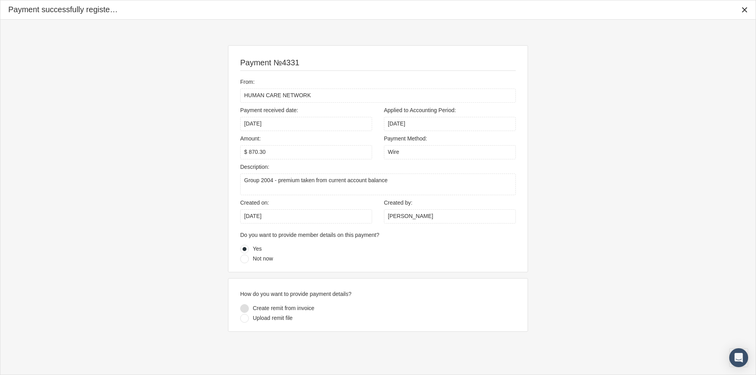
click at [245, 308] on div at bounding box center [244, 308] width 9 height 9
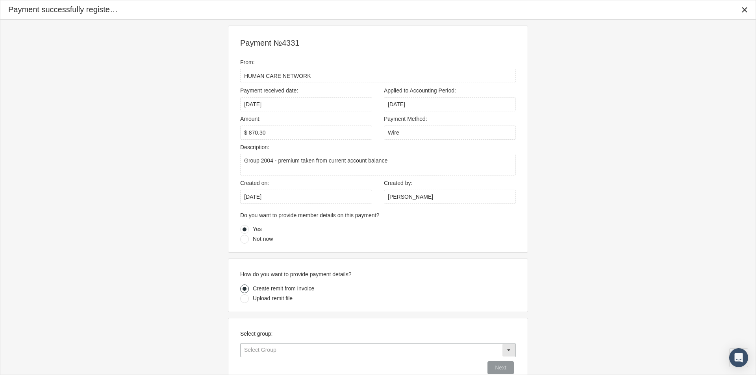
drag, startPoint x: 263, startPoint y: 345, endPoint x: 268, endPoint y: 350, distance: 7.0
click at [264, 347] on input "text" at bounding box center [371, 350] width 261 height 13
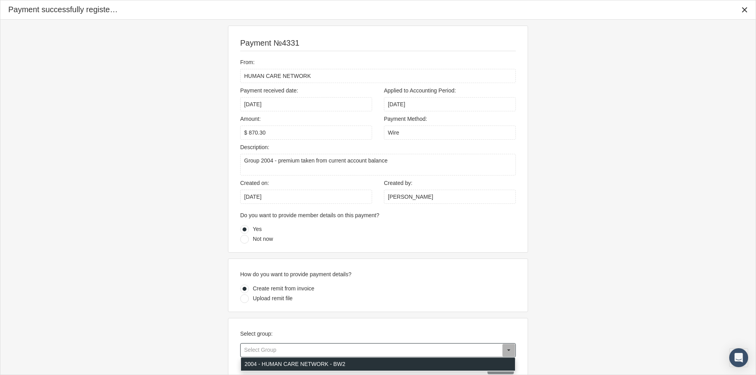
drag, startPoint x: 253, startPoint y: 364, endPoint x: 375, endPoint y: 375, distance: 122.2
click at [255, 363] on div "2004 - HUMAN CARE NETWORK - BW2" at bounding box center [378, 364] width 274 height 13
type input "2004 - HUMAN CARE NETWORK - BW2"
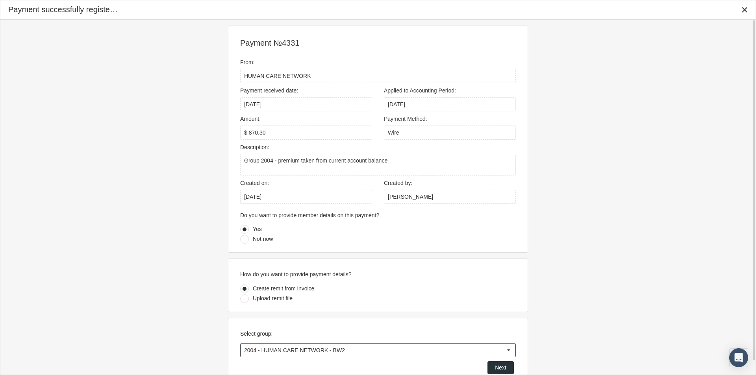
scroll to position [15, 0]
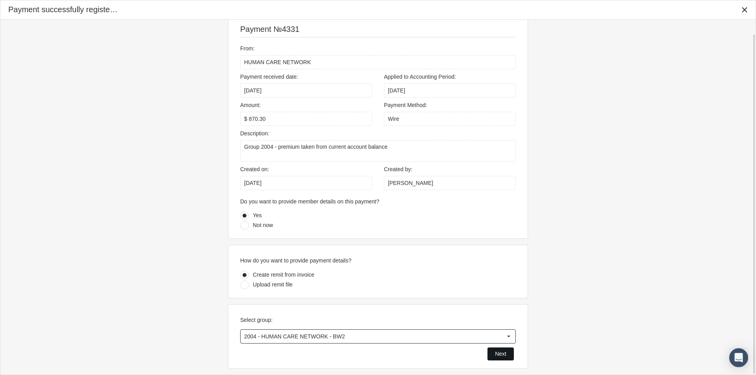
click at [499, 351] on span "Next" at bounding box center [500, 354] width 11 height 6
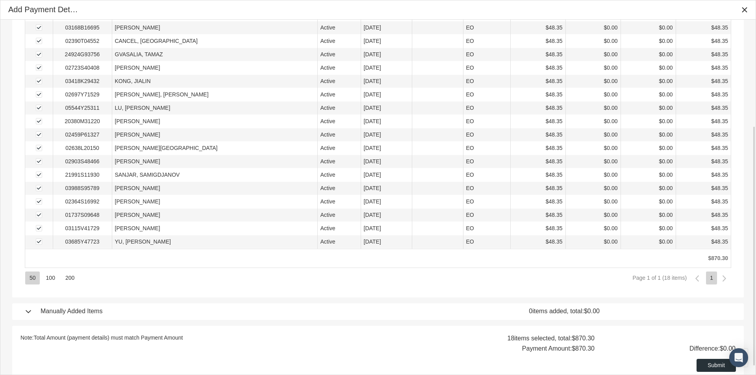
scroll to position [170, 0]
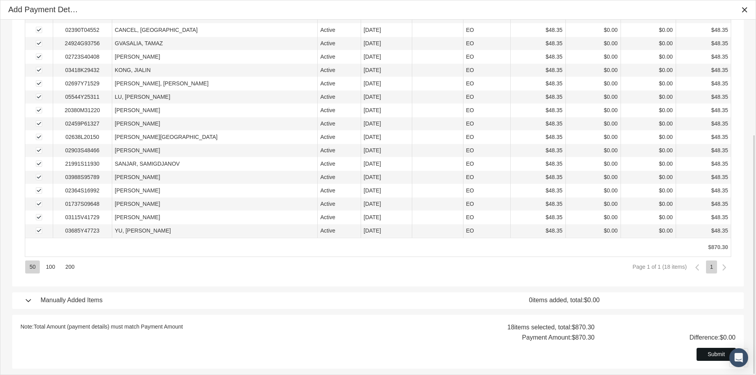
click at [714, 354] on span "Submit" at bounding box center [716, 354] width 17 height 6
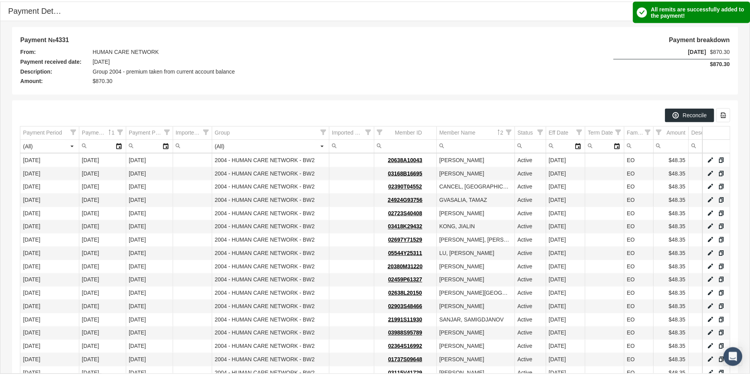
scroll to position [94, 0]
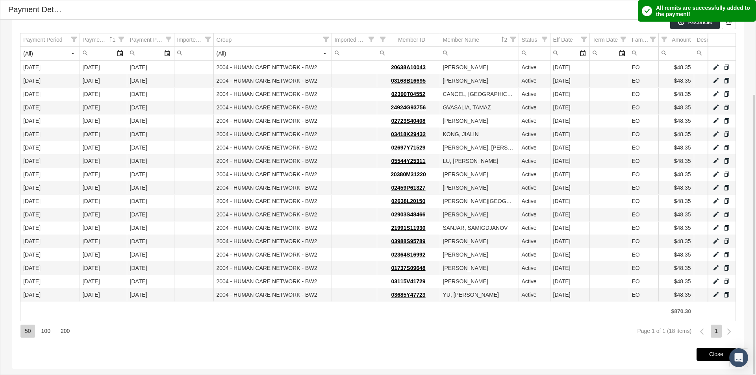
drag, startPoint x: 705, startPoint y: 354, endPoint x: 682, endPoint y: 362, distance: 24.3
click at [704, 354] on div "Close" at bounding box center [716, 354] width 39 height 12
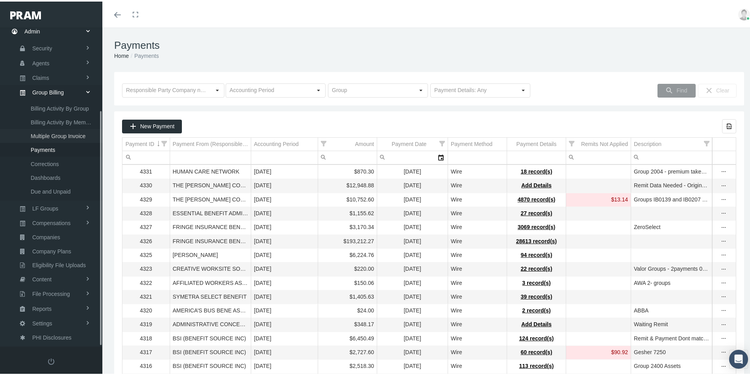
click at [57, 134] on span "Multiple Group Invoice" at bounding box center [58, 134] width 55 height 13
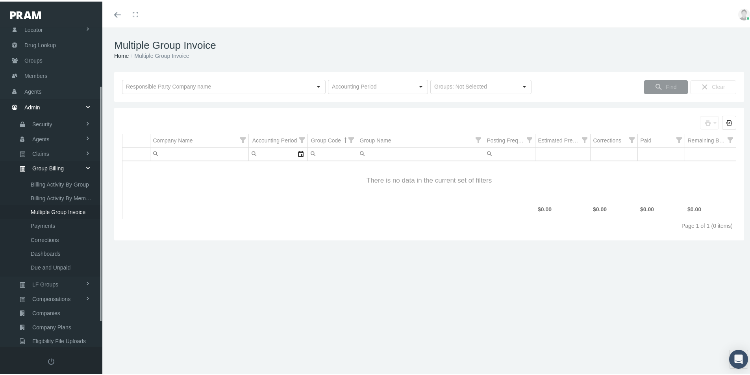
scroll to position [112, 0]
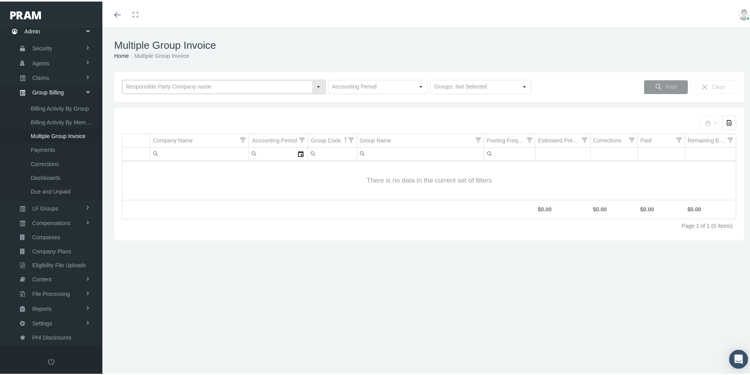
click at [137, 83] on input "text" at bounding box center [216, 85] width 189 height 13
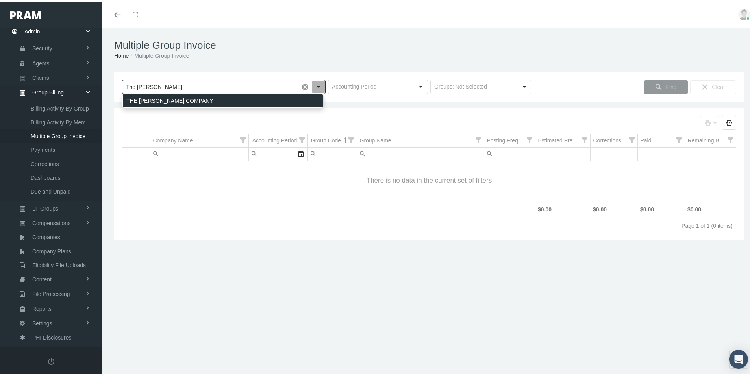
drag, startPoint x: 141, startPoint y: 100, endPoint x: 320, endPoint y: 135, distance: 182.2
click at [143, 100] on div "THE [PERSON_NAME] COMPANY" at bounding box center [223, 99] width 200 height 13
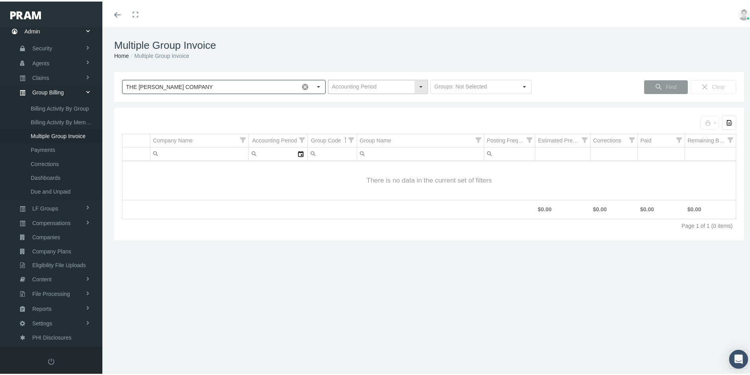
type input "THE [PERSON_NAME] COMPANY"
click at [343, 87] on input "text" at bounding box center [371, 85] width 86 height 13
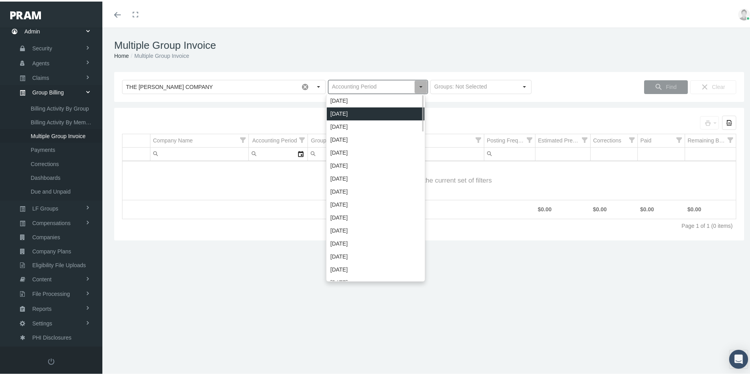
drag, startPoint x: 335, startPoint y: 110, endPoint x: 342, endPoint y: 112, distance: 7.4
click at [335, 111] on div "[DATE]" at bounding box center [376, 112] width 98 height 13
type input "[DATE]"
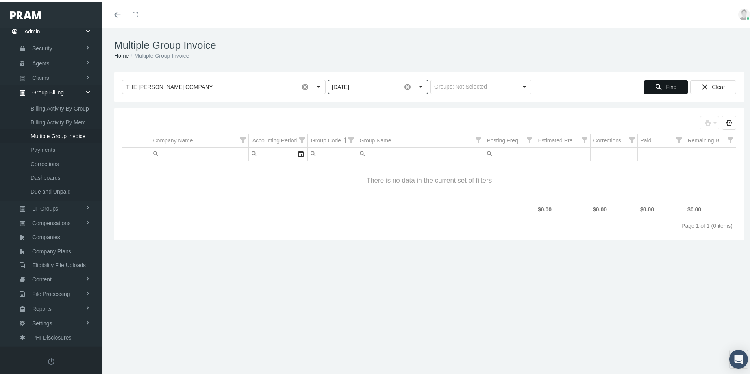
click at [667, 84] on span "Find" at bounding box center [671, 85] width 11 height 6
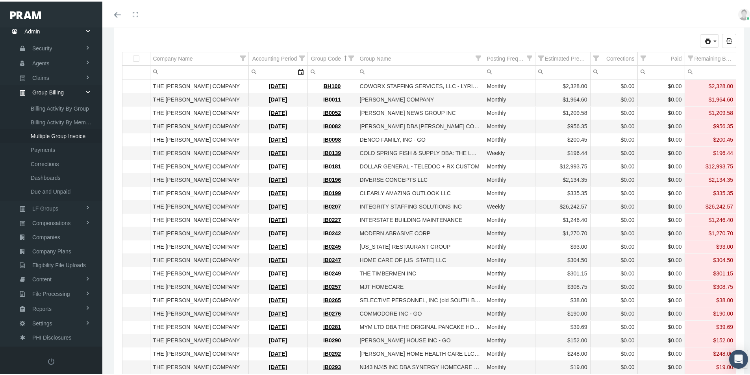
scroll to position [0, 0]
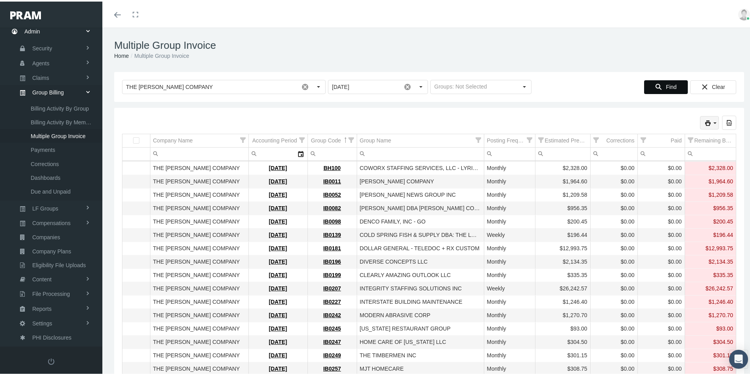
click at [707, 118] on div "print" at bounding box center [710, 121] width 18 height 13
click at [646, 133] on div "Invoice" at bounding box center [667, 134] width 89 height 13
click at [705, 123] on div "print" at bounding box center [710, 121] width 18 height 13
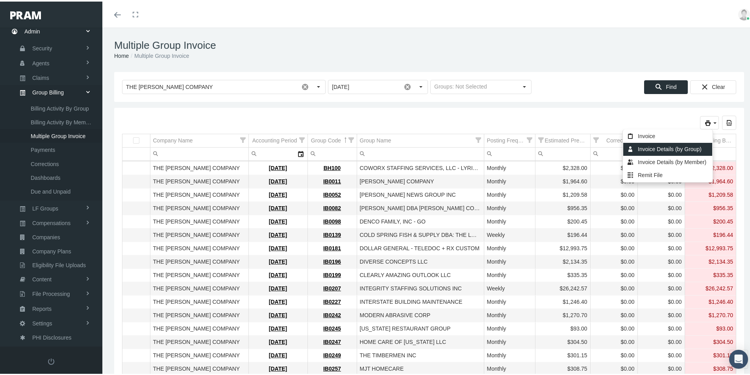
click at [657, 147] on div "Invoice Details (by Group)" at bounding box center [667, 147] width 89 height 13
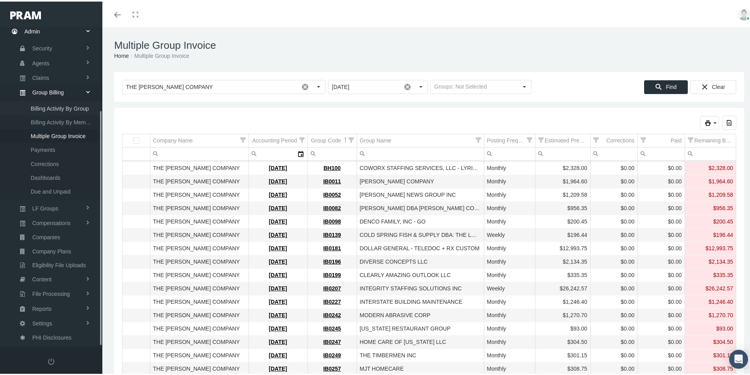
click at [56, 103] on span "Billing Activity By Group" at bounding box center [60, 106] width 58 height 13
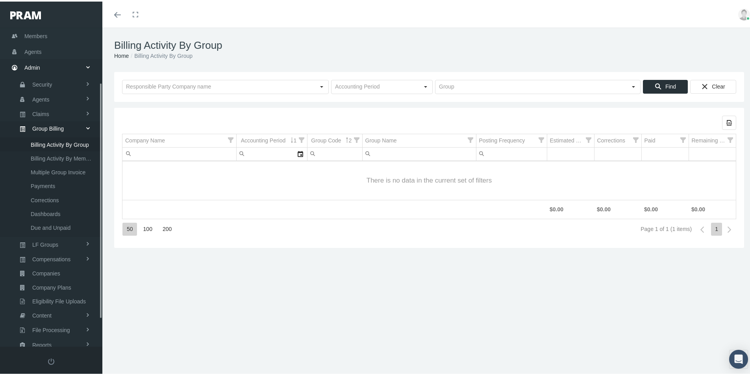
scroll to position [112, 0]
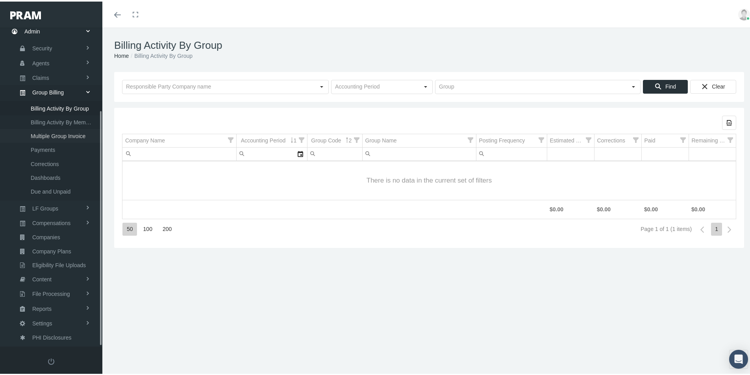
click at [44, 136] on span "Multiple Group Invoice" at bounding box center [58, 134] width 55 height 13
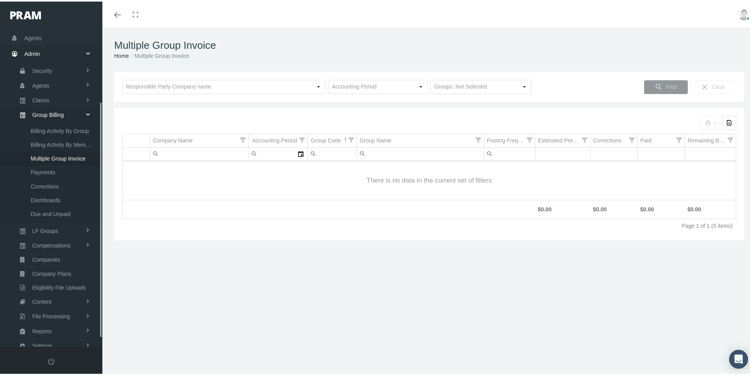
scroll to position [112, 0]
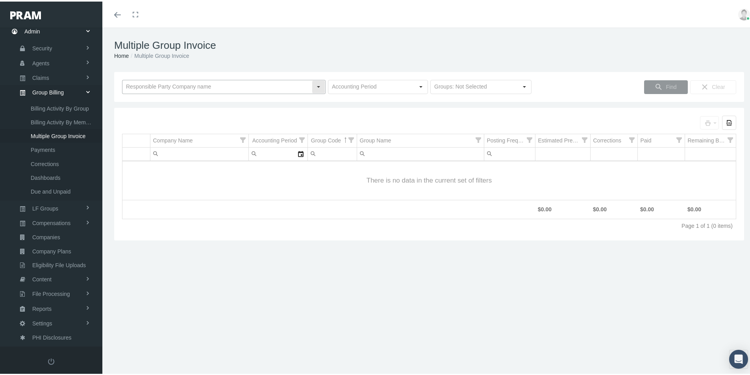
click at [146, 86] on input "text" at bounding box center [216, 85] width 189 height 13
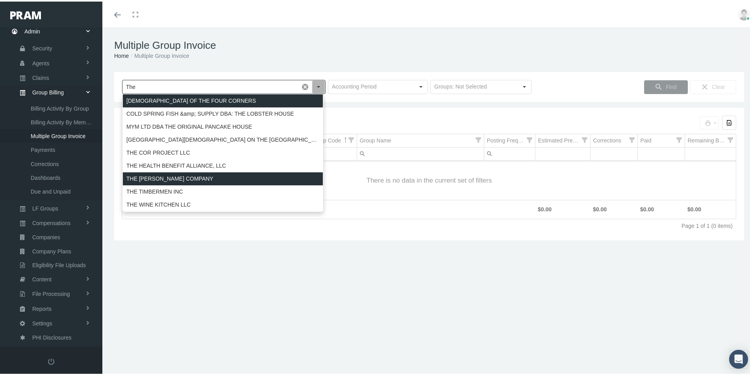
click at [158, 173] on div "THE [PERSON_NAME] COMPANY" at bounding box center [223, 177] width 200 height 13
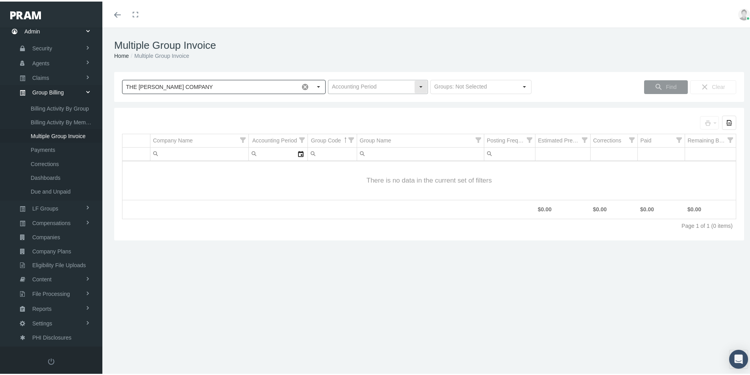
type input "THE [PERSON_NAME] COMPANY"
click at [346, 85] on input "text" at bounding box center [371, 85] width 86 height 13
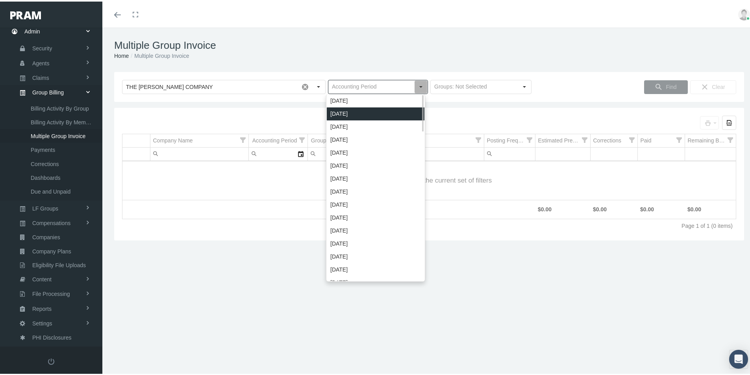
click at [336, 113] on div "[DATE]" at bounding box center [376, 112] width 98 height 13
type input "[DATE]"
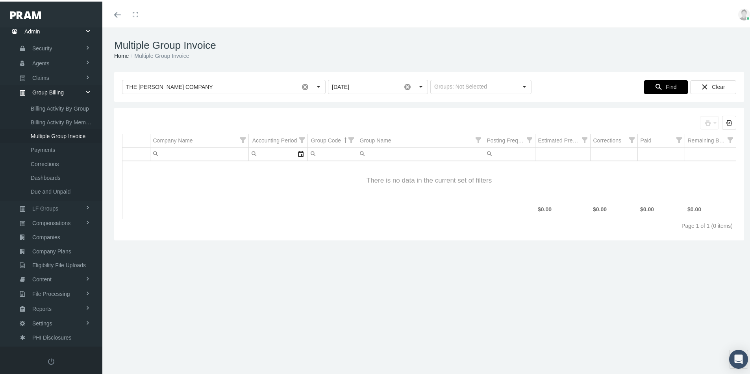
click at [666, 84] on span "Find" at bounding box center [671, 85] width 11 height 6
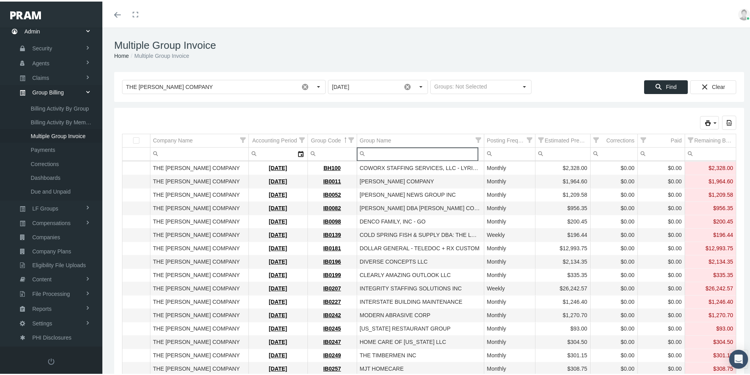
click at [386, 150] on input "Filter cell" at bounding box center [420, 152] width 127 height 13
type input "Co"
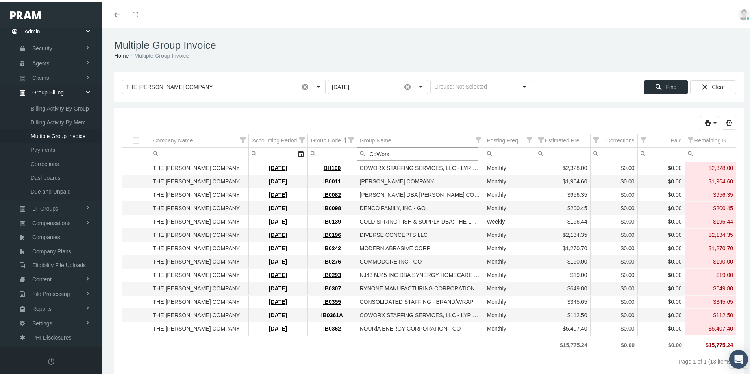
type input "CoWorx"
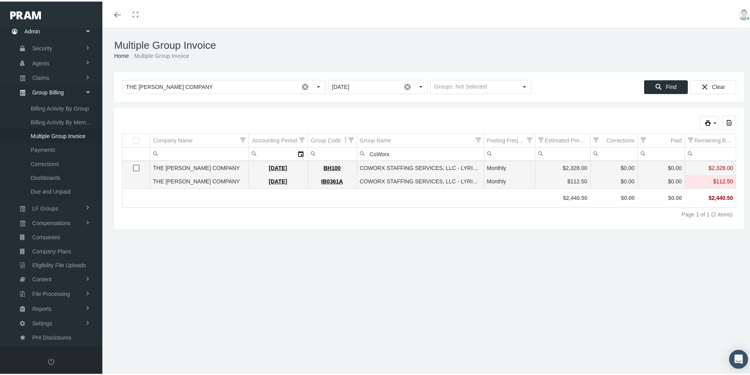
drag, startPoint x: 135, startPoint y: 165, endPoint x: 146, endPoint y: 182, distance: 20.0
click at [0, 0] on span "Select row" at bounding box center [0, 0] width 0 height 0
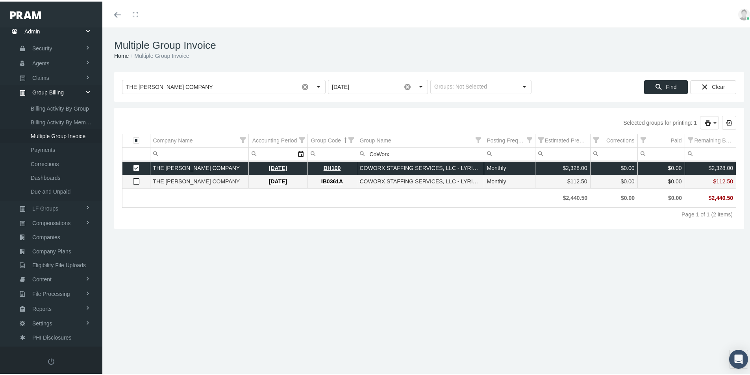
click at [135, 178] on span "Select row" at bounding box center [136, 180] width 6 height 6
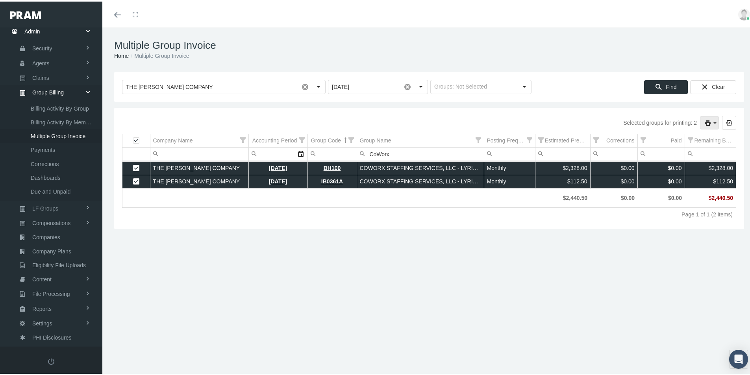
click at [712, 121] on icon "print" at bounding box center [715, 121] width 7 height 7
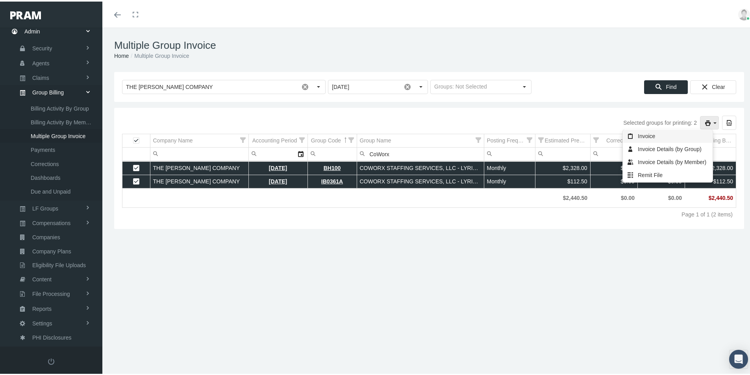
click at [645, 134] on div "Invoice" at bounding box center [667, 134] width 89 height 13
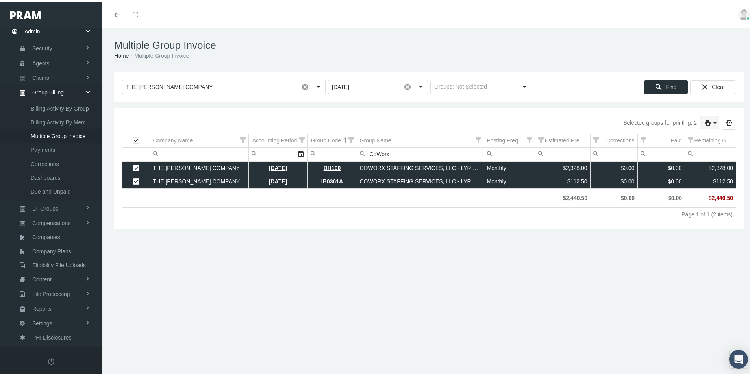
click at [712, 121] on icon "print" at bounding box center [715, 121] width 7 height 7
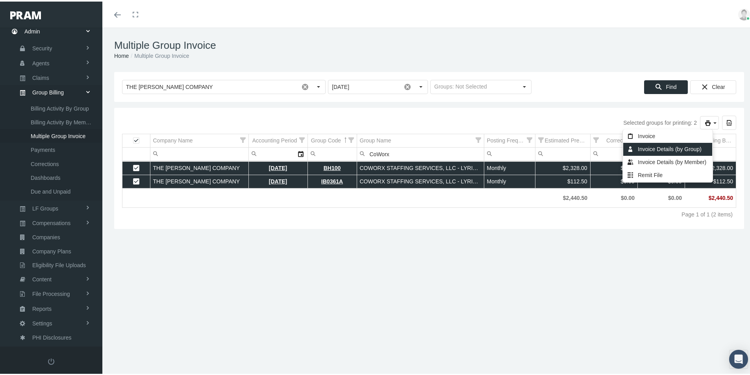
click at [657, 149] on div "Invoice Details (by Group)" at bounding box center [667, 147] width 89 height 13
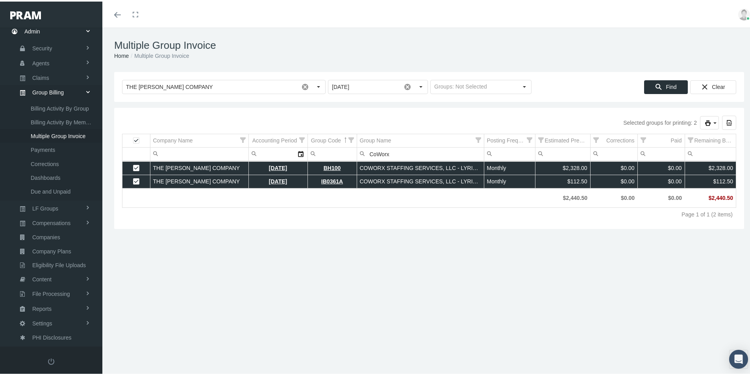
drag, startPoint x: 281, startPoint y: 343, endPoint x: 254, endPoint y: 316, distance: 38.2
click at [281, 343] on div "Multiple Group Invoice Home Multiple Group Invoice Loading... THE LOOMIS COMPAN…" at bounding box center [429, 205] width 654 height 358
click at [343, 260] on div "Multiple Group Invoice Home Multiple Group Invoice Loading... THE LOOMIS COMPAN…" at bounding box center [429, 205] width 654 height 358
click at [52, 131] on span "Multiple Group Invoice" at bounding box center [58, 134] width 55 height 13
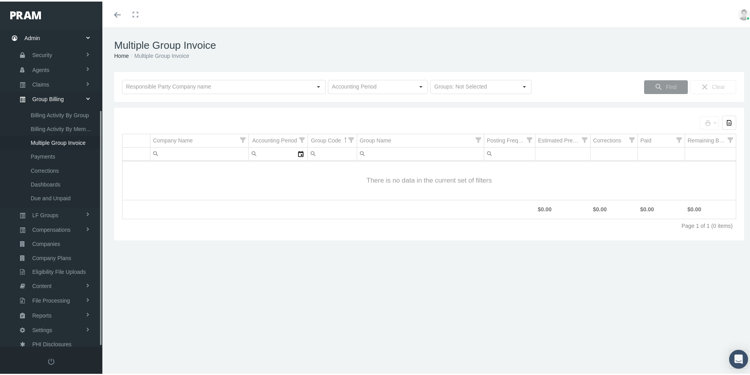
scroll to position [112, 0]
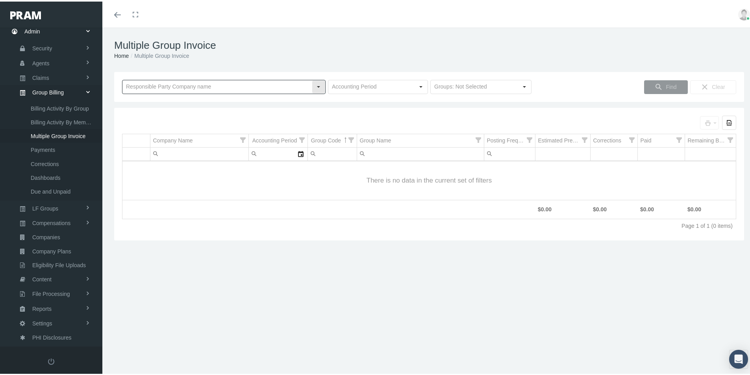
click at [137, 84] on input "text" at bounding box center [216, 85] width 189 height 13
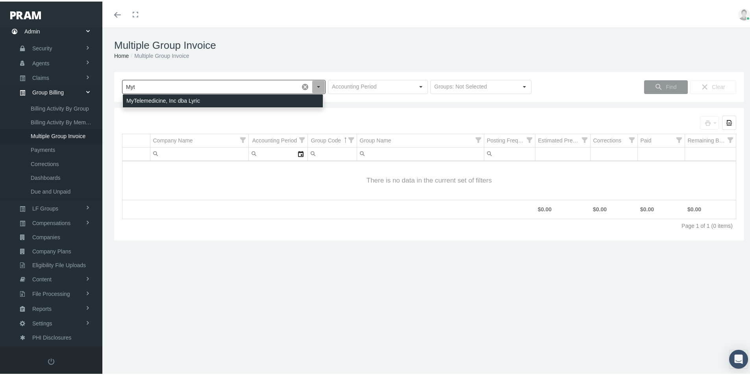
click at [161, 99] on div "MyTelemedicine, Inc dba Lyric" at bounding box center [223, 99] width 200 height 13
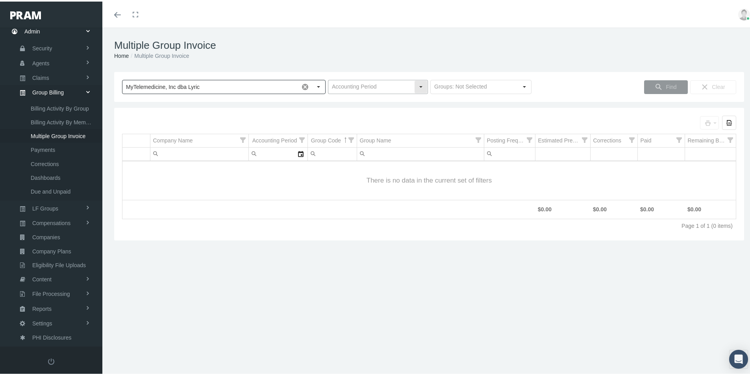
type input "MyTelemedicine, Inc dba Lyric"
click at [361, 89] on input "text" at bounding box center [371, 85] width 86 height 13
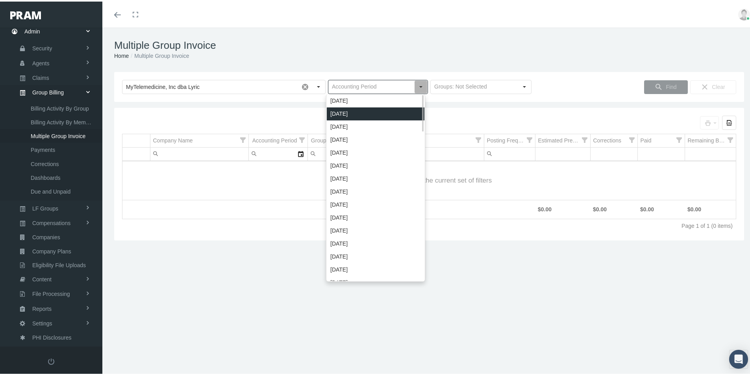
click at [336, 113] on div "October 2025" at bounding box center [376, 112] width 98 height 13
type input "October 2025"
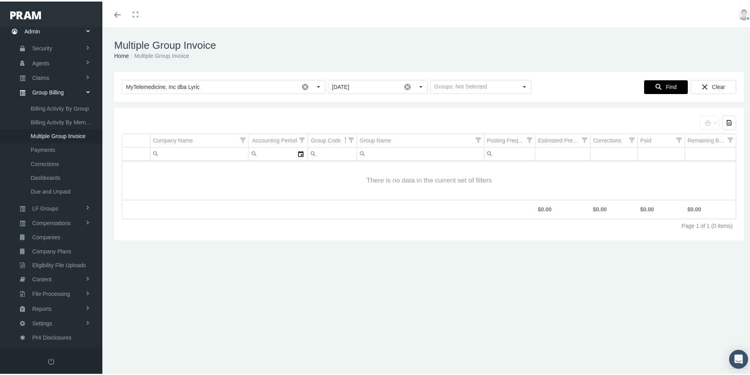
drag, startPoint x: 663, startPoint y: 82, endPoint x: 343, endPoint y: 175, distance: 333.2
click at [666, 82] on span "Find" at bounding box center [671, 85] width 11 height 6
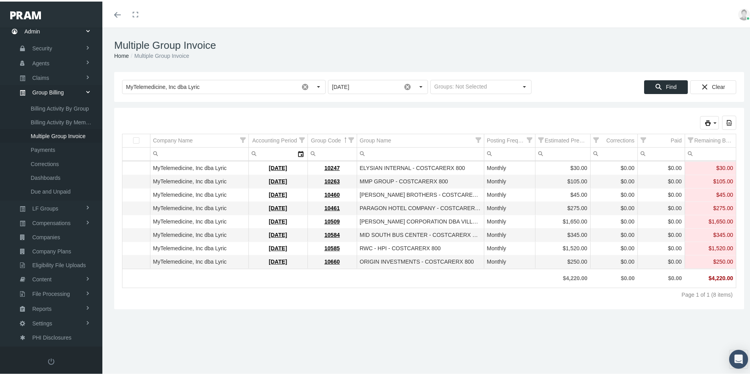
drag, startPoint x: 263, startPoint y: 340, endPoint x: 337, endPoint y: 298, distance: 84.8
click at [265, 339] on div "Multiple Group Invoice Home Multiple Group Invoice Loading... MyTelemedicine, I…" at bounding box center [429, 205] width 654 height 358
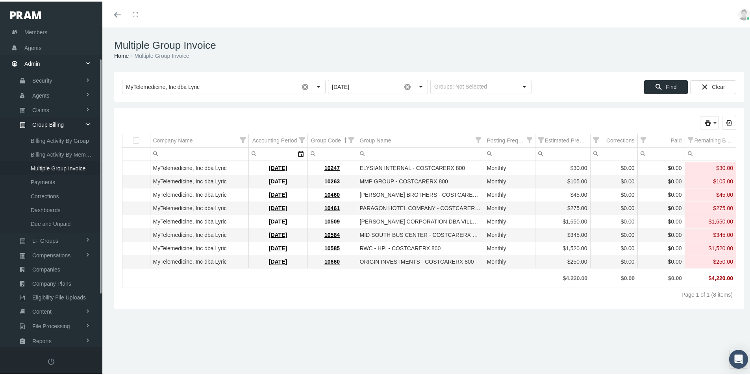
scroll to position [33, 0]
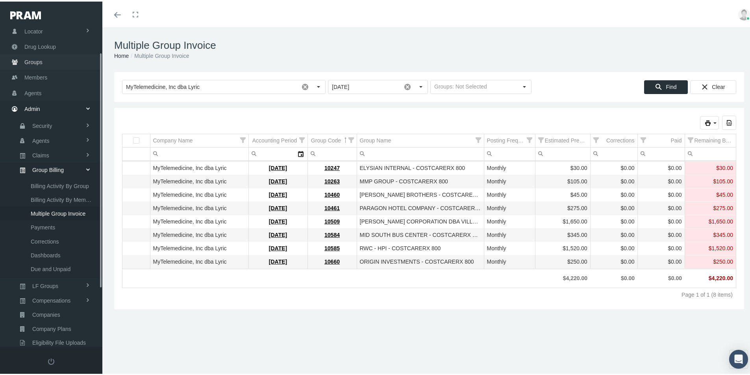
click at [31, 57] on span "Groups" at bounding box center [33, 60] width 18 height 15
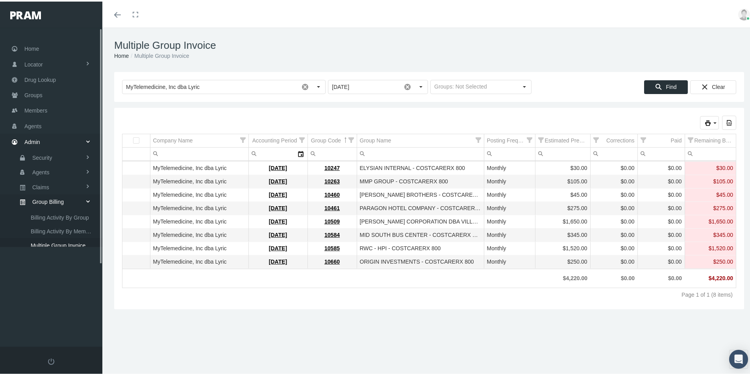
scroll to position [0, 0]
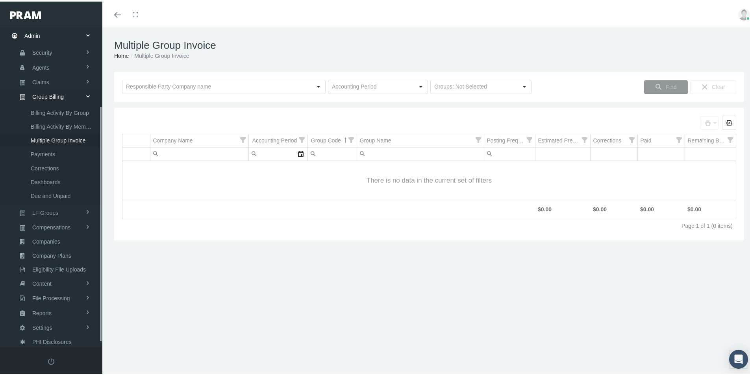
scroll to position [112, 0]
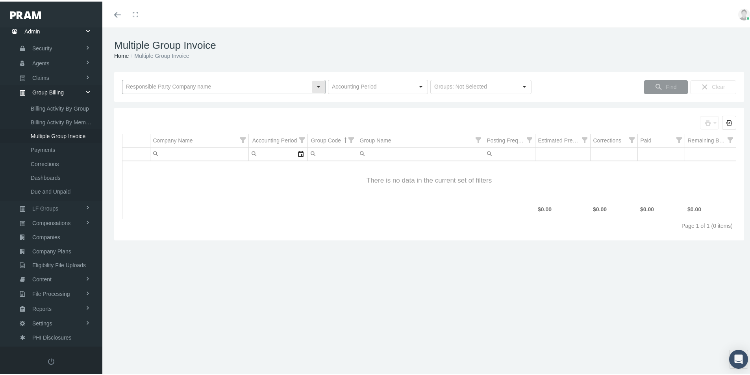
click at [139, 88] on input "text" at bounding box center [216, 85] width 189 height 13
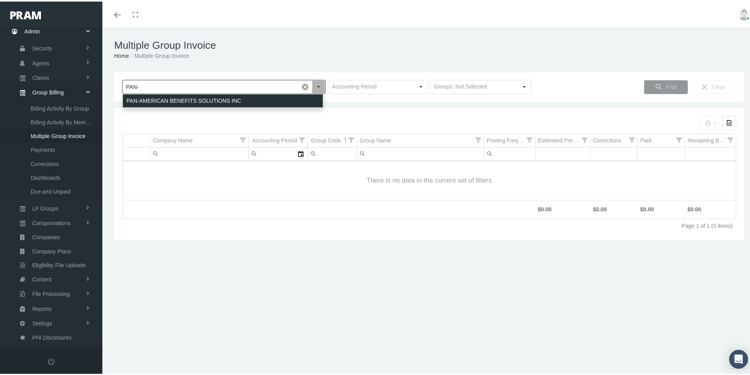
click at [146, 98] on div "PAN-AMERICAN BENEFITS SOLUTIONS INC" at bounding box center [223, 99] width 200 height 13
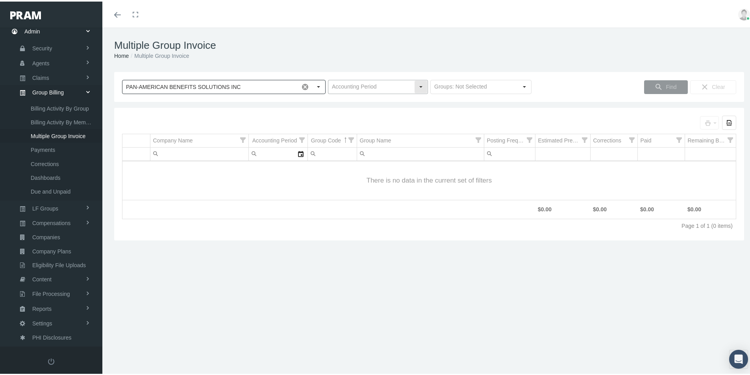
type input "PAN-AMERICAN BENEFITS SOLUTIONS INC"
click at [345, 85] on input "text" at bounding box center [371, 85] width 86 height 13
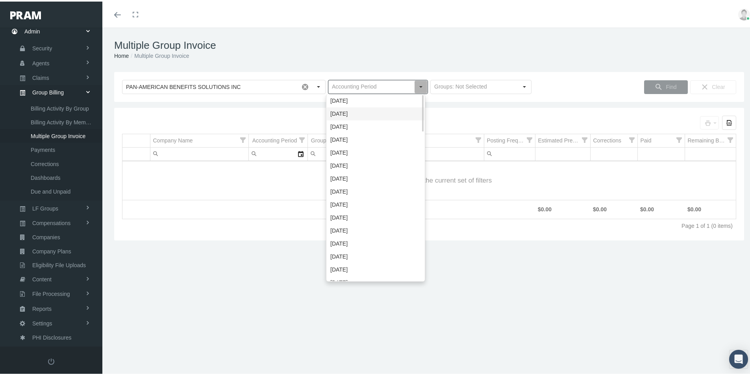
click at [339, 113] on div "[DATE]" at bounding box center [376, 112] width 98 height 13
type input "[DATE]"
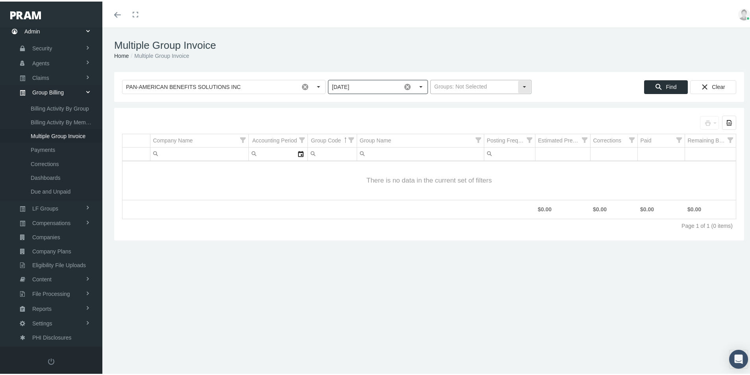
drag, startPoint x: 521, startPoint y: 83, endPoint x: 515, endPoint y: 83, distance: 5.6
click at [521, 82] on div "Select" at bounding box center [524, 85] width 13 height 13
click at [449, 100] on div "Level Funded Groups" at bounding box center [477, 99] width 99 height 13
click at [666, 85] on span "Find" at bounding box center [671, 85] width 11 height 6
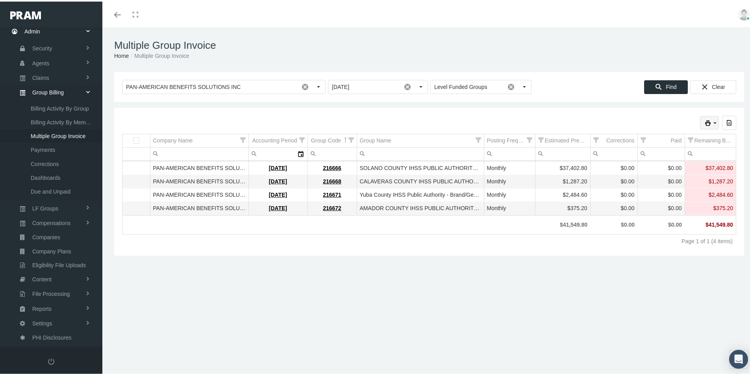
click at [712, 119] on icon "print" at bounding box center [715, 121] width 7 height 7
click at [649, 133] on div "Invoice" at bounding box center [667, 134] width 89 height 13
click at [712, 119] on icon "print" at bounding box center [715, 121] width 7 height 7
click at [650, 148] on div "Invoice Details (by Group)" at bounding box center [667, 147] width 89 height 13
click at [559, 24] on div "Toggle menubar Toggle fullscreen Profile Logout" at bounding box center [429, 13] width 642 height 26
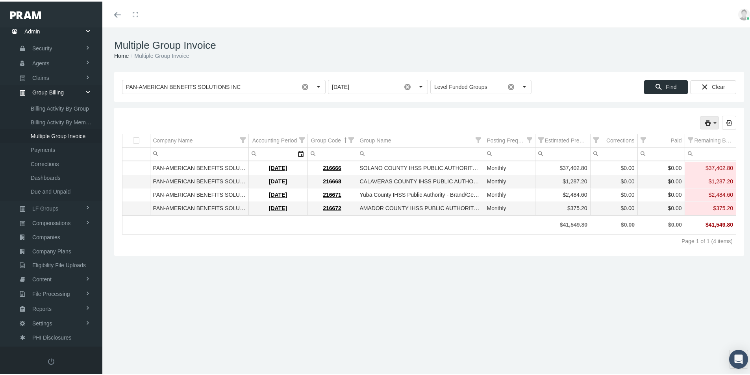
click at [712, 120] on icon "print" at bounding box center [715, 121] width 7 height 7
click at [646, 174] on div "Remit File" at bounding box center [667, 173] width 89 height 13
drag, startPoint x: 523, startPoint y: 84, endPoint x: 513, endPoint y: 85, distance: 9.5
click at [521, 84] on div "Select" at bounding box center [524, 85] width 13 height 13
click at [449, 111] on div "Traditional Groups" at bounding box center [477, 112] width 99 height 13
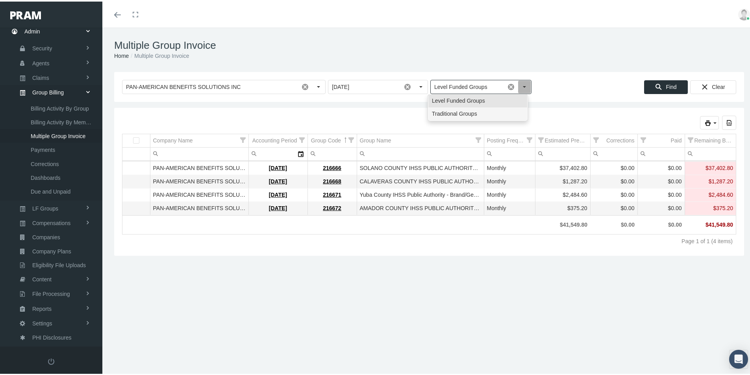
type input "Traditional Groups"
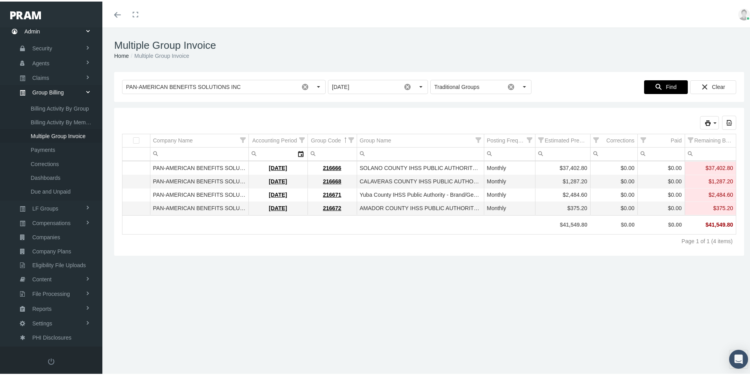
click at [660, 84] on div "Find" at bounding box center [666, 85] width 43 height 13
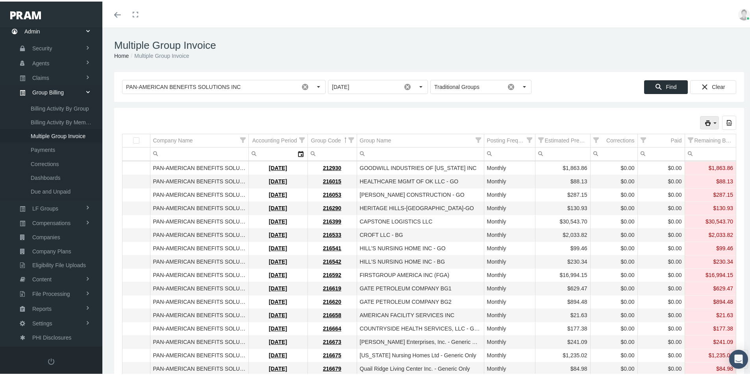
click at [712, 120] on icon "print" at bounding box center [715, 121] width 7 height 7
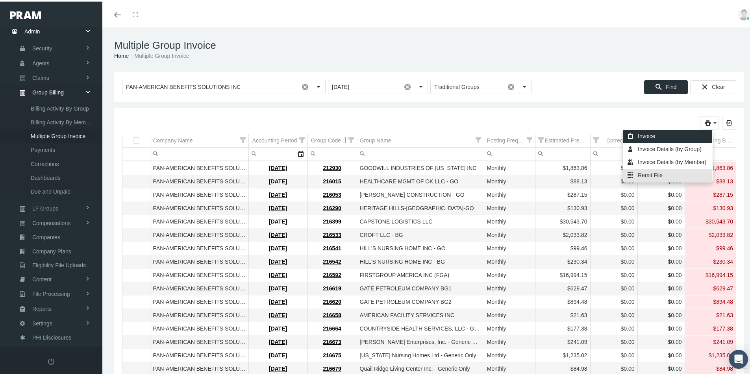
click at [646, 134] on div "Invoice" at bounding box center [667, 134] width 89 height 13
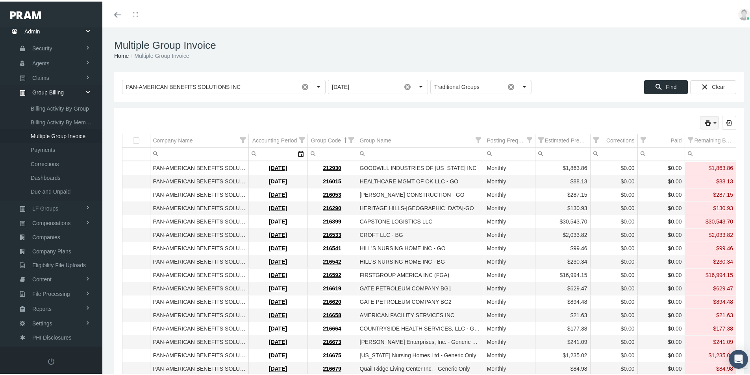
click at [712, 123] on icon "print" at bounding box center [715, 121] width 7 height 7
click at [658, 148] on div "Invoice Details (by Group)" at bounding box center [667, 147] width 89 height 13
click at [549, 19] on div "Toggle menubar Toggle fullscreen Profile Logout" at bounding box center [429, 13] width 642 height 26
click at [55, 103] on span "Billing Activity By Group" at bounding box center [60, 106] width 58 height 13
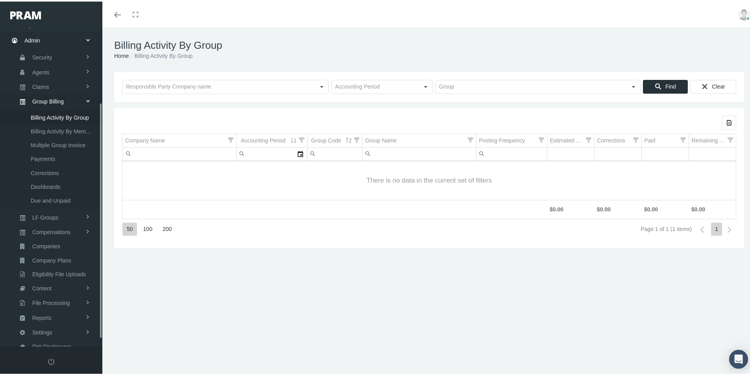
scroll to position [112, 0]
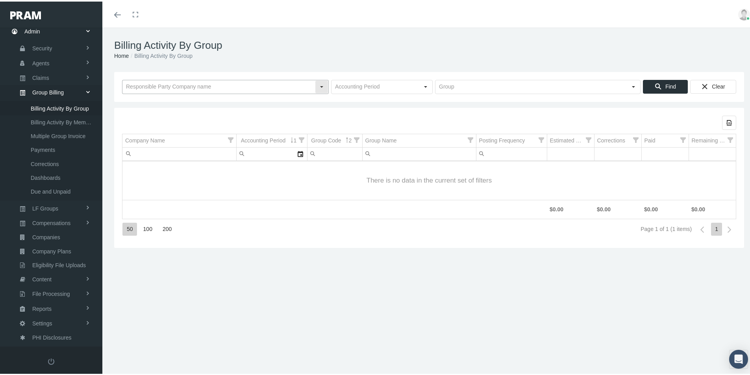
click at [140, 86] on input "text" at bounding box center [218, 85] width 193 height 13
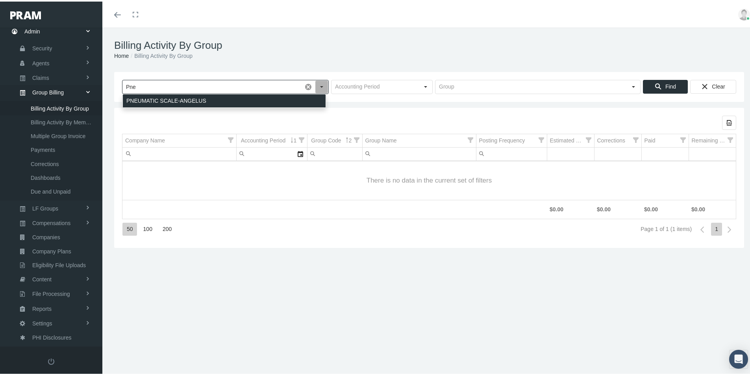
click at [152, 99] on div "PNEUMATIC SCALE-ANGELUS" at bounding box center [224, 99] width 203 height 13
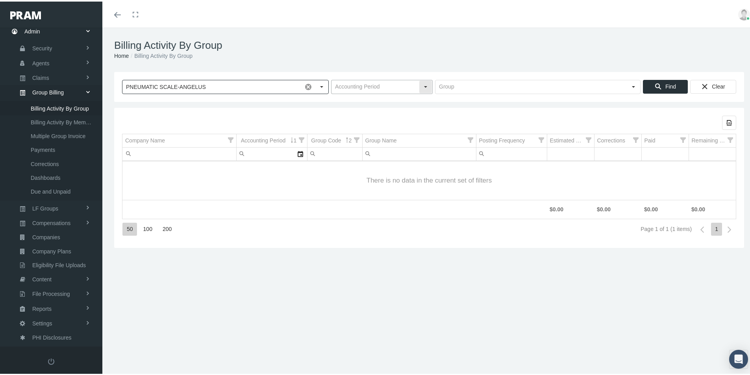
type input "PNEUMATIC SCALE-ANGELUS"
click at [335, 86] on input "text" at bounding box center [375, 85] width 87 height 13
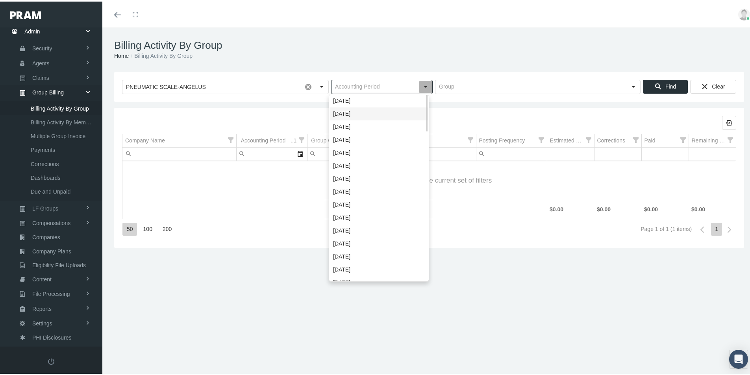
click at [340, 115] on div "[DATE]" at bounding box center [379, 112] width 99 height 13
type input "[DATE]"
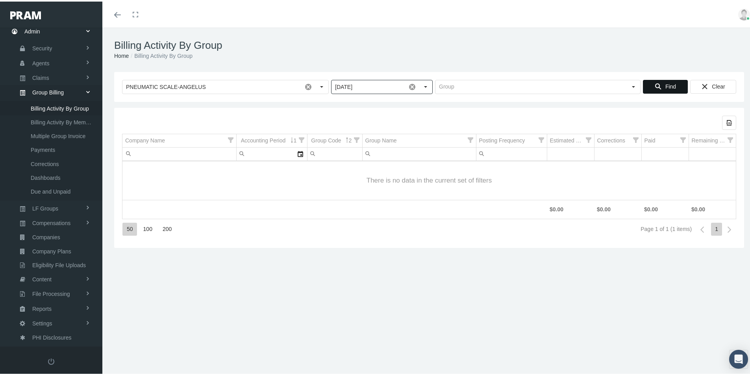
click at [665, 83] on span "Find" at bounding box center [670, 85] width 11 height 6
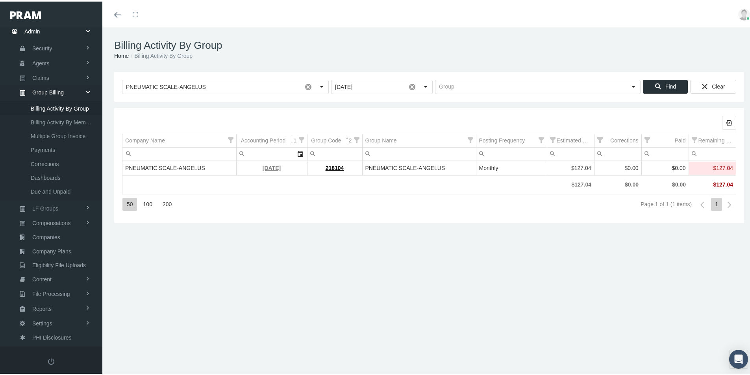
click at [271, 167] on link "[DATE]" at bounding box center [272, 166] width 18 height 6
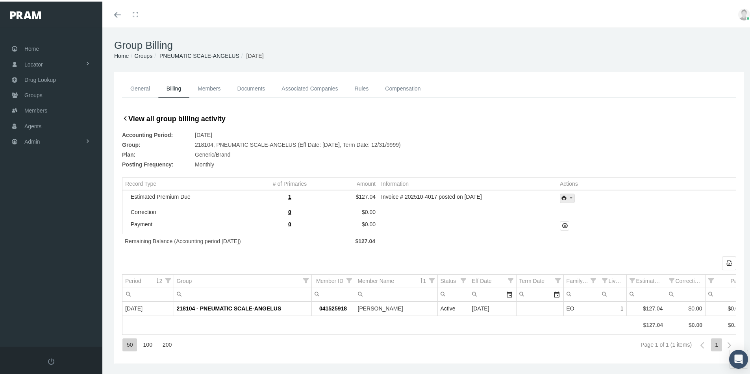
click at [569, 197] on icon "print" at bounding box center [570, 196] width 7 height 7
click at [591, 233] on div "Invoice w/Details" at bounding box center [588, 235] width 61 height 13
click at [520, 48] on h1 "Group Billing" at bounding box center [429, 44] width 630 height 12
drag, startPoint x: 33, startPoint y: 91, endPoint x: 35, endPoint y: 95, distance: 4.3
click at [33, 91] on span "Groups" at bounding box center [33, 93] width 18 height 15
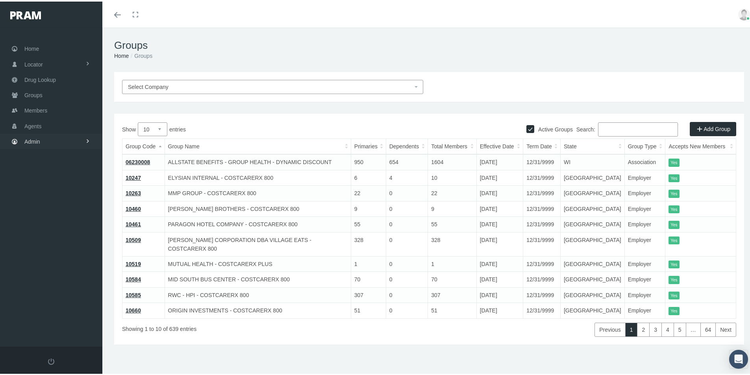
click at [31, 143] on span "Admin" at bounding box center [32, 140] width 16 height 15
click at [44, 199] on span "Group Billing" at bounding box center [48, 201] width 32 height 13
drag, startPoint x: 52, startPoint y: 218, endPoint x: 73, endPoint y: 224, distance: 21.6
click at [52, 219] on span "Billing Activity By Group" at bounding box center [60, 217] width 58 height 13
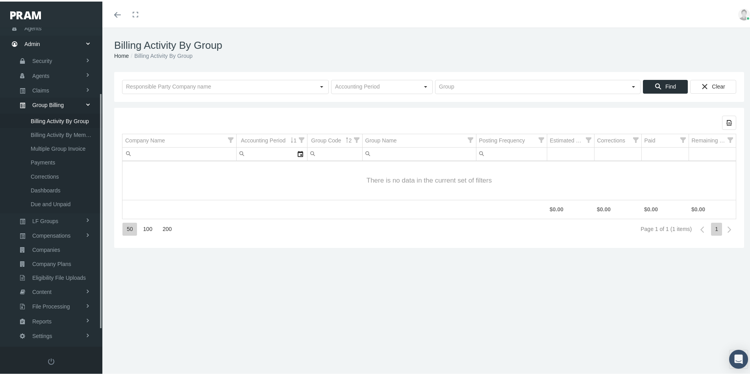
scroll to position [112, 0]
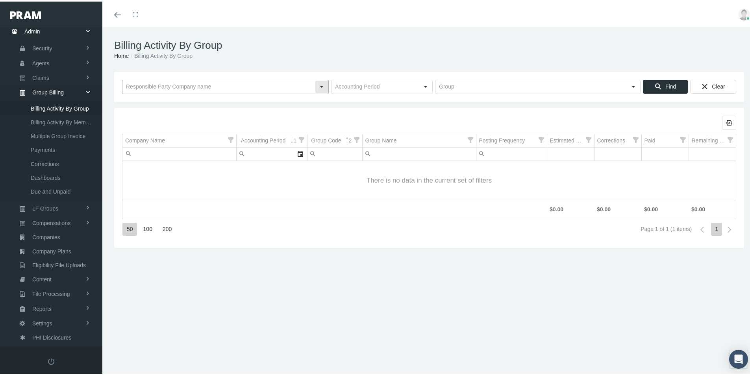
drag, startPoint x: 142, startPoint y: 83, endPoint x: 338, endPoint y: 93, distance: 196.3
click at [142, 83] on input "text" at bounding box center [218, 85] width 193 height 13
type input "s"
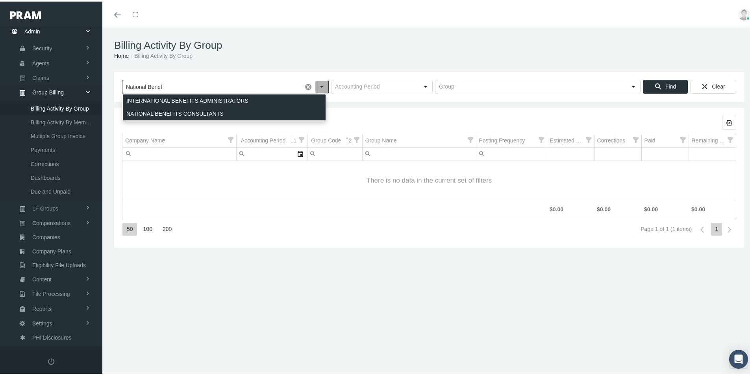
click at [162, 114] on div "NATIONAL BENEFITS CONSULTANTS" at bounding box center [224, 112] width 203 height 13
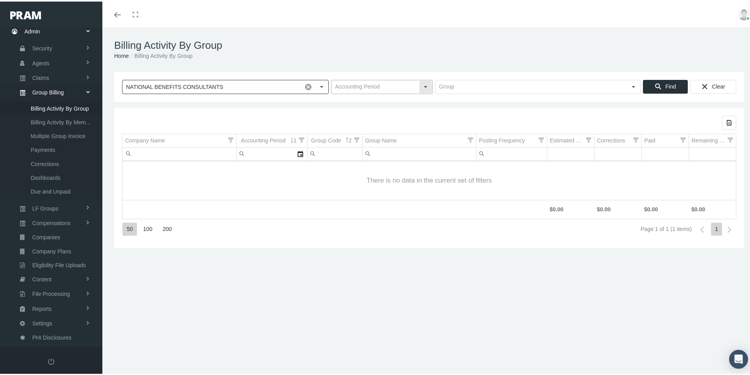
type input "NATIONAL BENEFITS CONSULTANTS"
click at [346, 84] on input "text" at bounding box center [375, 85] width 87 height 13
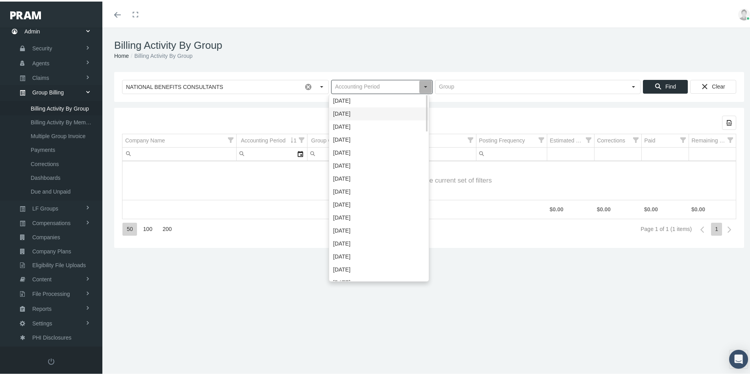
click at [350, 111] on div "[DATE]" at bounding box center [379, 112] width 99 height 13
type input "[DATE]"
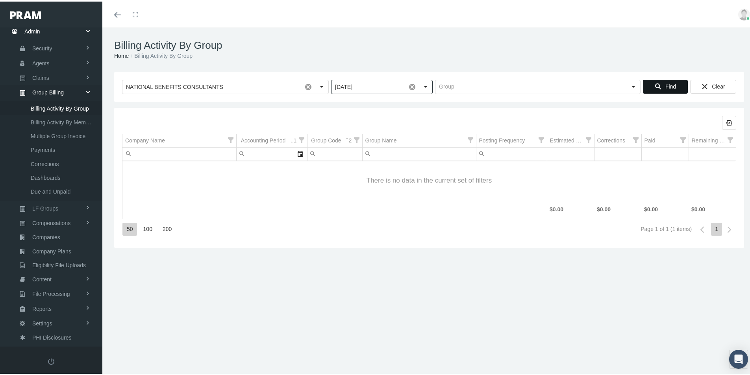
click at [665, 85] on span "Find" at bounding box center [670, 85] width 11 height 6
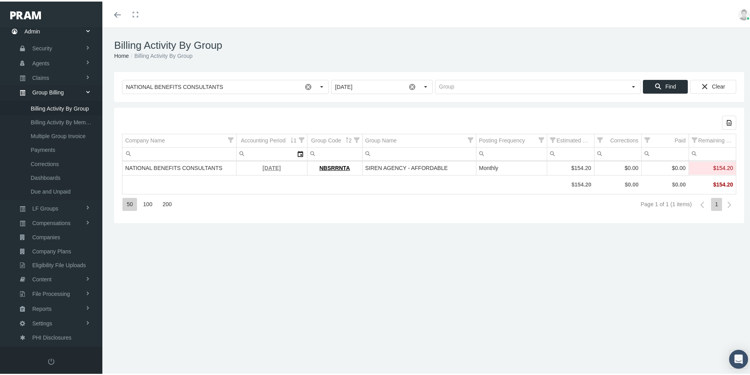
click at [268, 164] on link "[DATE]" at bounding box center [272, 166] width 18 height 6
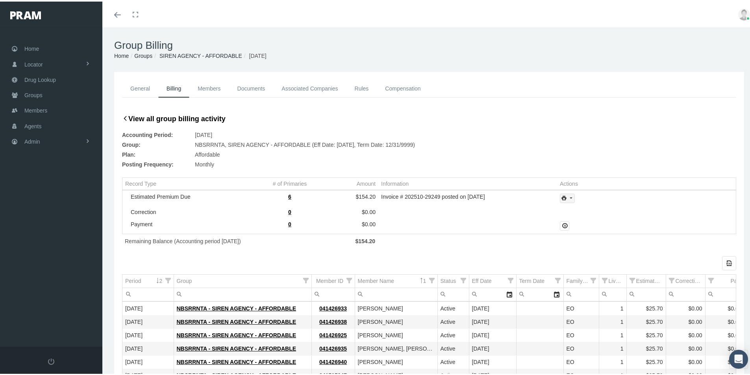
click at [570, 197] on icon "print" at bounding box center [570, 196] width 7 height 7
click at [589, 234] on div "Invoice w/Details" at bounding box center [588, 235] width 61 height 13
drag, startPoint x: 540, startPoint y: 57, endPoint x: 621, endPoint y: 26, distance: 86.7
click at [540, 57] on ol "Home Groups SIREN AGENCY - AFFORDABLE October 2025" at bounding box center [429, 54] width 630 height 9
drag, startPoint x: 32, startPoint y: 139, endPoint x: 37, endPoint y: 143, distance: 7.3
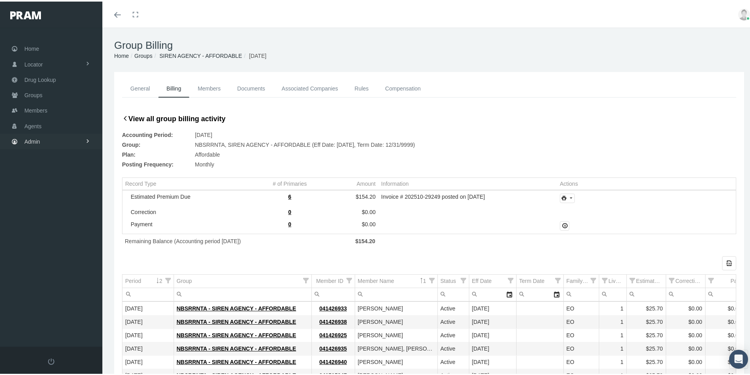
click at [32, 139] on span "Admin" at bounding box center [32, 140] width 16 height 15
click at [50, 200] on span "Group Billing" at bounding box center [48, 201] width 32 height 13
click at [43, 246] on span "Multiple Group Invoice" at bounding box center [58, 244] width 55 height 13
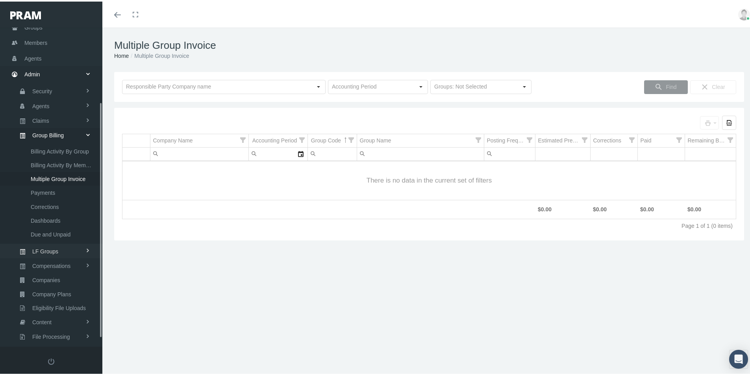
scroll to position [112, 0]
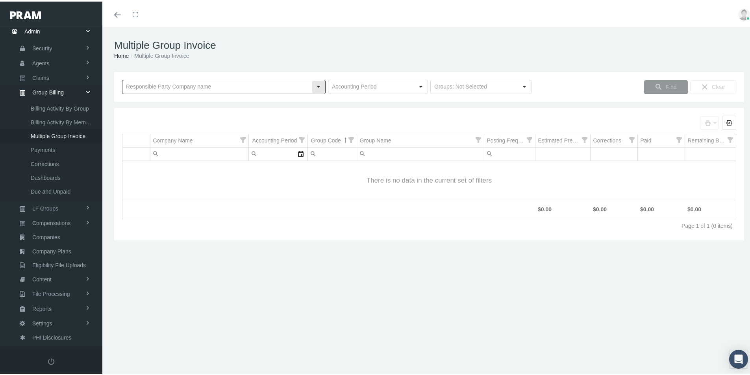
drag, startPoint x: 137, startPoint y: 86, endPoint x: 139, endPoint y: 91, distance: 5.1
click at [136, 86] on input "text" at bounding box center [216, 85] width 189 height 13
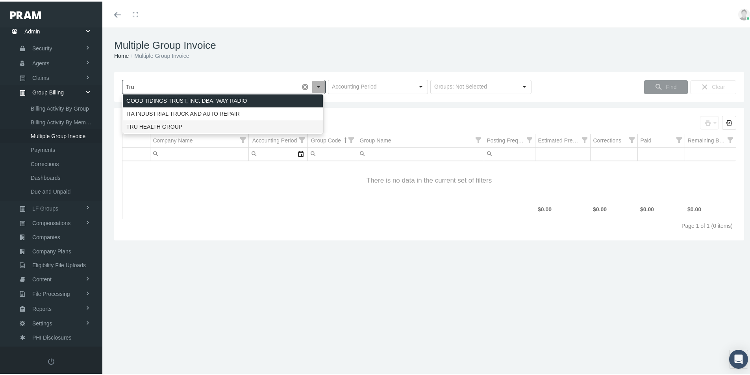
click at [151, 124] on div "TRU HEALTH GROUP" at bounding box center [223, 125] width 200 height 13
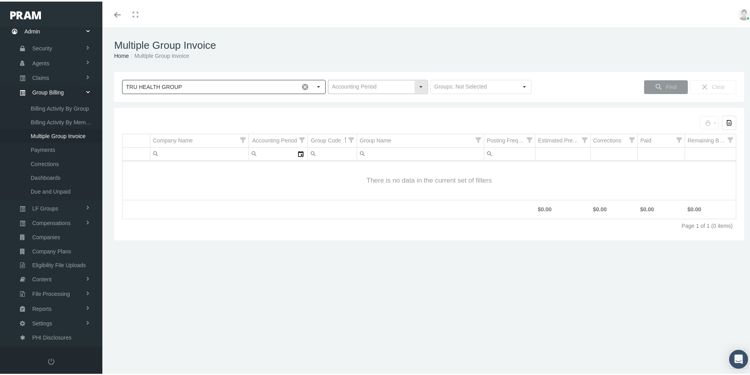
type input "TRU HEALTH GROUP"
click at [331, 87] on input "text" at bounding box center [371, 85] width 86 height 13
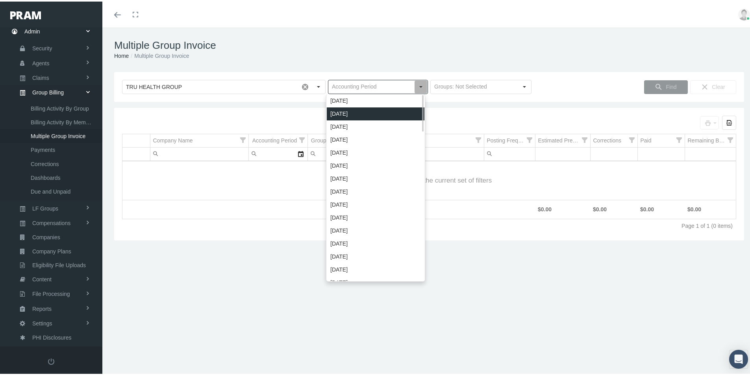
click at [335, 115] on div "[DATE]" at bounding box center [376, 112] width 98 height 13
type input "[DATE]"
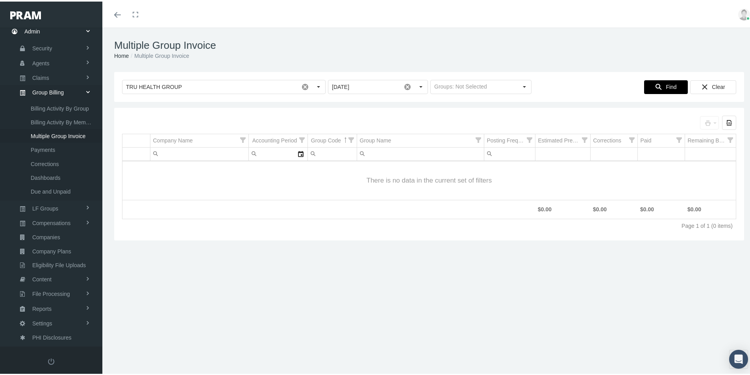
click at [666, 85] on span "Find" at bounding box center [671, 85] width 11 height 6
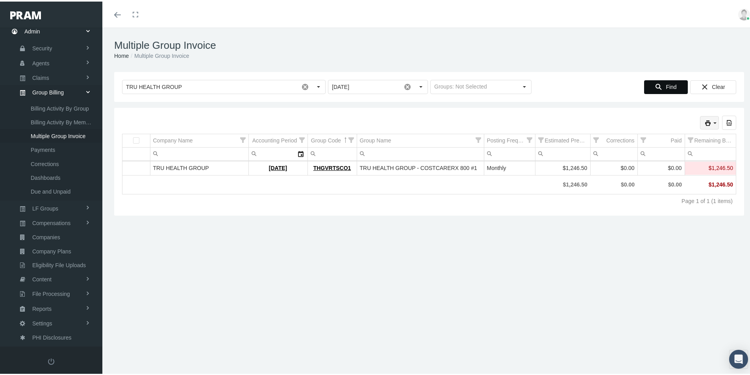
click at [712, 120] on icon "print" at bounding box center [715, 121] width 7 height 7
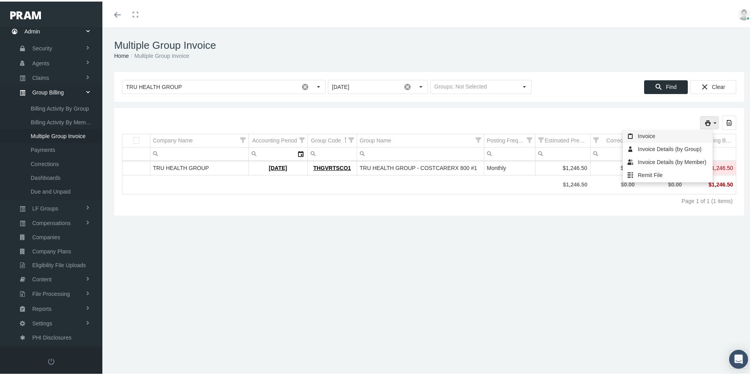
click at [644, 137] on div "Invoice" at bounding box center [667, 134] width 89 height 13
click at [712, 119] on icon "print" at bounding box center [715, 121] width 7 height 7
click at [643, 161] on div "Invoice Details (by Member)" at bounding box center [667, 160] width 89 height 13
click at [712, 120] on icon "print" at bounding box center [715, 121] width 7 height 7
click at [644, 172] on div "Remit File" at bounding box center [667, 173] width 89 height 13
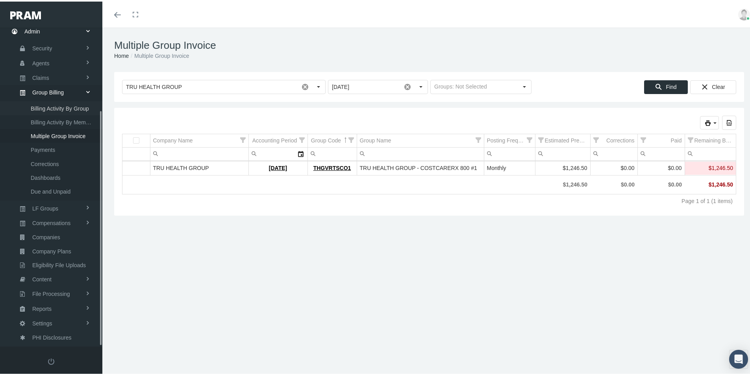
click at [45, 107] on span "Billing Activity By Group" at bounding box center [60, 106] width 58 height 13
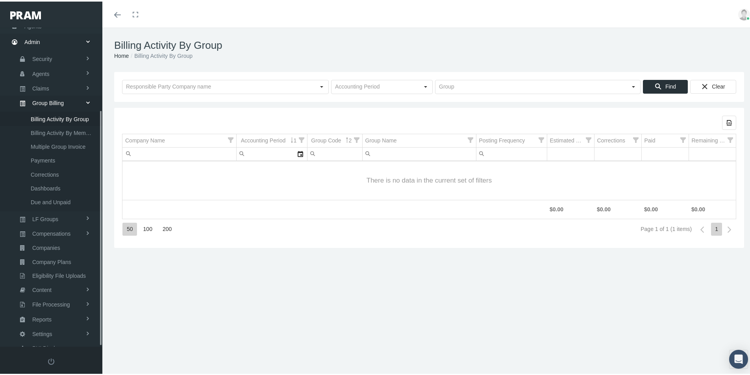
scroll to position [112, 0]
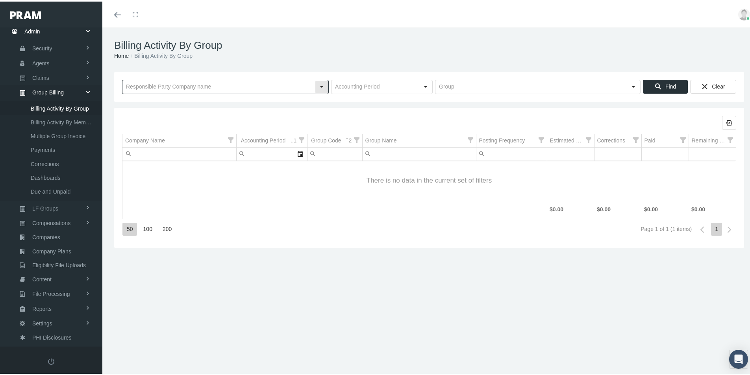
click at [169, 85] on input "text" at bounding box center [218, 85] width 193 height 13
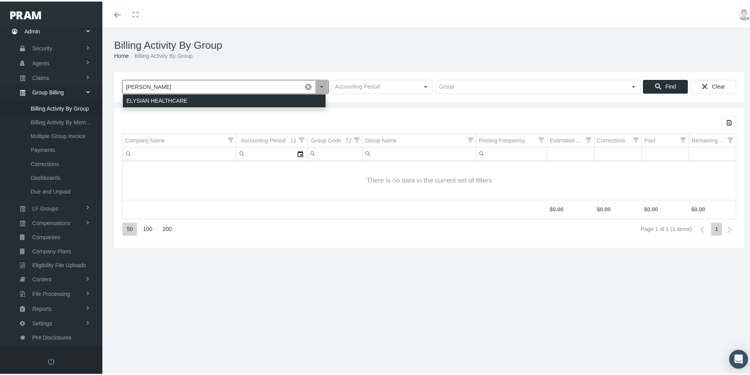
drag, startPoint x: 145, startPoint y: 96, endPoint x: 360, endPoint y: 103, distance: 214.7
click at [145, 97] on div "ELYSIAN HEALTHCARE" at bounding box center [224, 99] width 203 height 13
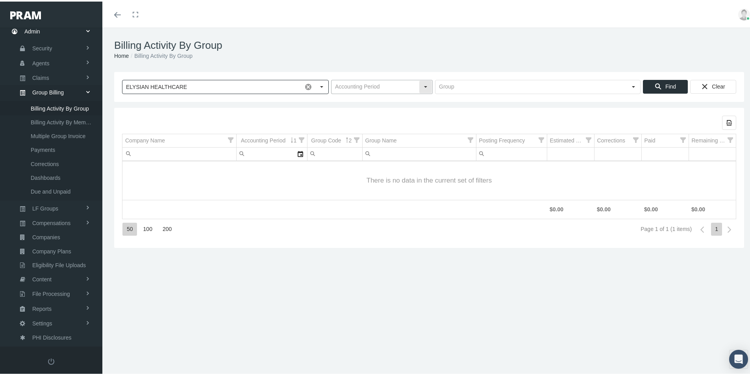
type input "ELYSIAN HEALTHCARE"
click at [344, 83] on input "text" at bounding box center [375, 85] width 87 height 13
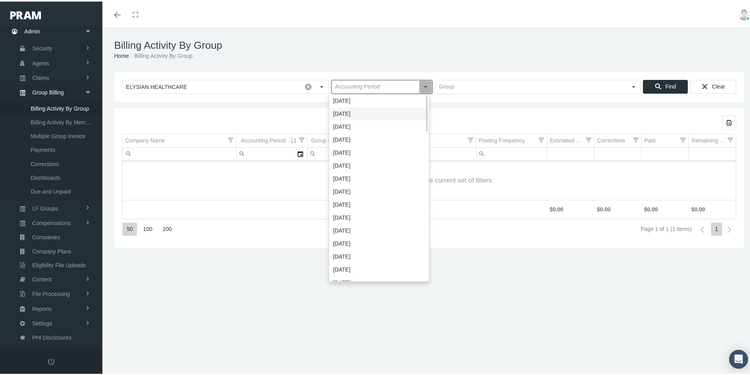
click at [341, 111] on div "[DATE]" at bounding box center [379, 112] width 99 height 13
type input "[DATE]"
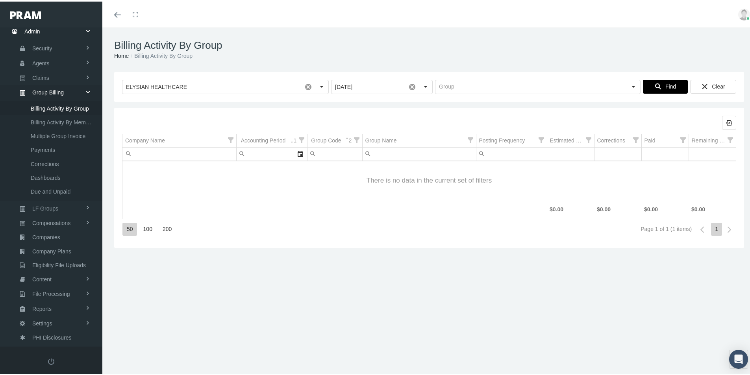
click at [666, 84] on span "Find" at bounding box center [670, 85] width 11 height 6
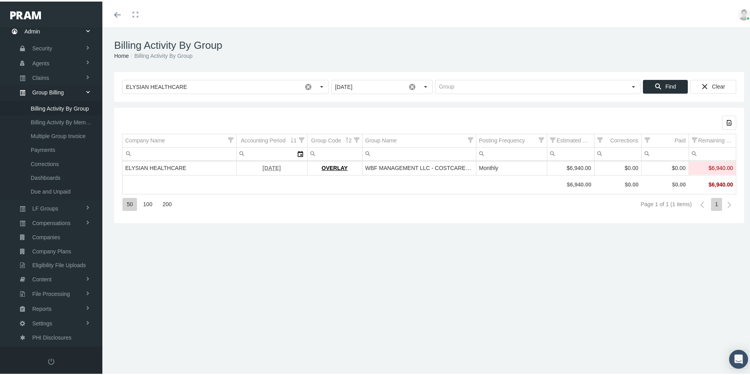
click at [268, 168] on link "[DATE]" at bounding box center [272, 166] width 18 height 6
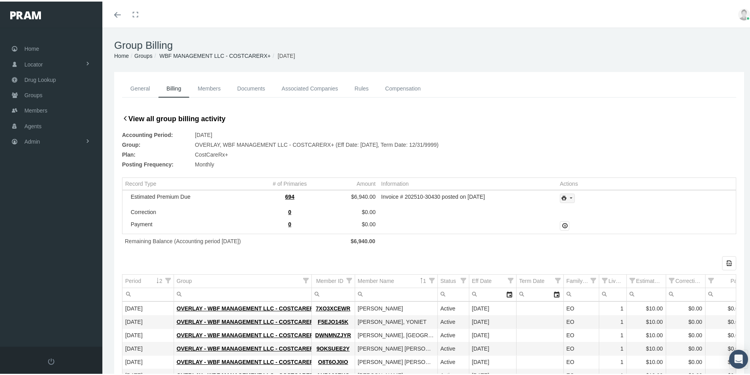
click at [567, 196] on icon "print" at bounding box center [570, 196] width 7 height 7
click at [582, 234] on div "Invoice w/Details" at bounding box center [588, 235] width 61 height 13
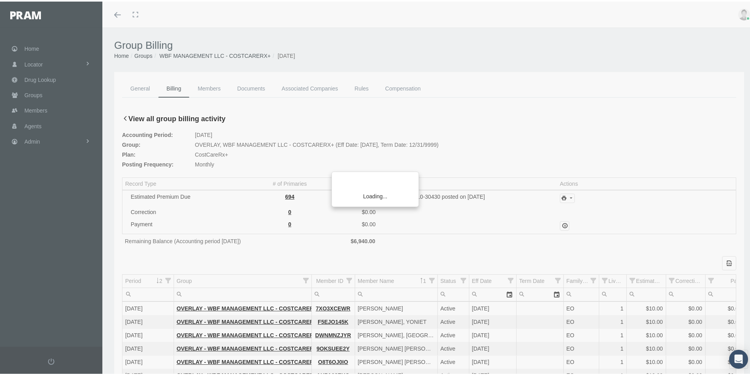
drag, startPoint x: 623, startPoint y: 60, endPoint x: 674, endPoint y: 37, distance: 55.7
click at [623, 60] on div "Loading..." at bounding box center [375, 187] width 750 height 375
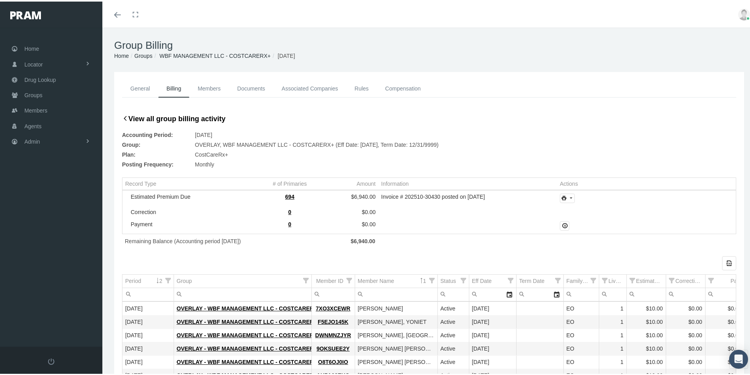
click at [537, 52] on ol "Home Groups WBF MANAGEMENT LLC - COSTCARERX+ [DATE]" at bounding box center [429, 54] width 630 height 9
click at [644, 107] on div "General Billing Members Documents Associated Companies Enrollment History Rules…" at bounding box center [429, 94] width 634 height 33
click at [32, 140] on span "Admin" at bounding box center [32, 140] width 16 height 15
click at [44, 272] on span "Eligibility File Uploads" at bounding box center [59, 272] width 54 height 13
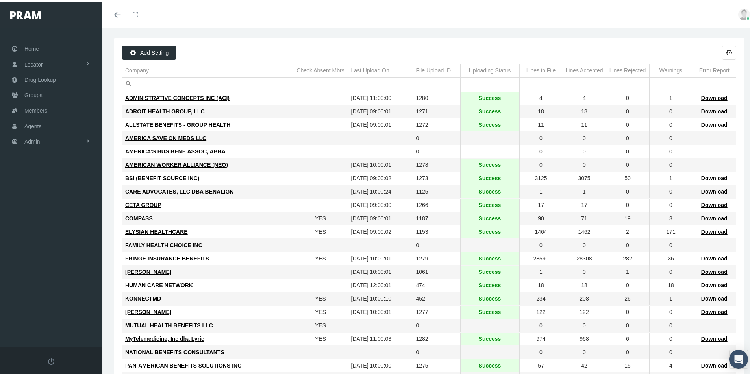
scroll to position [79, 0]
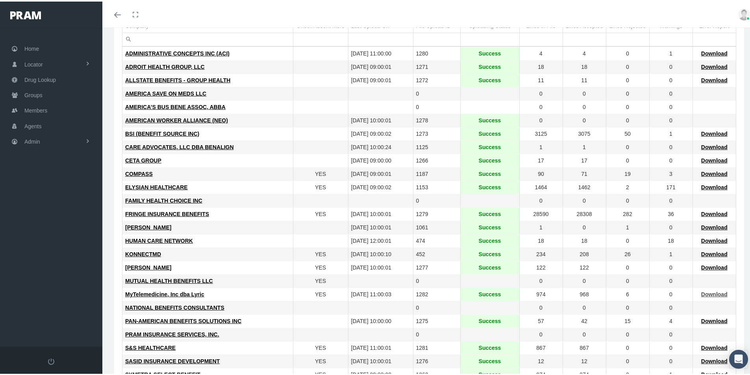
click at [708, 294] on span "Download" at bounding box center [714, 293] width 26 height 6
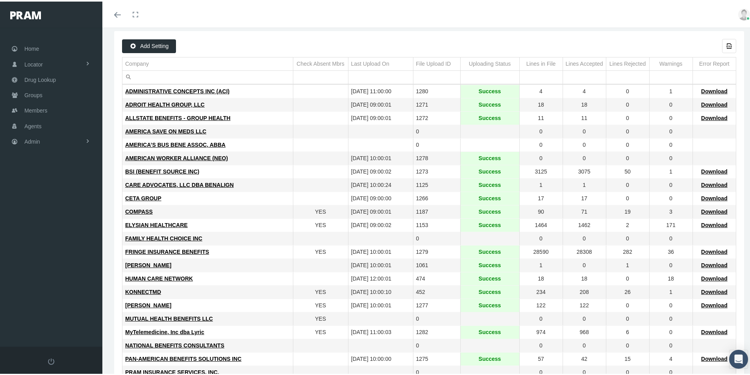
scroll to position [0, 0]
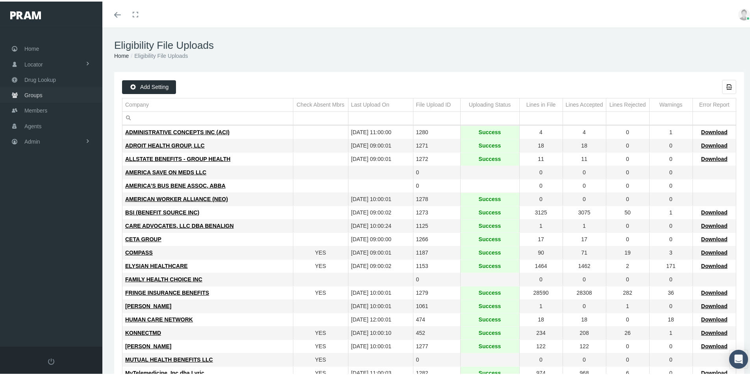
click at [33, 93] on span "Groups" at bounding box center [33, 93] width 18 height 15
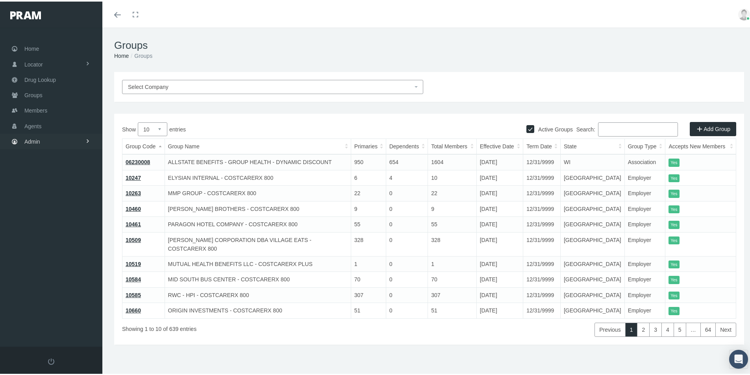
click at [24, 141] on span "Admin" at bounding box center [32, 140] width 16 height 15
click at [147, 89] on span "Select Company" at bounding box center [270, 85] width 285 height 9
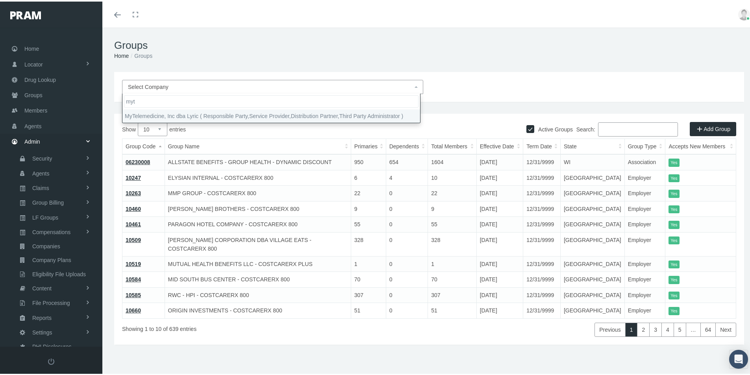
type input "myt"
select select "9146"
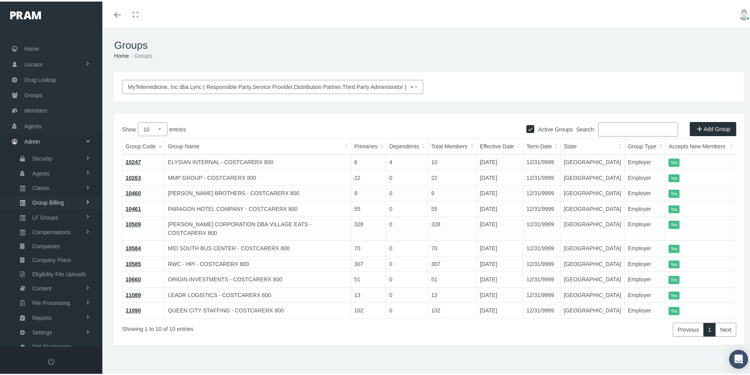
click at [54, 200] on span "Group Billing" at bounding box center [48, 201] width 32 height 13
click at [59, 245] on span "Multiple Group Invoice" at bounding box center [58, 244] width 55 height 13
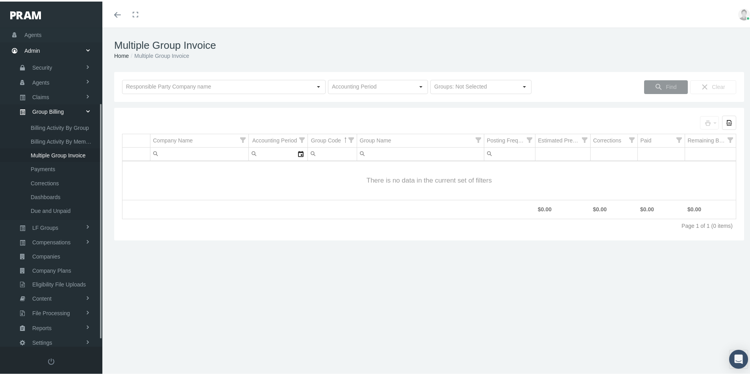
scroll to position [112, 0]
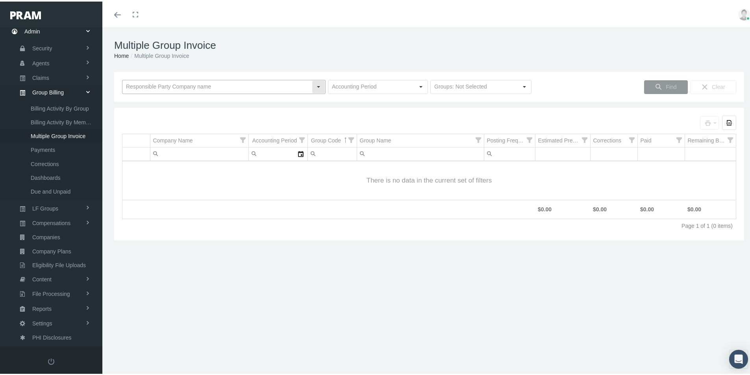
drag, startPoint x: 137, startPoint y: 84, endPoint x: 148, endPoint y: 86, distance: 11.1
click at [137, 85] on input "text" at bounding box center [216, 85] width 189 height 13
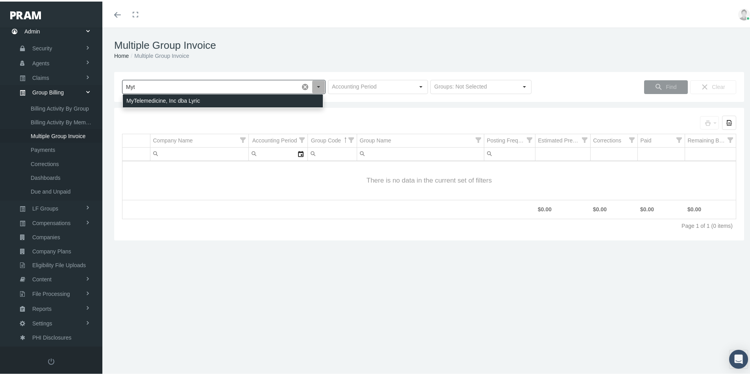
click at [146, 98] on div "MyTelemedicine, Inc dba Lyric" at bounding box center [223, 99] width 200 height 13
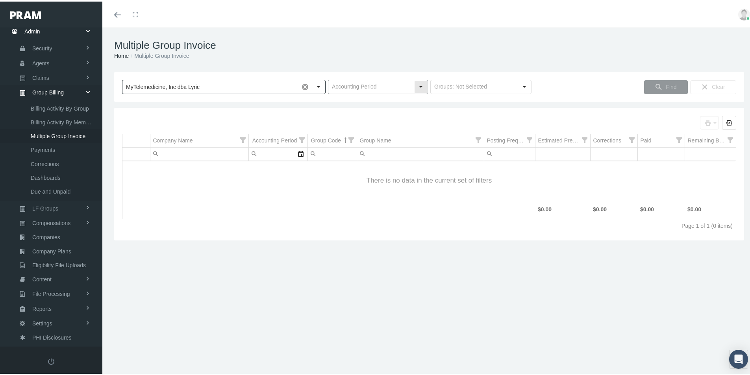
type input "MyTelemedicine, Inc dba Lyric"
click at [333, 88] on input "text" at bounding box center [371, 85] width 86 height 13
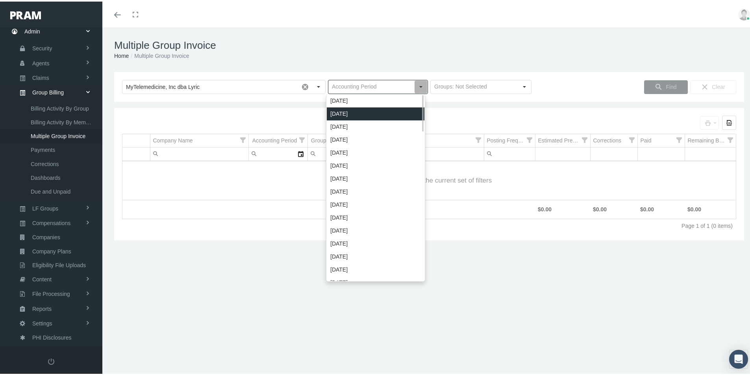
click at [340, 114] on div "October 2025" at bounding box center [376, 112] width 98 height 13
type input "October 2025"
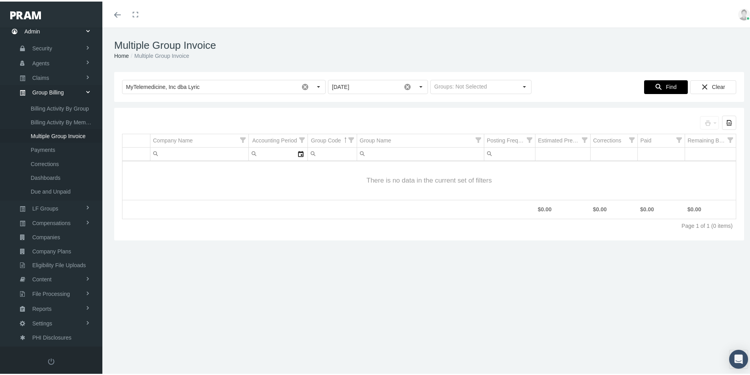
drag, startPoint x: 664, startPoint y: 84, endPoint x: 654, endPoint y: 92, distance: 12.7
click at [666, 86] on span "Find" at bounding box center [671, 85] width 11 height 6
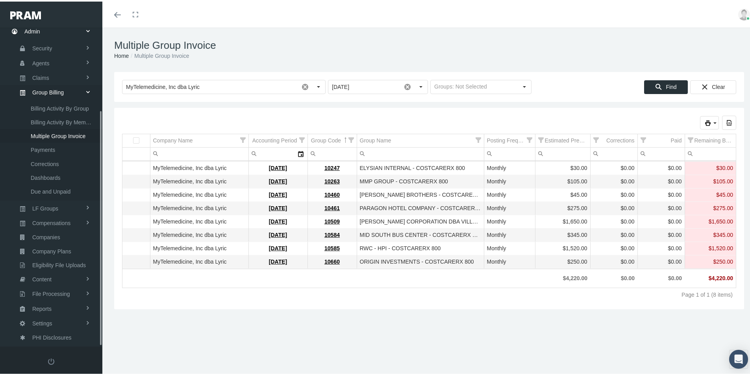
click at [47, 135] on span "Multiple Group Invoice" at bounding box center [58, 134] width 55 height 13
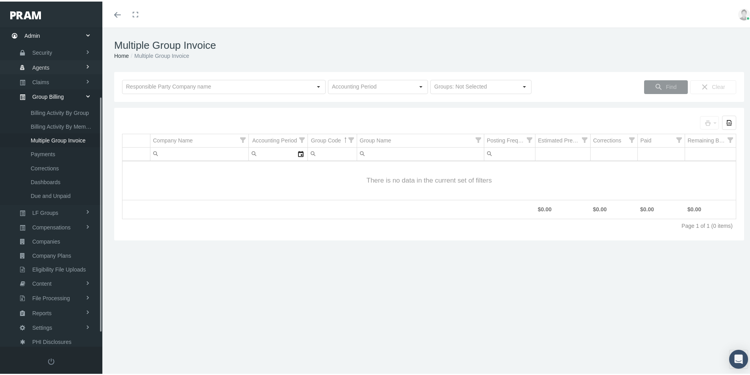
scroll to position [112, 0]
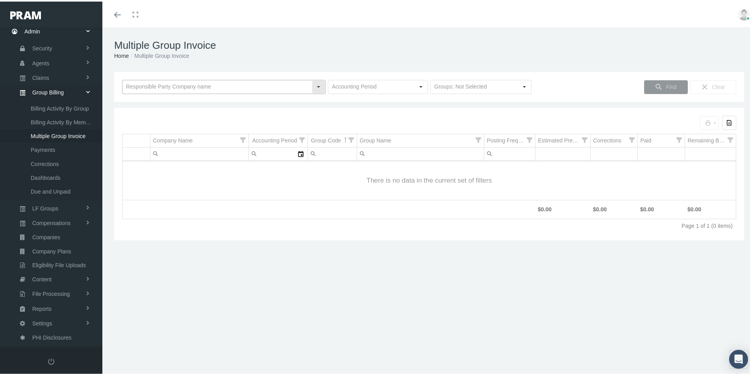
drag, startPoint x: 146, startPoint y: 82, endPoint x: 189, endPoint y: 87, distance: 43.6
click at [146, 82] on input "text" at bounding box center [216, 85] width 189 height 13
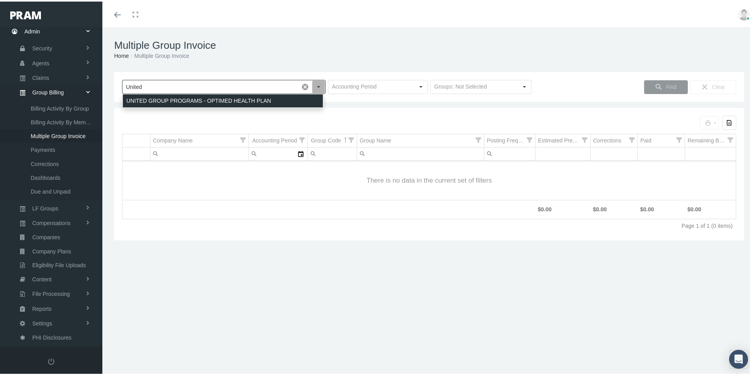
click at [169, 101] on div "UNITED GROUP PROGRAMS - OPTIMED HEALTH PLAN" at bounding box center [223, 99] width 200 height 13
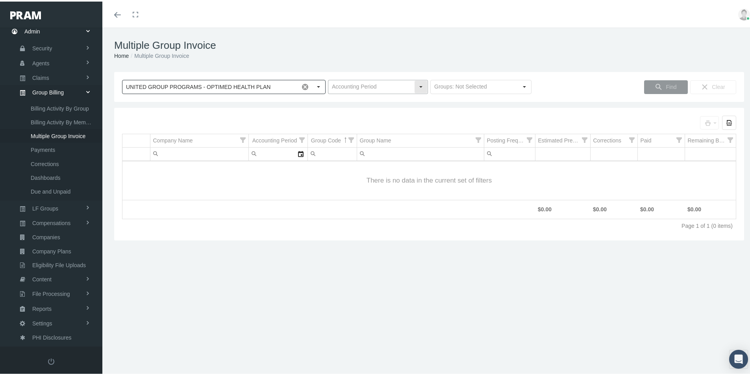
type input "UNITED GROUP PROGRAMS - OPTIMED HEALTH PLAN"
drag, startPoint x: 341, startPoint y: 82, endPoint x: 367, endPoint y: 92, distance: 28.5
click at [341, 82] on input "text" at bounding box center [371, 85] width 86 height 13
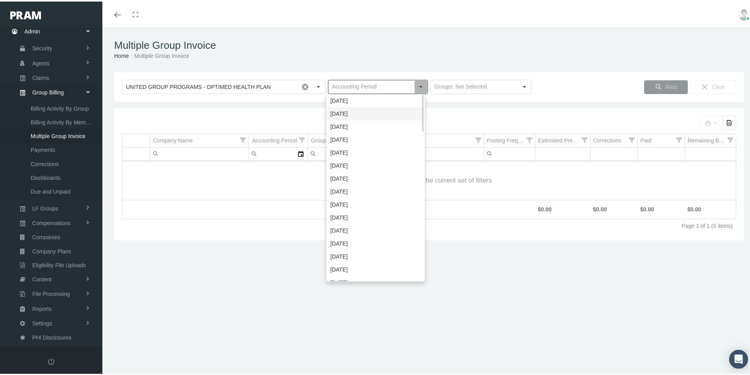
click at [334, 108] on div "October 2025" at bounding box center [376, 112] width 98 height 13
type input "October 2025"
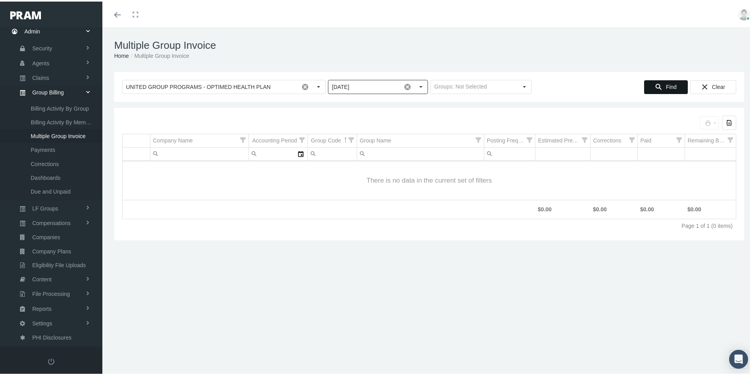
click at [666, 82] on span "Find" at bounding box center [671, 85] width 11 height 6
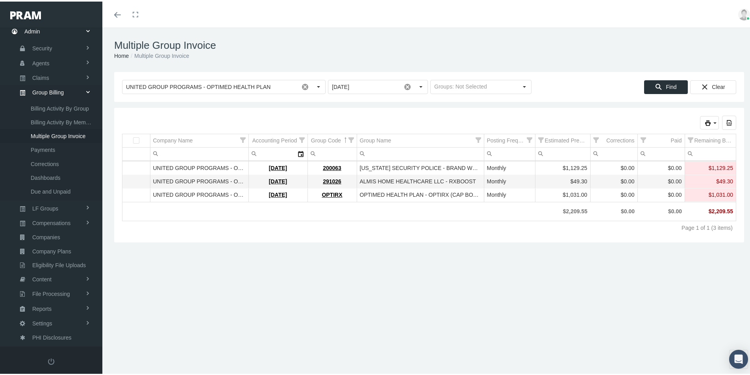
drag, startPoint x: 169, startPoint y: 278, endPoint x: 184, endPoint y: 250, distance: 32.4
click at [169, 278] on div "Multiple Group Invoice Home Multiple Group Invoice Loading... UNITED GROUP PROG…" at bounding box center [429, 205] width 654 height 358
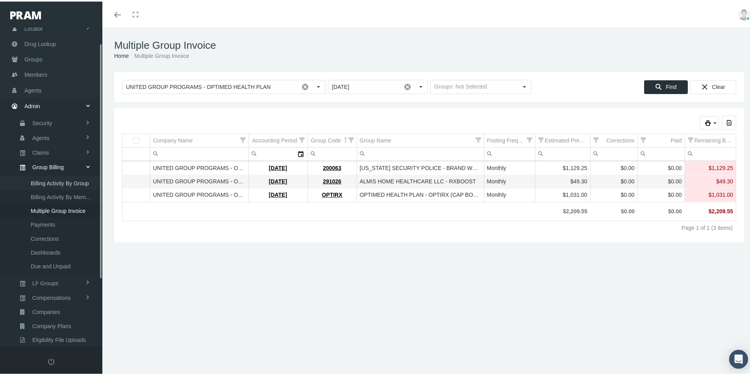
scroll to position [0, 0]
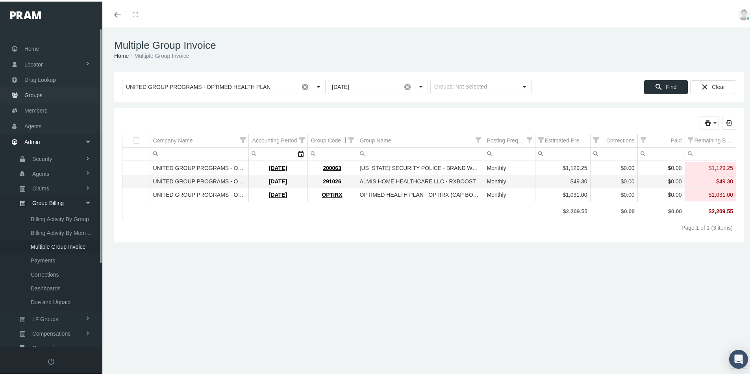
click at [30, 92] on span "Groups" at bounding box center [33, 93] width 18 height 15
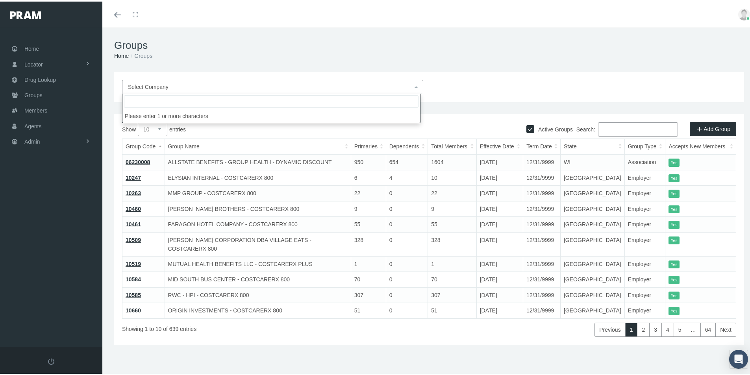
click at [149, 83] on span "Select Company" at bounding box center [148, 85] width 41 height 6
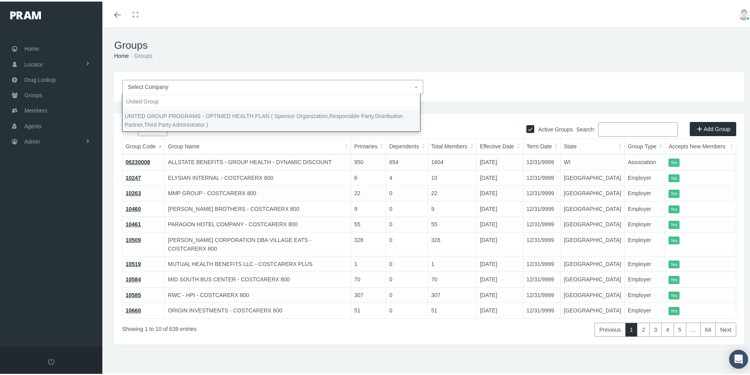
type input "United Group"
select select "4875"
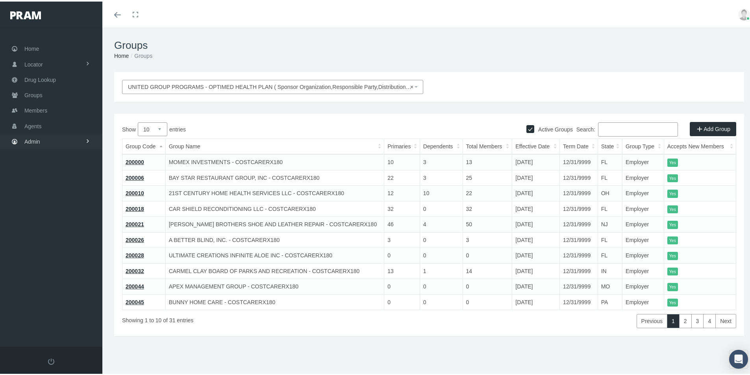
click at [33, 141] on span "Admin" at bounding box center [32, 140] width 16 height 15
click at [44, 274] on span "Eligibility File Uploads" at bounding box center [59, 272] width 54 height 13
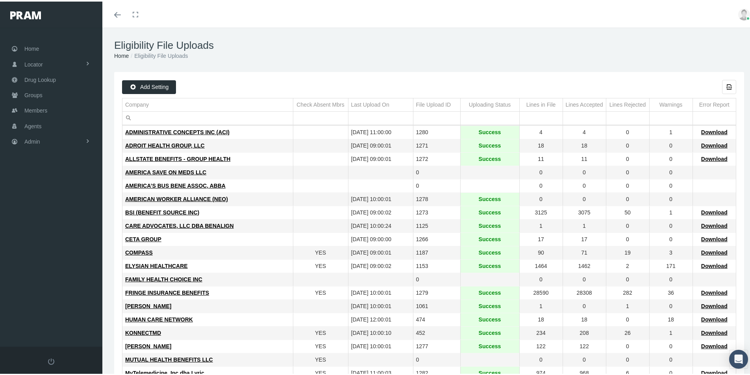
drag, startPoint x: 710, startPoint y: 130, endPoint x: 434, endPoint y: 216, distance: 288.2
click at [709, 131] on span "Download" at bounding box center [714, 131] width 26 height 6
drag, startPoint x: 34, startPoint y: 109, endPoint x: 33, endPoint y: 113, distance: 4.5
click at [34, 109] on span "Members" at bounding box center [35, 109] width 23 height 15
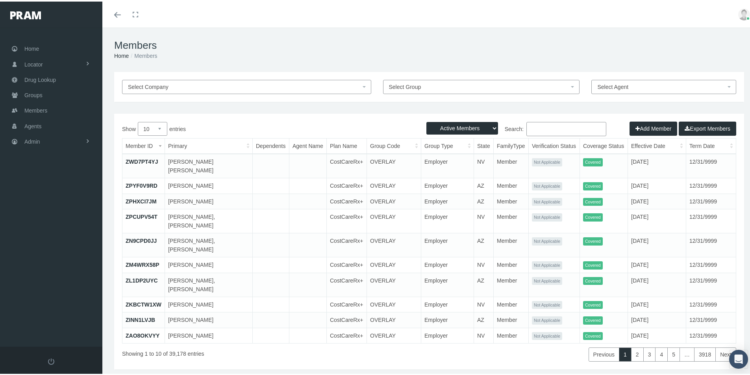
drag, startPoint x: 529, startPoint y: 124, endPoint x: 551, endPoint y: 138, distance: 26.1
click at [541, 135] on div "Search:" at bounding box center [582, 128] width 307 height 16
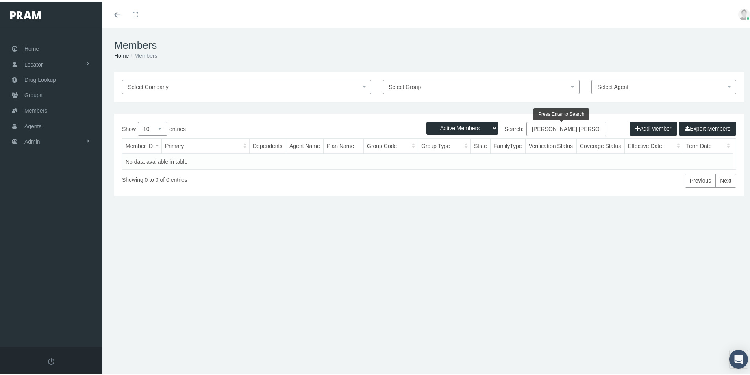
click at [571, 129] on input "Carrie Ann Klinebueger" at bounding box center [566, 127] width 80 height 14
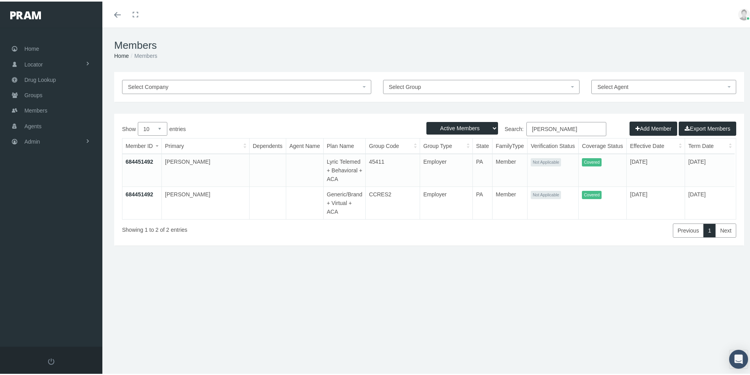
type input "Carrie Ann Klineburger"
click at [138, 159] on link "684451492" at bounding box center [140, 160] width 28 height 6
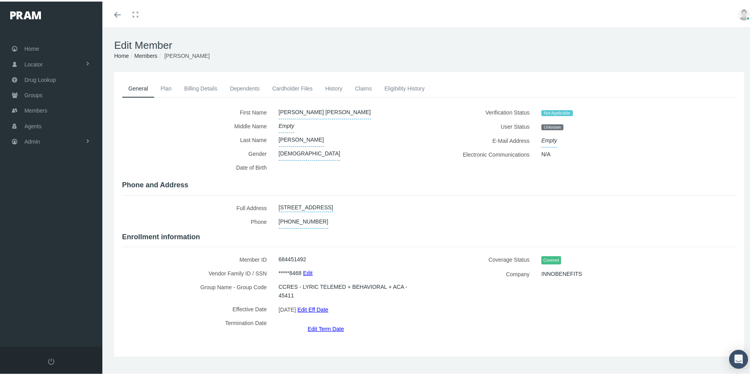
click at [322, 322] on link "Edit Term Date" at bounding box center [326, 327] width 36 height 11
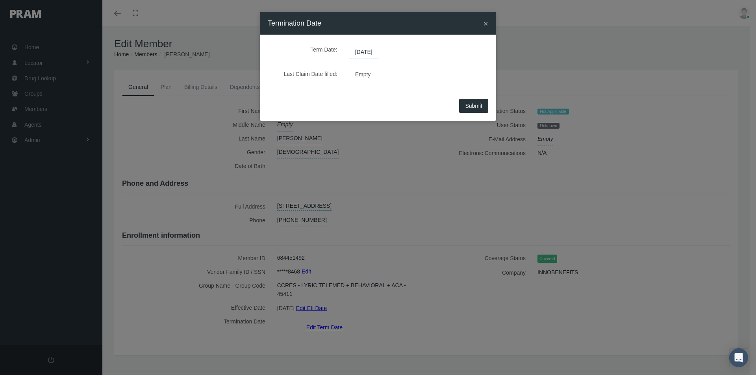
click at [370, 52] on span "[DATE]" at bounding box center [363, 52] width 29 height 13
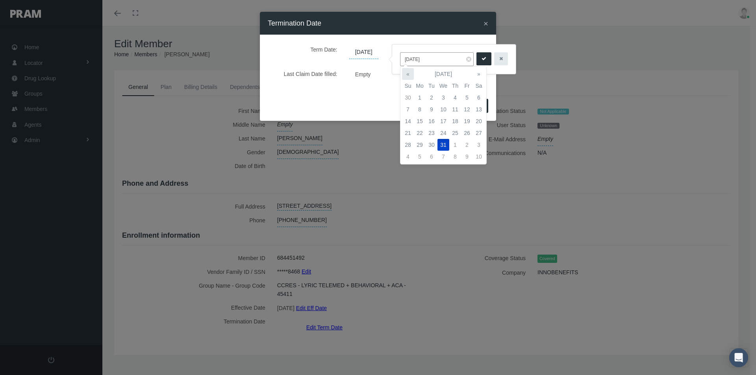
click at [408, 75] on th "«" at bounding box center [408, 74] width 12 height 12
click at [409, 156] on td "31" at bounding box center [408, 157] width 12 height 12
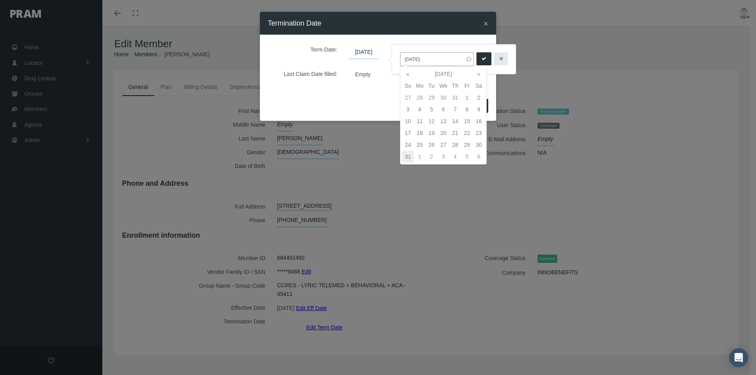
type input "[DATE]"
click at [482, 58] on icon "submit" at bounding box center [484, 58] width 5 height 7
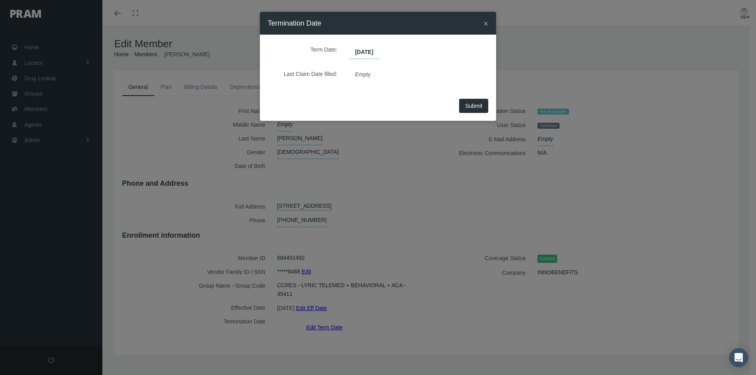
click at [480, 105] on span "Submit" at bounding box center [473, 106] width 17 height 6
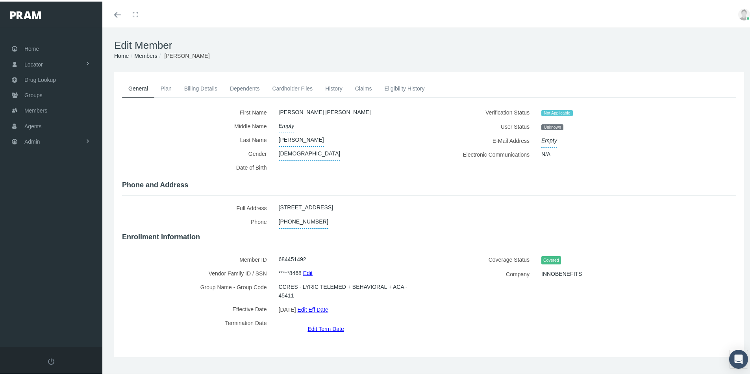
click at [145, 53] on link "Members" at bounding box center [145, 54] width 23 height 6
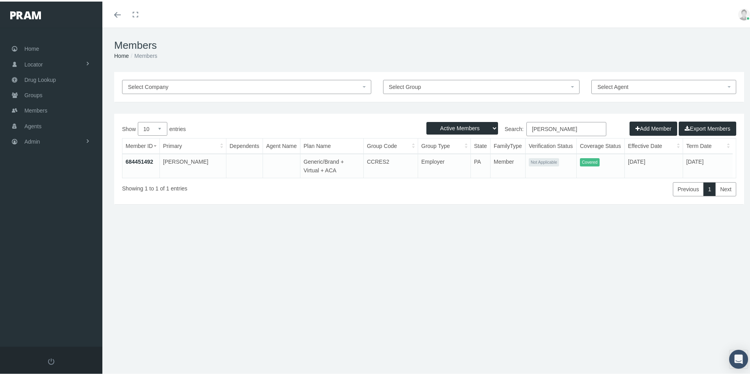
click at [488, 126] on select "Active Members Terminated Members Active & Terminated" at bounding box center [462, 126] width 72 height 13
select select "3"
click at [426, 120] on select "Active Members Terminated Members Active & Terminated" at bounding box center [462, 126] width 72 height 13
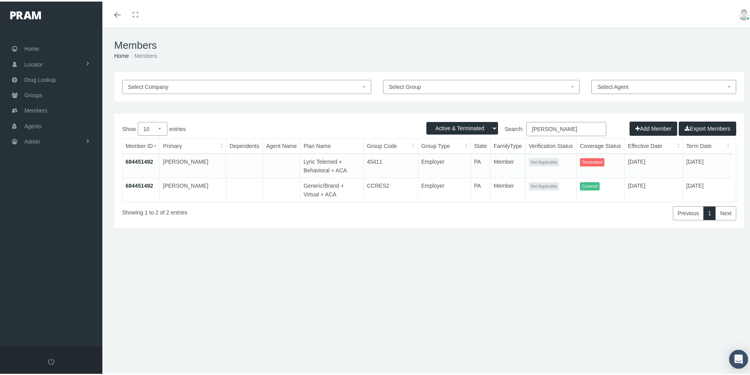
click at [140, 159] on link "684451492" at bounding box center [140, 160] width 28 height 6
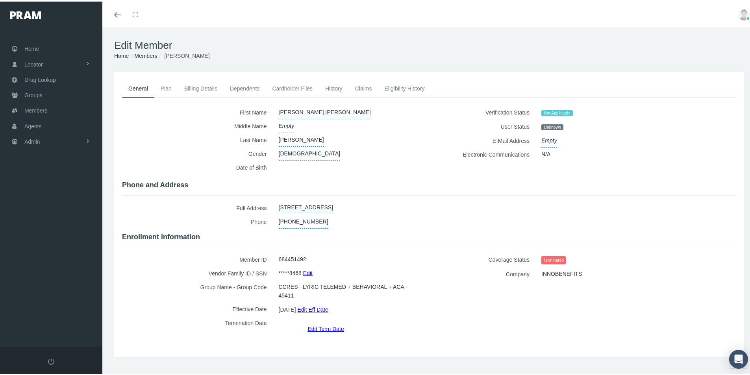
click at [337, 86] on link "History" at bounding box center [334, 86] width 30 height 17
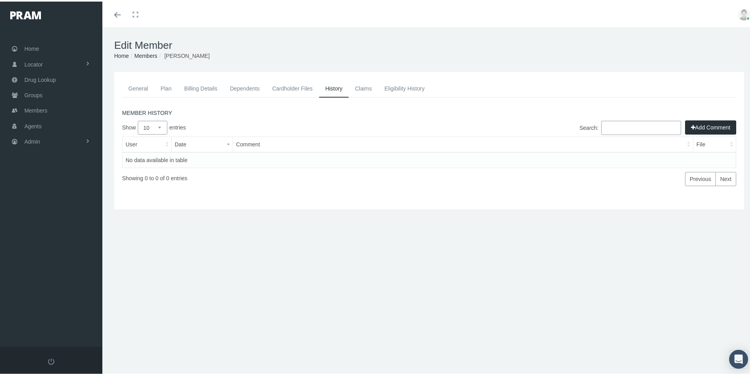
click at [696, 123] on button "Add Comment" at bounding box center [710, 126] width 51 height 14
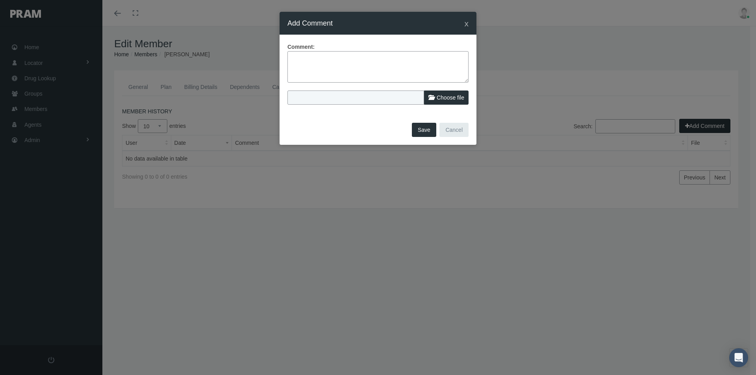
click at [300, 52] on textarea at bounding box center [377, 67] width 181 height 32
type textarea "Member came over on file dated 10/06/2025 in new group as of 09/01/2025 - terme…"
drag, startPoint x: 424, startPoint y: 128, endPoint x: 426, endPoint y: 149, distance: 21.0
click at [426, 130] on button "Save" at bounding box center [424, 130] width 24 height 14
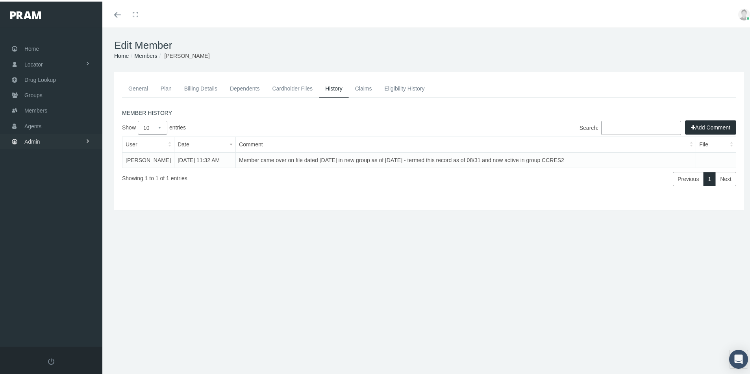
click at [28, 138] on span "Admin" at bounding box center [32, 140] width 16 height 15
drag, startPoint x: 55, startPoint y: 274, endPoint x: 69, endPoint y: 278, distance: 14.4
click at [56, 275] on span "Eligibility File Uploads" at bounding box center [59, 272] width 54 height 13
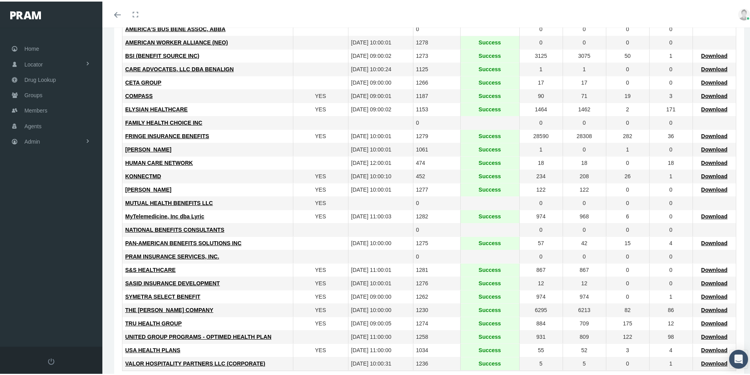
scroll to position [158, 0]
click at [707, 242] on span "Download" at bounding box center [714, 241] width 26 height 6
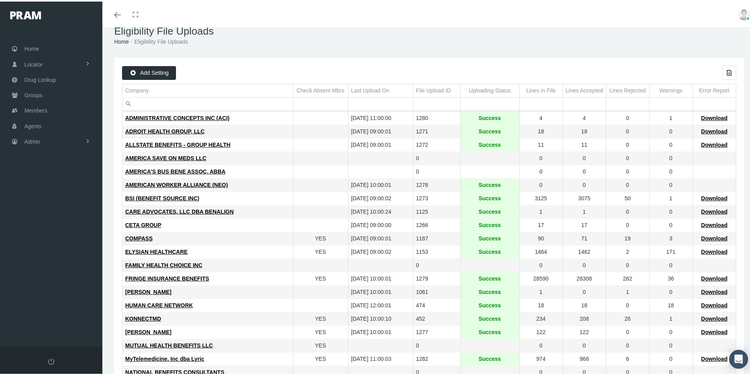
scroll to position [0, 0]
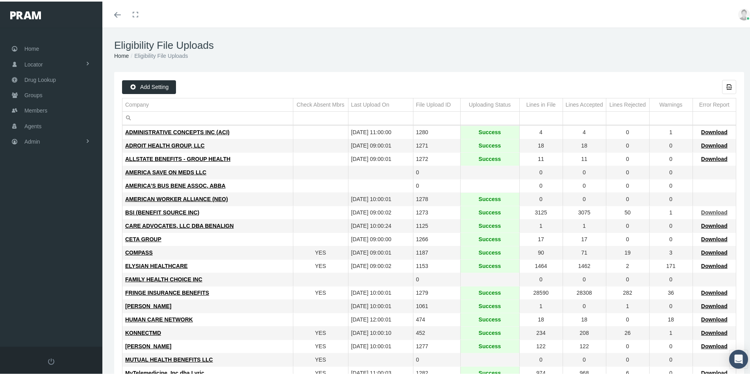
click at [706, 212] on span "Download" at bounding box center [714, 211] width 26 height 6
click at [389, 52] on ol "Home Eligibility File Uploads" at bounding box center [429, 54] width 630 height 9
click at [30, 92] on span "Groups" at bounding box center [33, 93] width 18 height 15
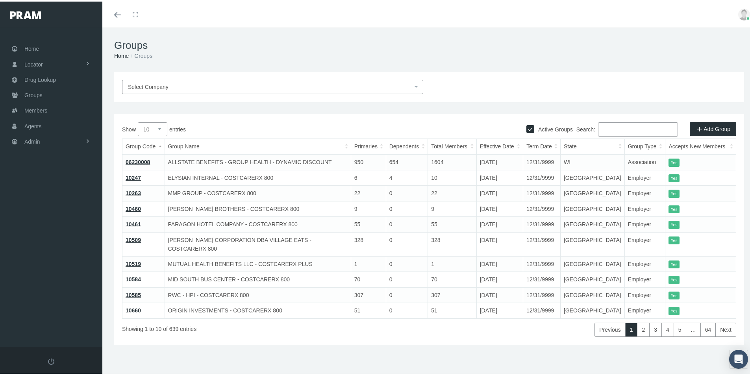
click at [599, 127] on input "Search:" at bounding box center [638, 128] width 80 height 14
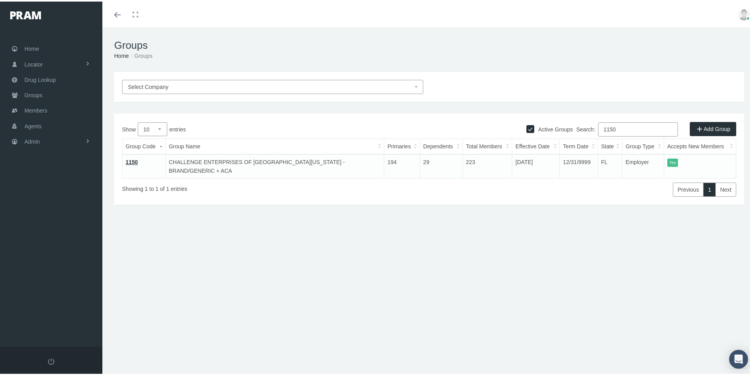
type input "1150"
click at [512, 338] on div "Groups Home Groups Select Company Active Groups Add Group Show 10 1" at bounding box center [429, 205] width 654 height 358
drag, startPoint x: 235, startPoint y: 339, endPoint x: 174, endPoint y: 313, distance: 66.5
click at [235, 339] on div "Groups Home Groups Select Company Active Groups Add Group Show 10 1" at bounding box center [429, 205] width 654 height 358
click at [33, 139] on span "Admin" at bounding box center [32, 140] width 16 height 15
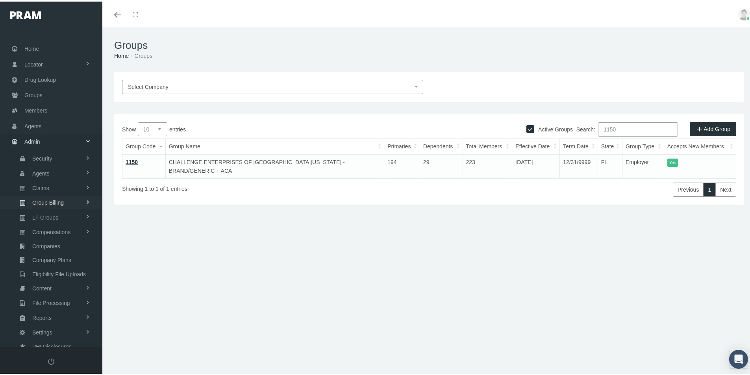
click at [42, 201] on span "Group Billing" at bounding box center [48, 201] width 32 height 13
click at [45, 242] on span "Multiple Group Invoice" at bounding box center [58, 244] width 55 height 13
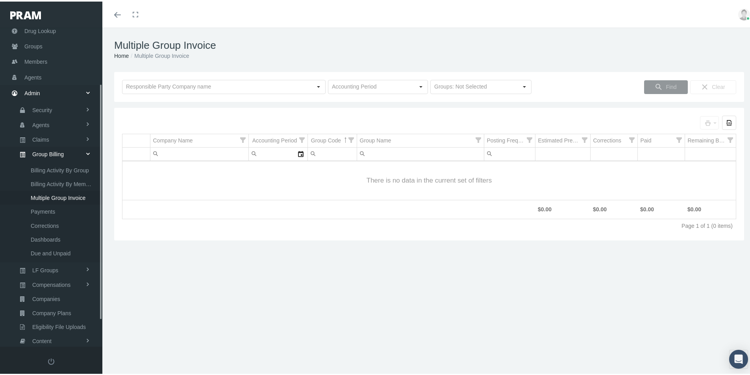
scroll to position [112, 0]
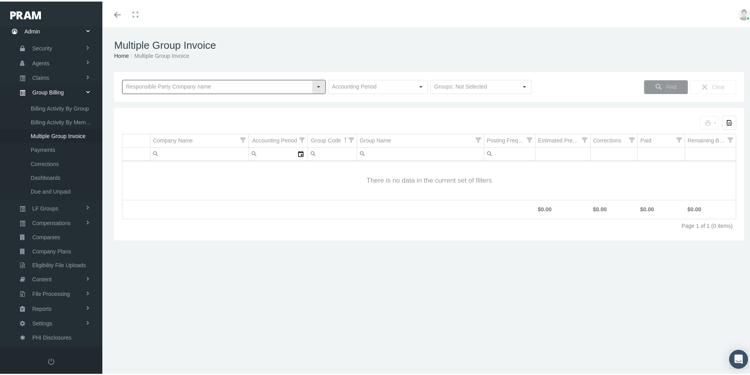
click at [141, 86] on input "text" at bounding box center [216, 85] width 189 height 13
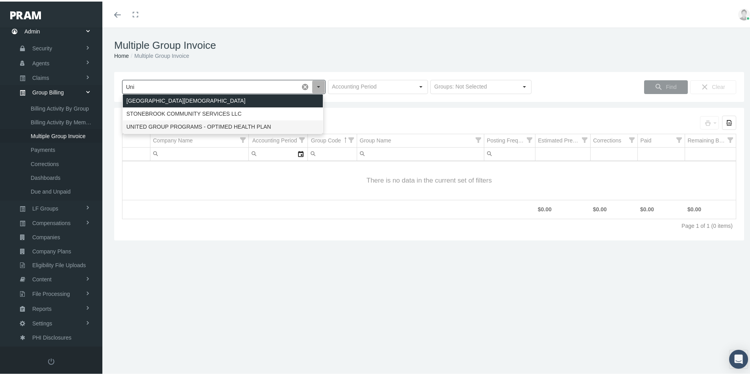
click at [173, 126] on div "UNITED GROUP PROGRAMS - OPTIMED HEALTH PLAN" at bounding box center [223, 125] width 200 height 13
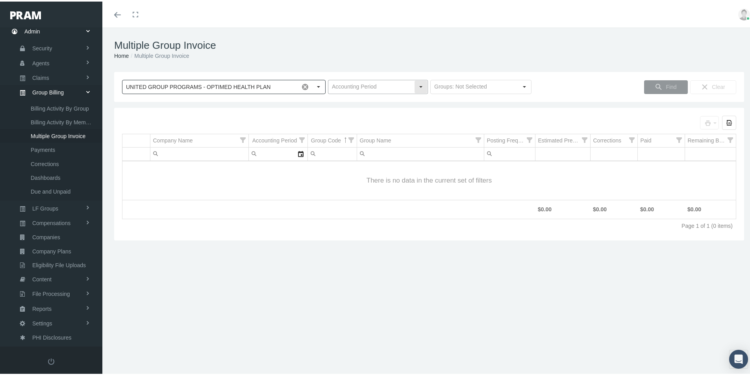
type input "UNITED GROUP PROGRAMS - OPTIMED HEALTH PLAN"
click at [340, 83] on input "text" at bounding box center [371, 85] width 86 height 13
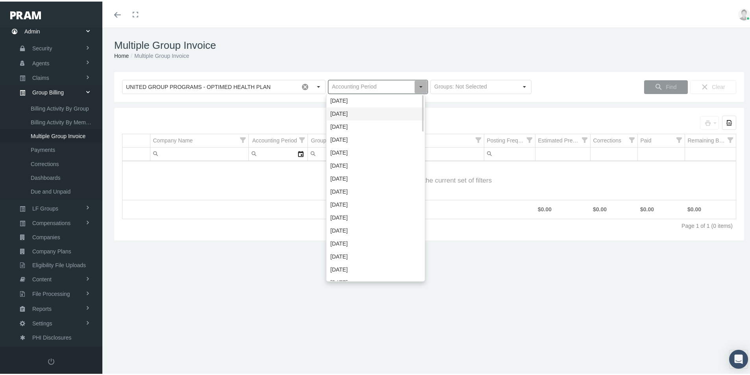
click at [336, 115] on div "[DATE]" at bounding box center [376, 112] width 98 height 13
type input "[DATE]"
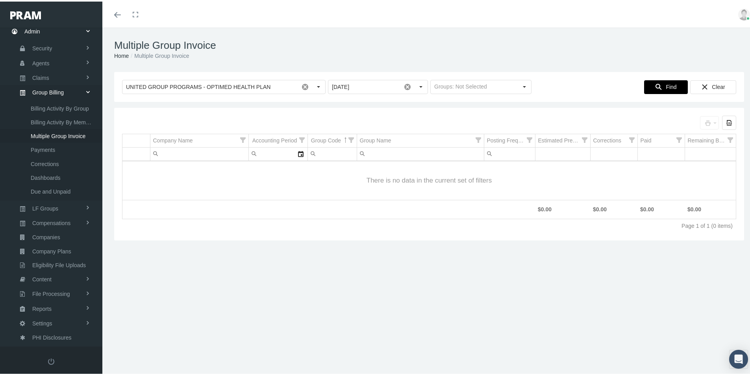
click at [666, 83] on span "Find" at bounding box center [671, 85] width 11 height 6
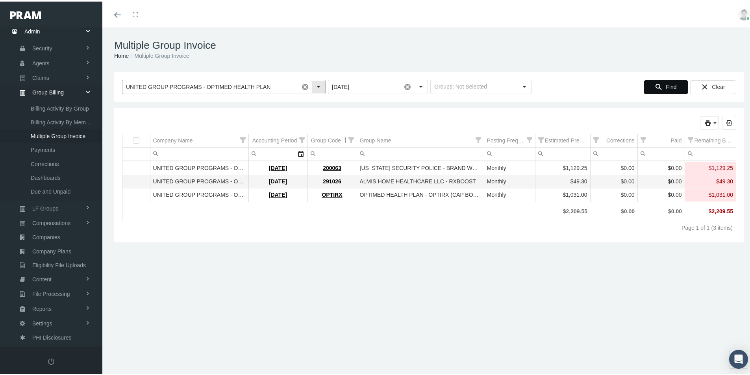
click at [187, 84] on input "UNITED GROUP PROGRAMS - OPTIMED HEALTH PLAN" at bounding box center [210, 85] width 176 height 13
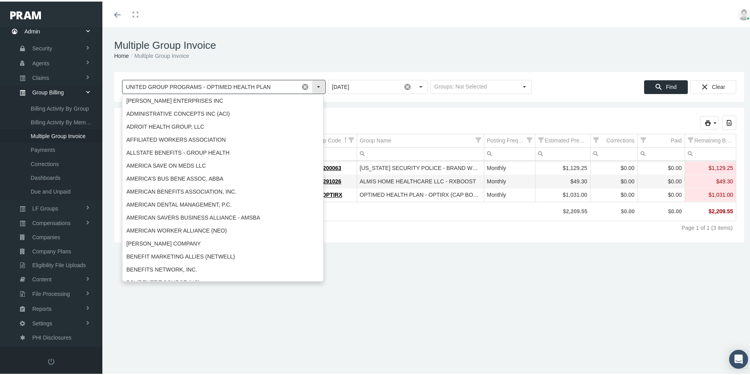
scroll to position [1633, 0]
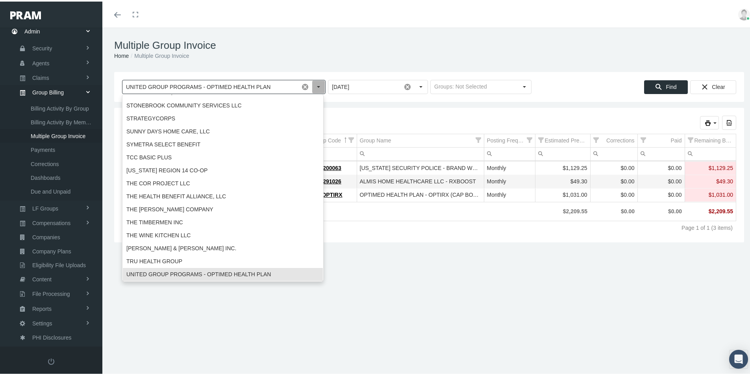
click at [303, 85] on span at bounding box center [304, 85] width 13 height 13
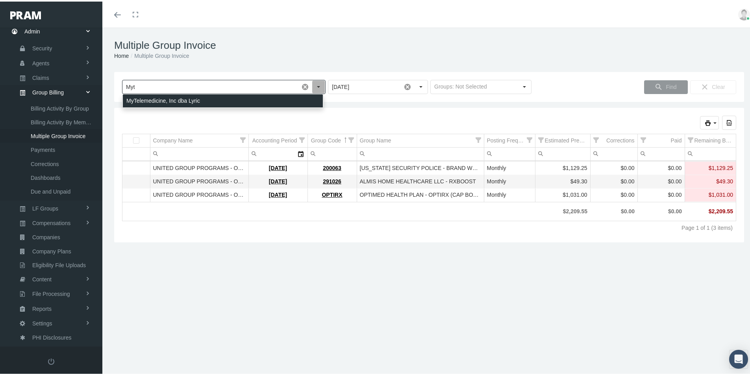
click at [142, 97] on div "MyTelemedicine, Inc dba Lyric" at bounding box center [223, 99] width 200 height 13
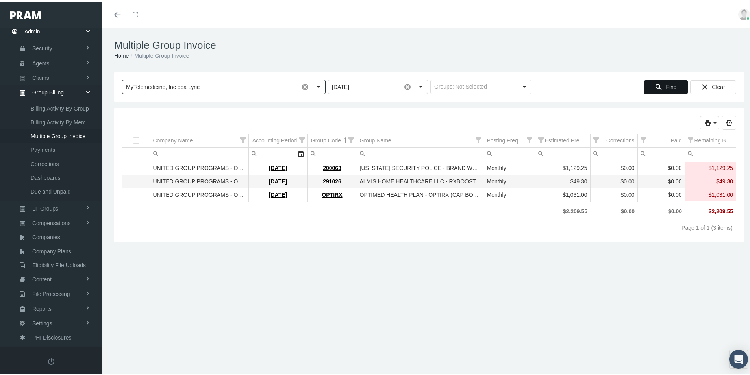
type input "MyTelemedicine, Inc dba Lyric"
click at [666, 82] on span "Find" at bounding box center [671, 85] width 11 height 6
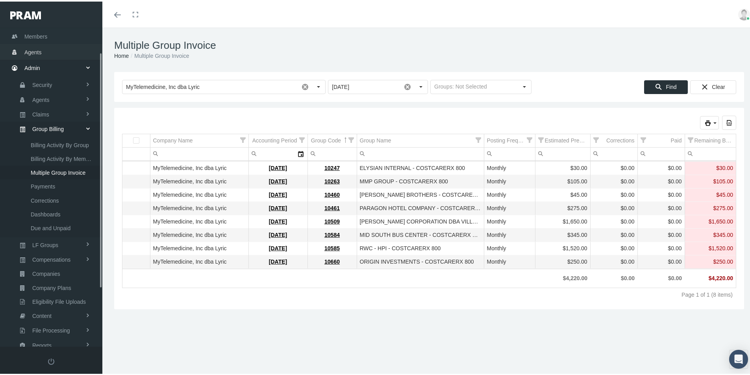
scroll to position [33, 0]
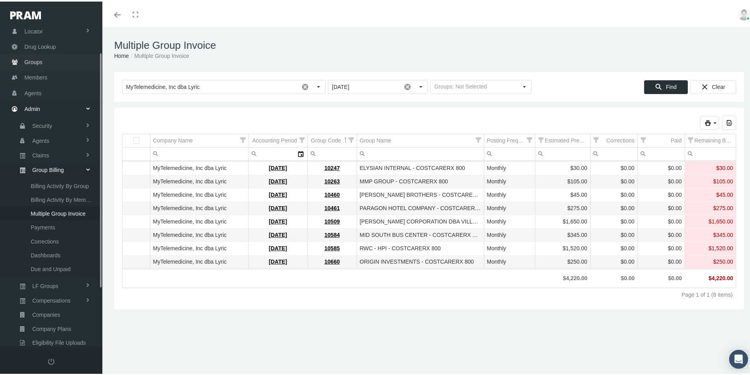
drag, startPoint x: 34, startPoint y: 57, endPoint x: 106, endPoint y: 85, distance: 77.3
click at [34, 57] on span "Groups" at bounding box center [33, 60] width 18 height 15
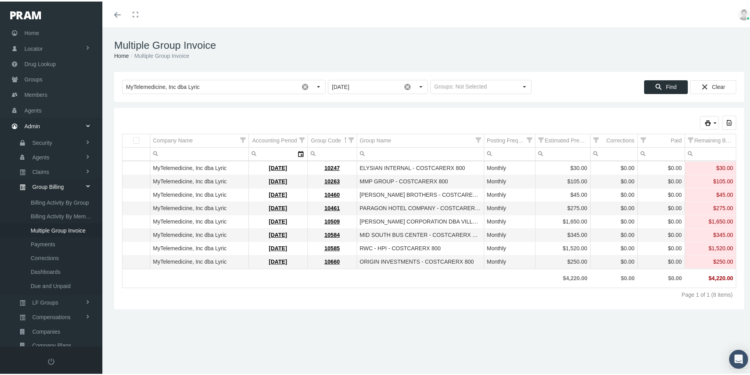
scroll to position [0, 0]
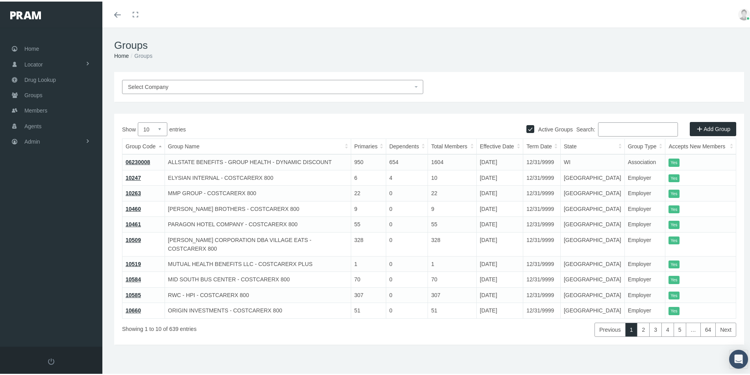
click at [601, 129] on input "Search:" at bounding box center [638, 128] width 80 height 14
type input "4"
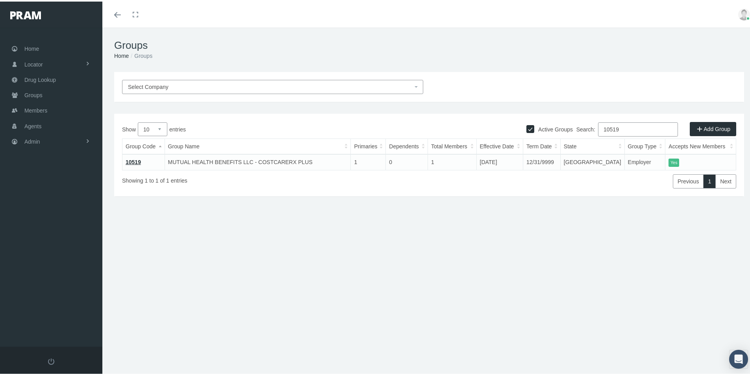
type input "10519"
click at [339, 268] on div "Groups Home Groups Select Company Active Groups Add Group Show 10 1" at bounding box center [429, 205] width 654 height 358
click at [40, 140] on span "Admin" at bounding box center [32, 140] width 16 height 15
click at [53, 202] on span "Group Billing" at bounding box center [48, 201] width 32 height 13
click at [45, 259] on span "Payments" at bounding box center [43, 258] width 24 height 13
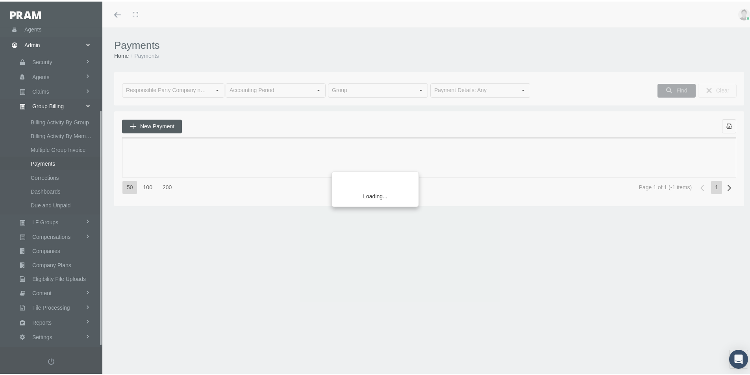
scroll to position [112, 0]
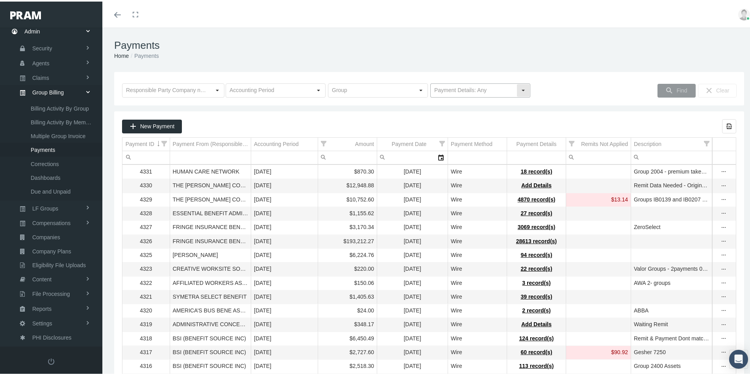
click at [521, 87] on div "Select" at bounding box center [523, 89] width 13 height 13
click at [455, 116] on div "No Payment Details" at bounding box center [477, 116] width 98 height 13
type input "No Payment Details"
click at [677, 89] on span "Find" at bounding box center [682, 89] width 11 height 6
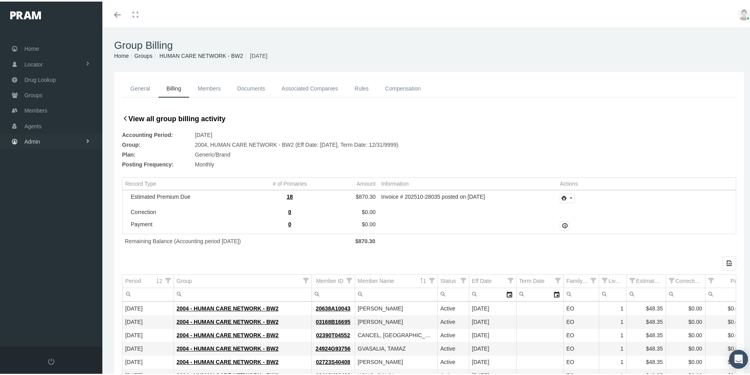
click at [30, 139] on span "Admin" at bounding box center [32, 140] width 16 height 15
click at [37, 201] on span "Group Billing" at bounding box center [48, 201] width 32 height 13
click at [51, 247] on span "Multiple Group Invoice" at bounding box center [58, 244] width 55 height 13
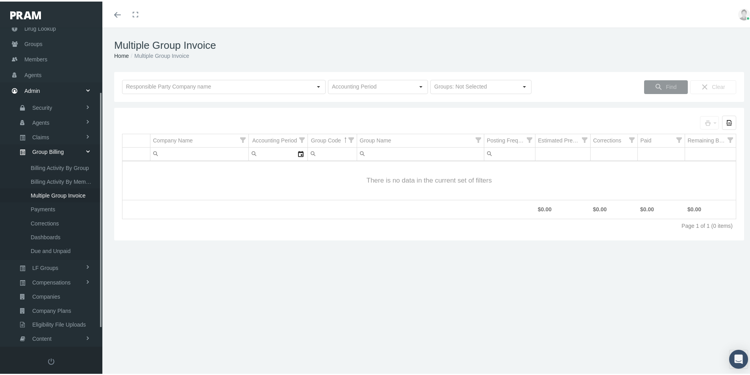
scroll to position [112, 0]
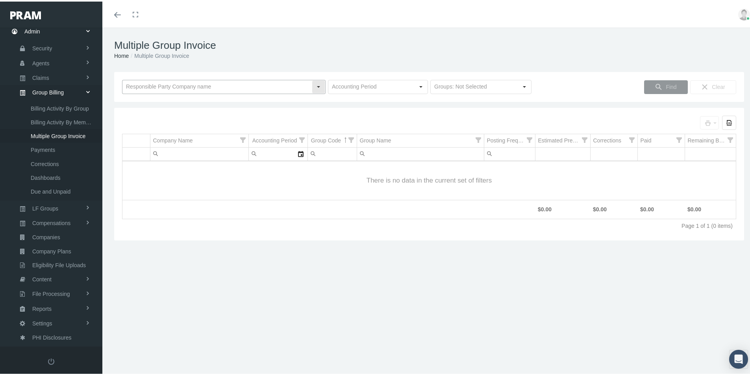
click at [142, 83] on input "text" at bounding box center [216, 85] width 189 height 13
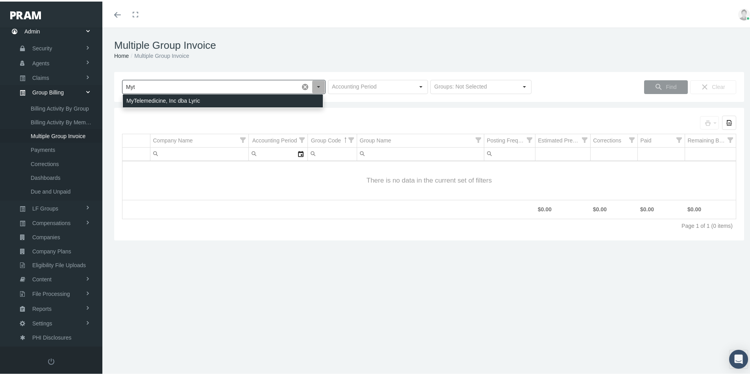
drag, startPoint x: 155, startPoint y: 99, endPoint x: 221, endPoint y: 95, distance: 66.6
click at [155, 99] on div "MyTelemedicine, Inc dba Lyric" at bounding box center [223, 99] width 200 height 13
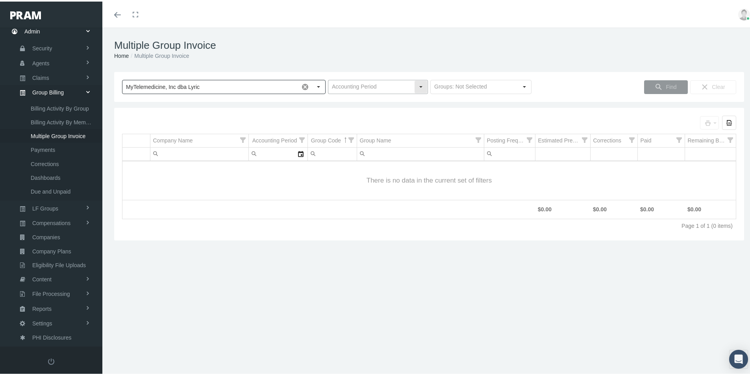
type input "MyTelemedicine, Inc dba Lyric"
click at [348, 87] on input "text" at bounding box center [371, 85] width 86 height 13
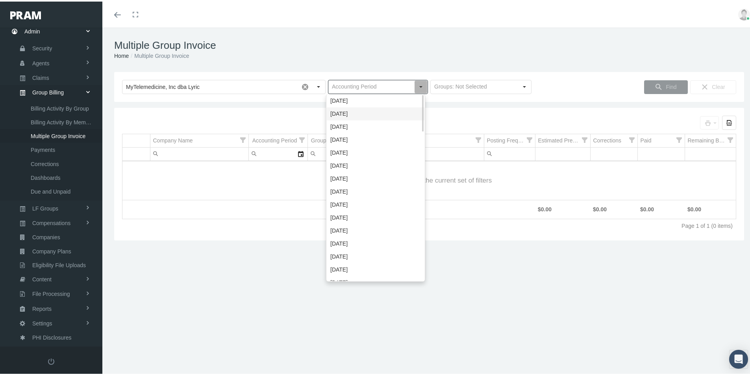
click at [343, 112] on div "[DATE]" at bounding box center [376, 112] width 98 height 13
type input "[DATE]"
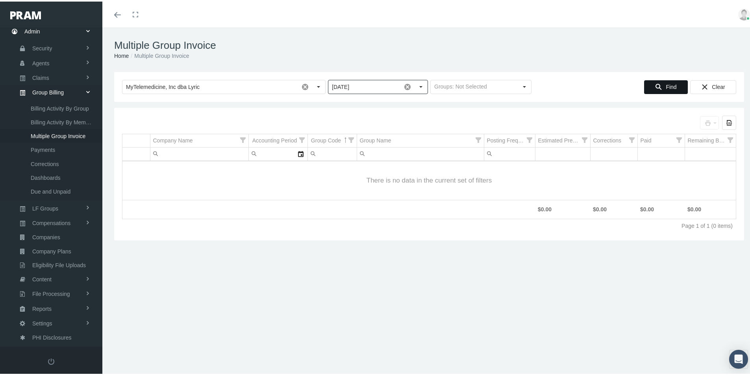
click at [666, 83] on span "Find" at bounding box center [671, 85] width 11 height 6
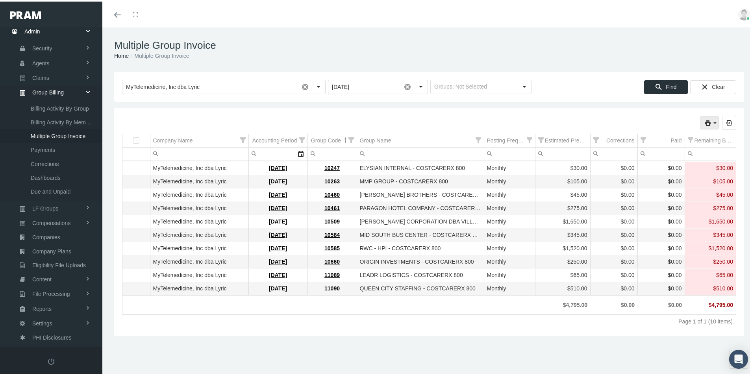
click at [712, 121] on icon "print" at bounding box center [715, 121] width 7 height 7
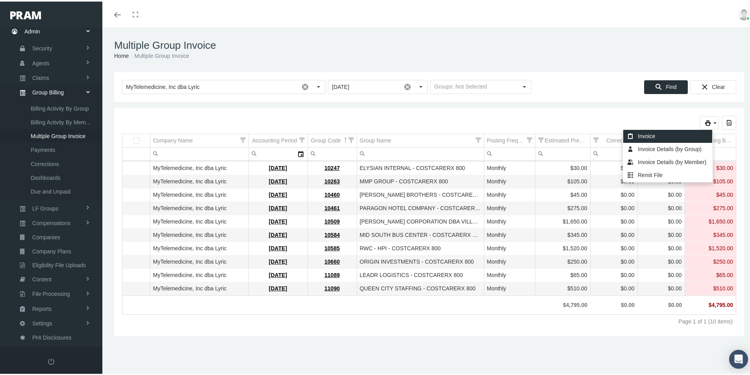
click at [645, 135] on div "Invoice" at bounding box center [667, 134] width 89 height 13
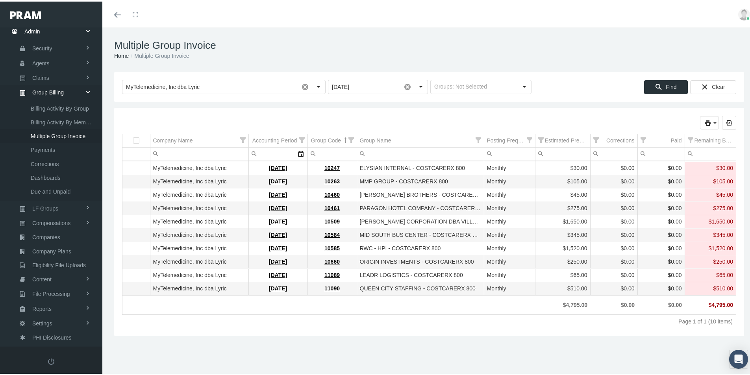
click at [544, 48] on h1 "Multiple Group Invoice" at bounding box center [429, 44] width 630 height 12
click at [712, 119] on icon "print" at bounding box center [715, 121] width 7 height 7
click at [660, 149] on div "Invoice Details (by Group)" at bounding box center [667, 147] width 89 height 13
click at [560, 38] on div "Multiple Group Invoice Home Multiple Group Invoice" at bounding box center [429, 48] width 654 height 44
click at [562, 52] on ol "Home Multiple Group Invoice" at bounding box center [429, 54] width 630 height 9
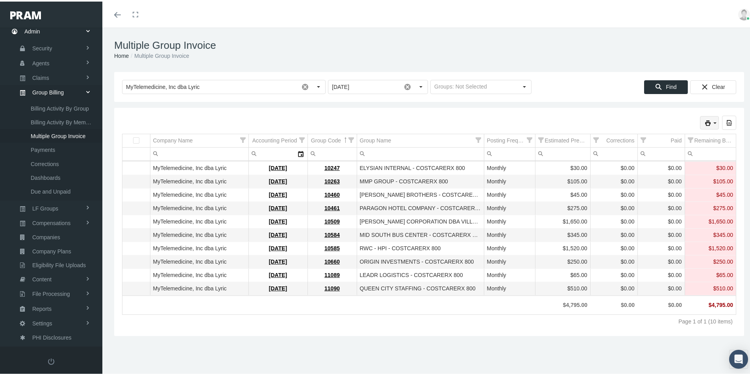
click at [712, 119] on icon "print" at bounding box center [715, 121] width 7 height 7
click at [644, 173] on div "Remit File" at bounding box center [667, 173] width 89 height 13
drag, startPoint x: 303, startPoint y: 85, endPoint x: 233, endPoint y: 119, distance: 77.7
click at [303, 85] on span at bounding box center [304, 85] width 13 height 13
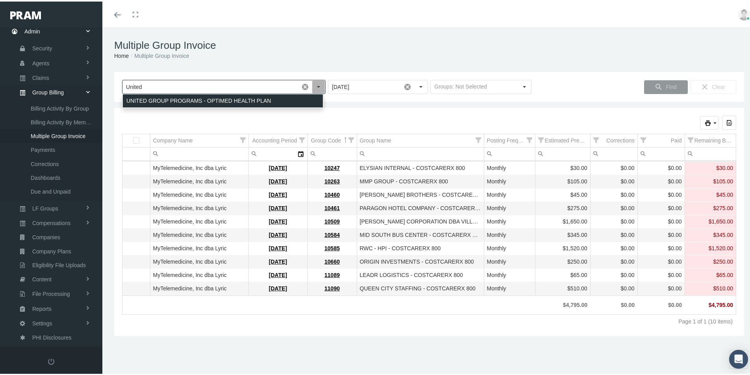
click at [183, 101] on div "UNITED GROUP PROGRAMS - OPTIMED HEALTH PLAN" at bounding box center [223, 99] width 200 height 13
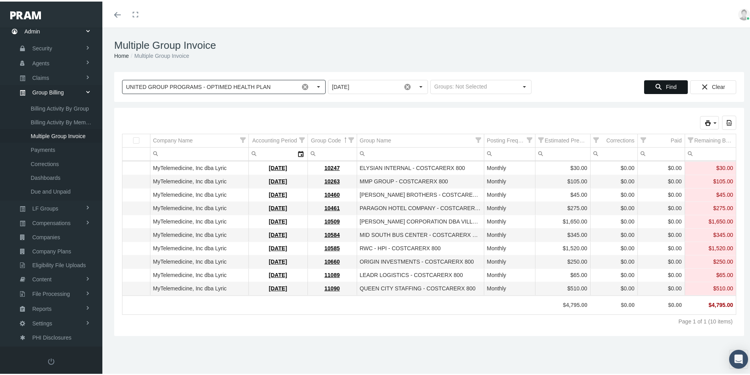
type input "UNITED GROUP PROGRAMS - OPTIMED HEALTH PLAN"
click at [666, 88] on span "Find" at bounding box center [671, 85] width 11 height 6
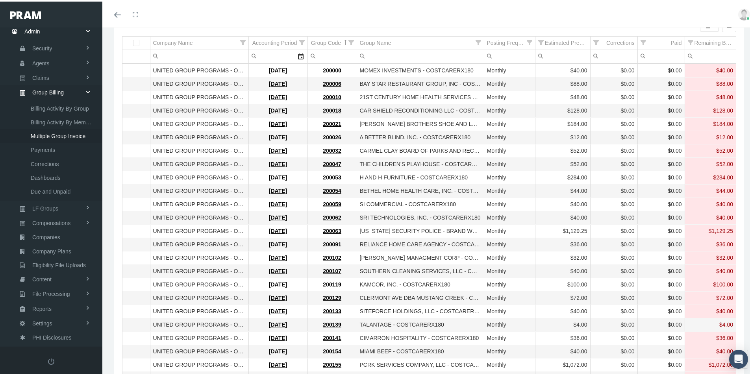
scroll to position [0, 0]
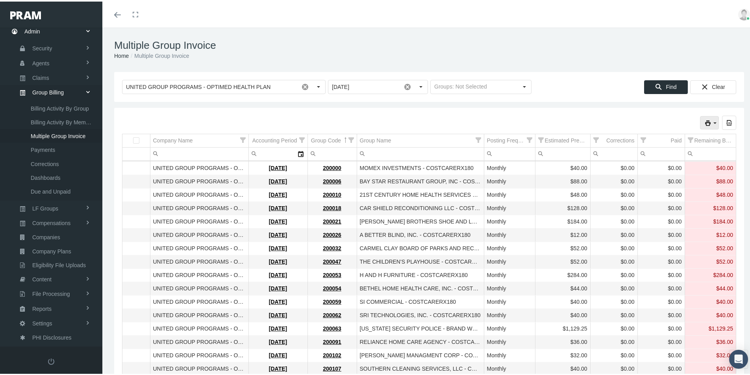
click at [712, 119] on icon "print" at bounding box center [715, 121] width 7 height 7
click at [650, 135] on div "Invoice" at bounding box center [667, 134] width 89 height 13
click at [712, 122] on icon "print" at bounding box center [715, 121] width 7 height 7
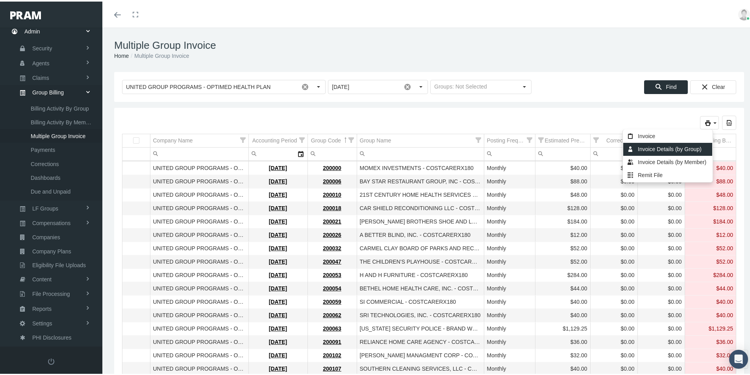
click at [651, 147] on div "Invoice Details (by Group)" at bounding box center [667, 147] width 89 height 13
click at [569, 35] on div "Multiple Group Invoice Home Multiple Group Invoice" at bounding box center [429, 48] width 654 height 44
click at [712, 121] on icon "print" at bounding box center [715, 121] width 7 height 7
click at [645, 172] on div "Remit File" at bounding box center [667, 173] width 89 height 13
